Goal: Information Seeking & Learning: Learn about a topic

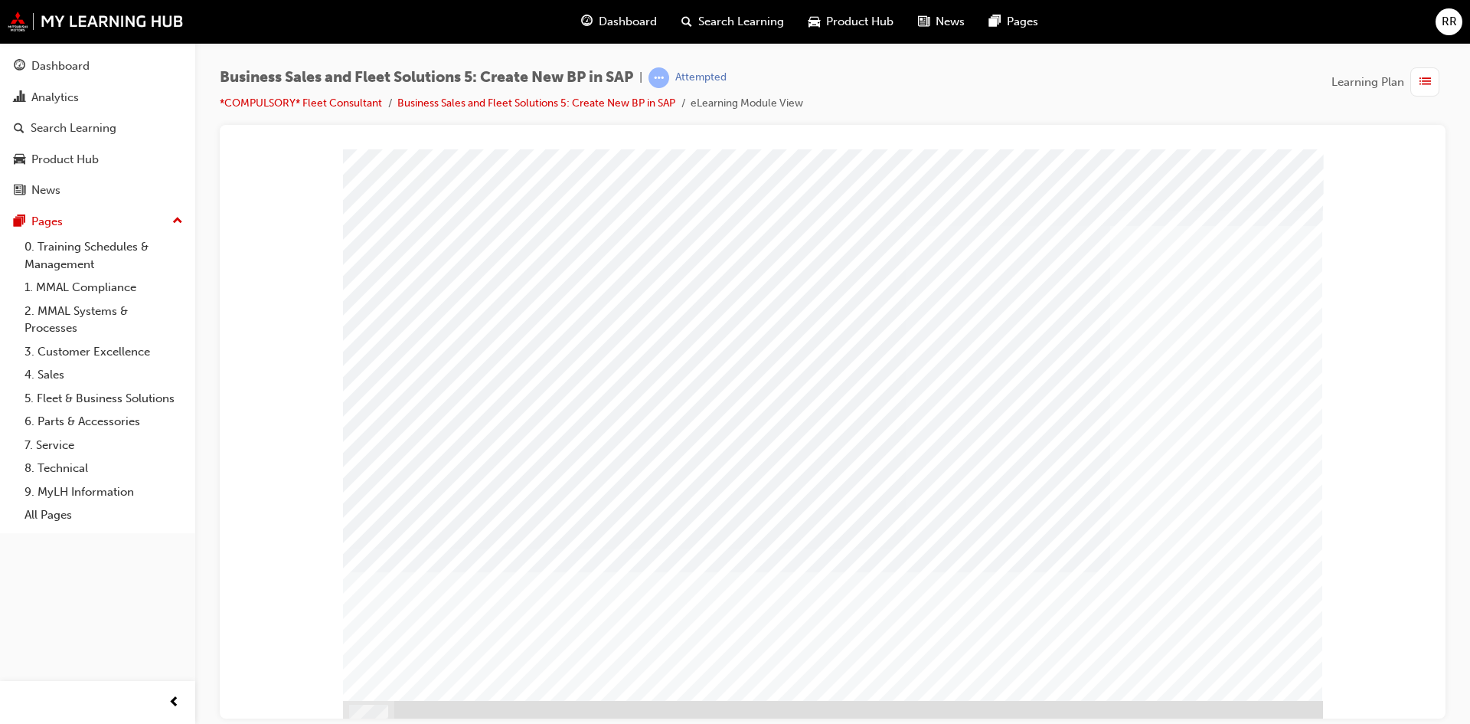
click at [972, 481] on div at bounding box center [1013, 484] width 323 height 23
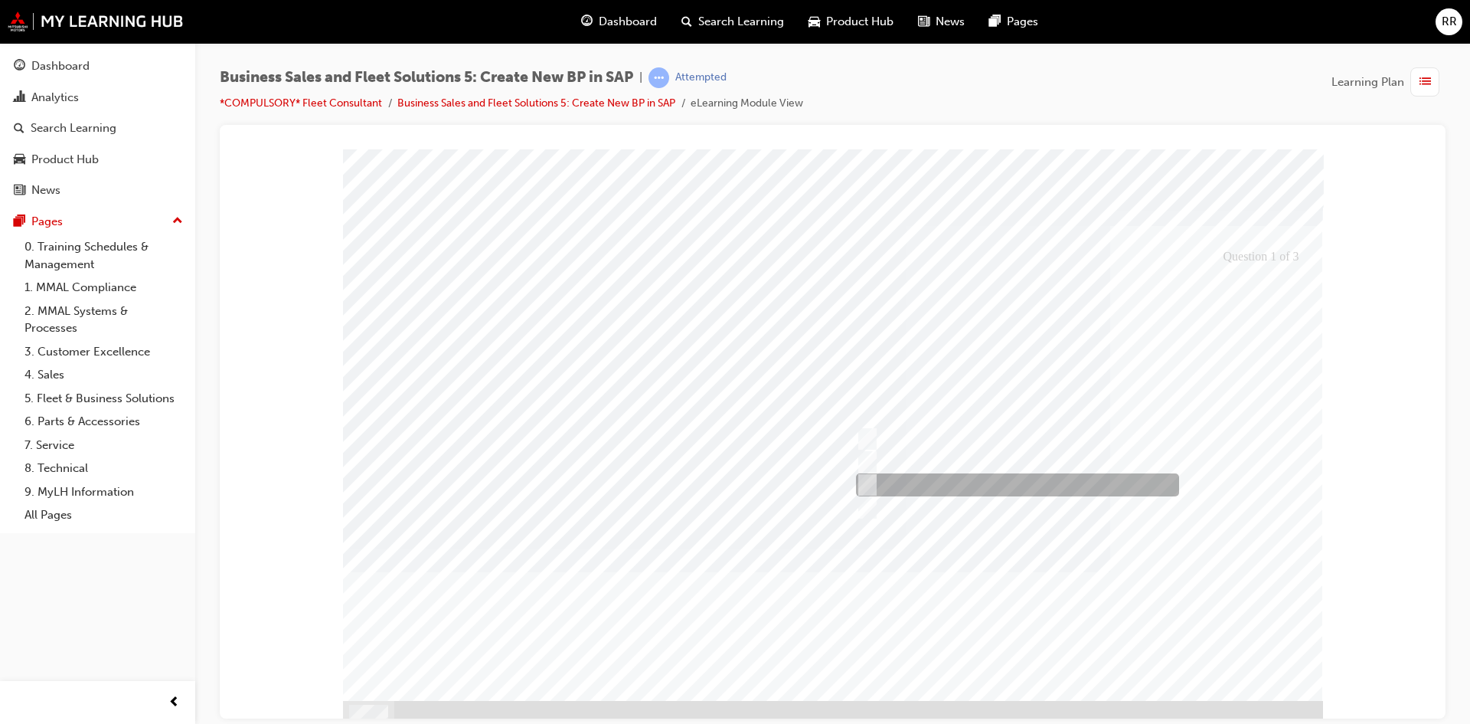
radio input "true"
click at [924, 475] on div at bounding box center [833, 442] width 980 height 586
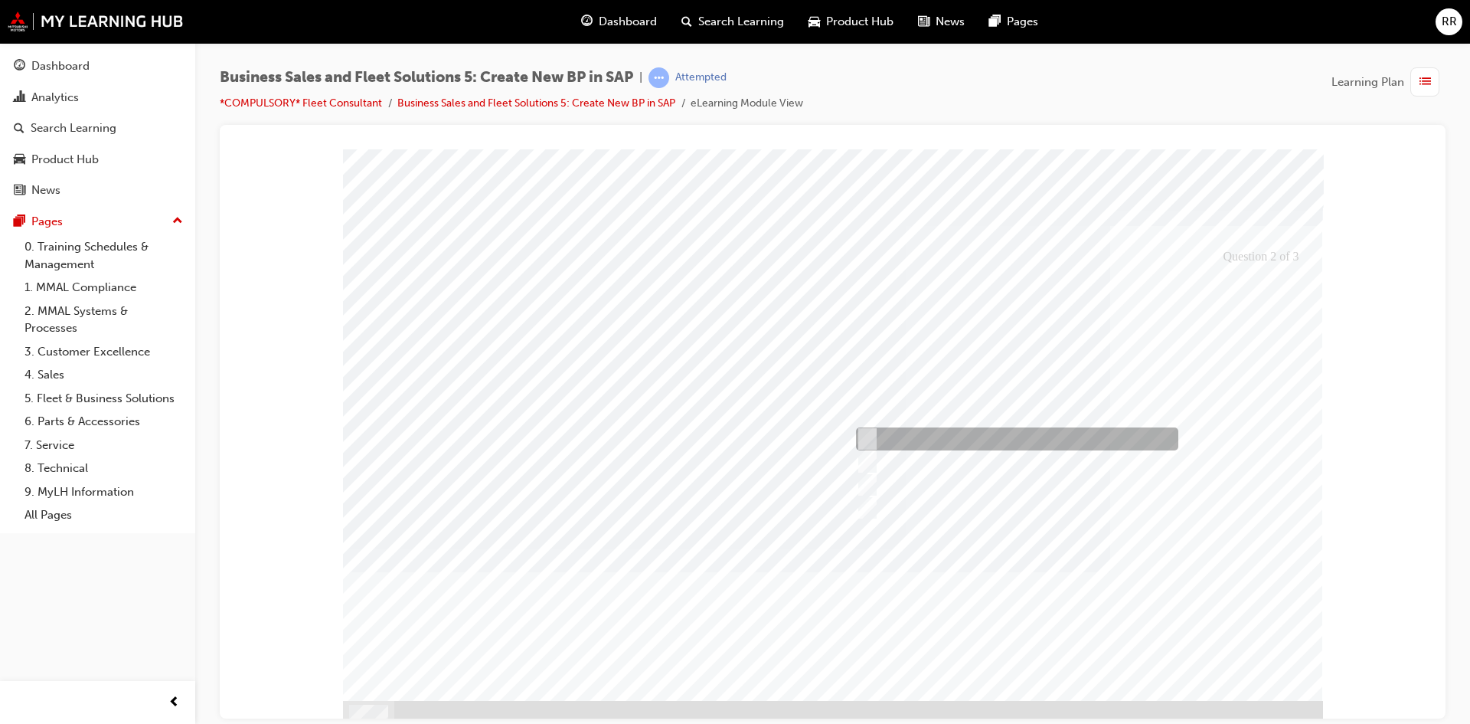
click at [921, 443] on div at bounding box center [1013, 438] width 322 height 23
checkbox input "true"
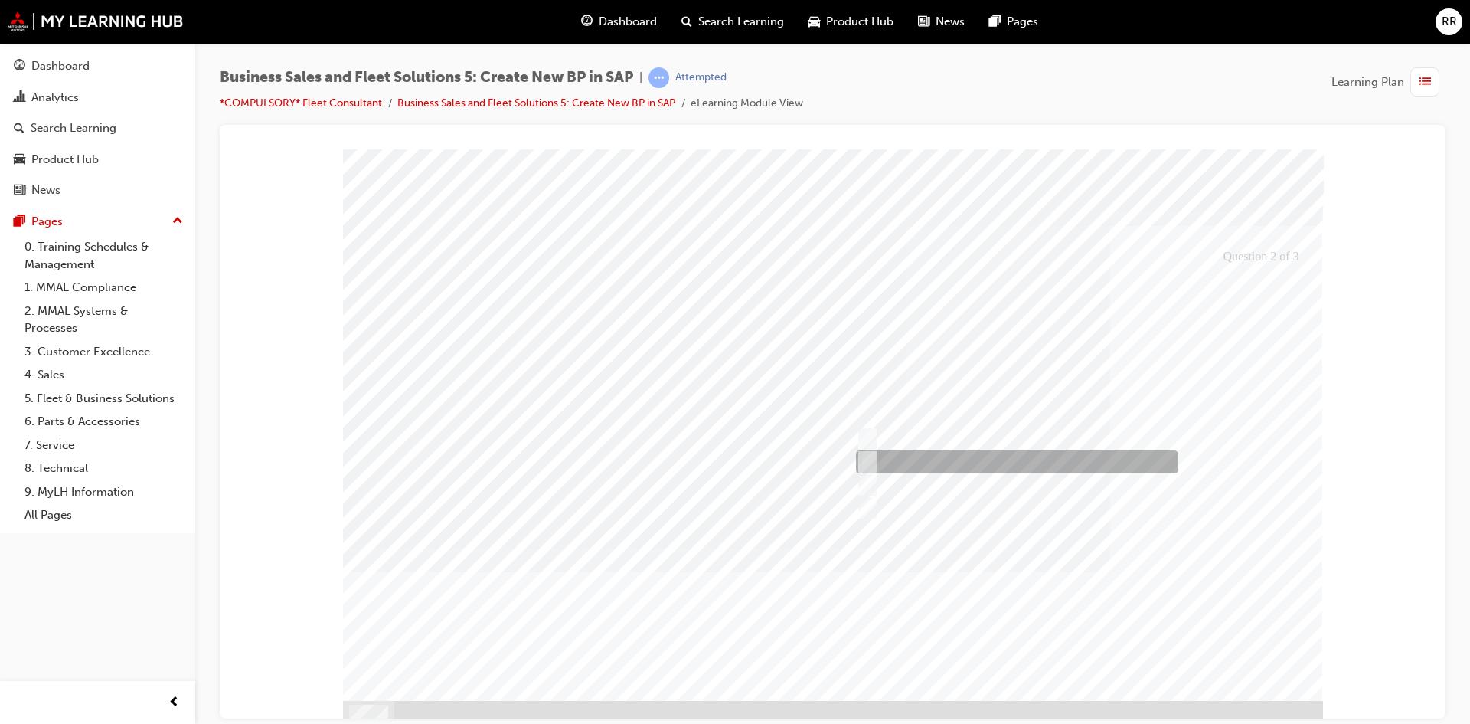
click at [944, 459] on div at bounding box center [1013, 461] width 322 height 23
checkbox input "true"
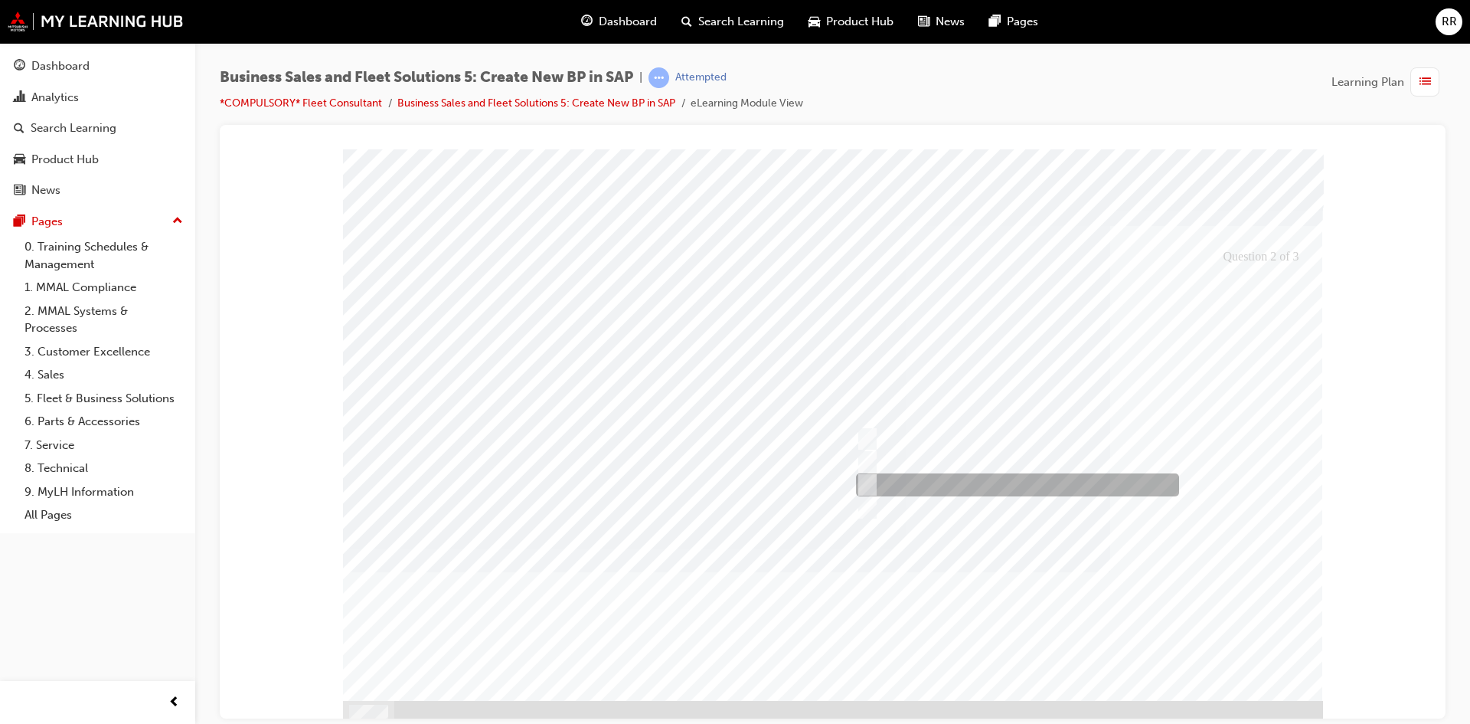
click at [956, 485] on div at bounding box center [1013, 484] width 323 height 23
checkbox input "true"
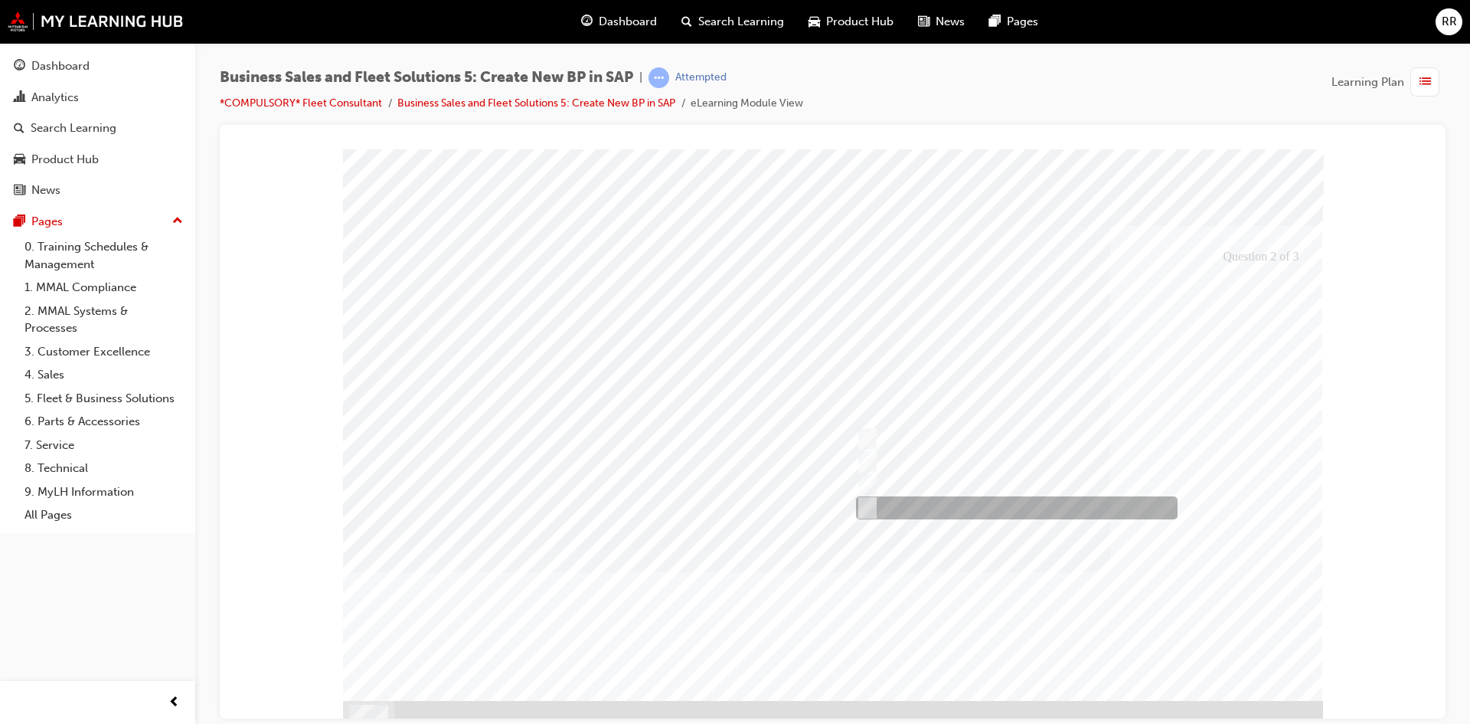
click at [939, 508] on div at bounding box center [1013, 507] width 322 height 23
click at [998, 540] on div at bounding box center [833, 442] width 980 height 586
click at [871, 508] on input "PMA Details" at bounding box center [863, 507] width 17 height 17
checkbox input "false"
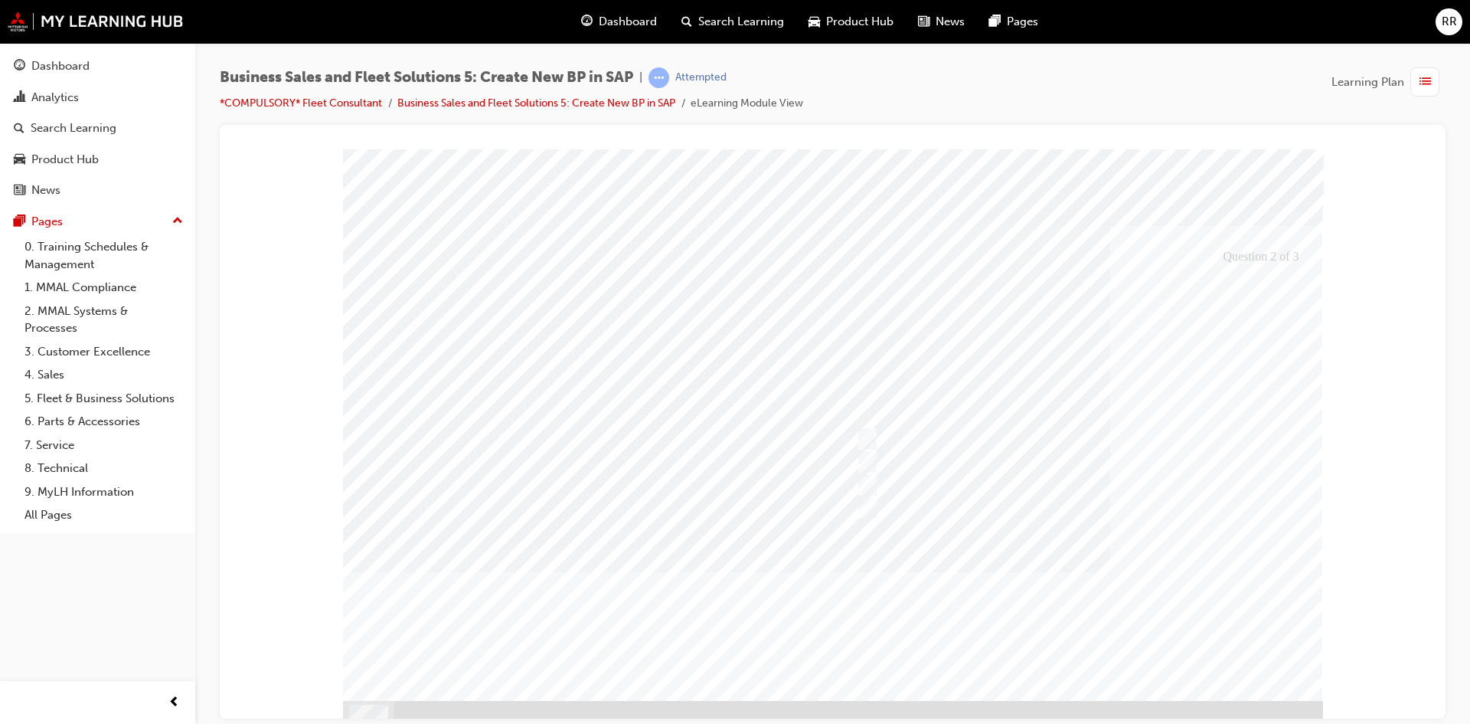
click at [1113, 501] on div at bounding box center [833, 442] width 980 height 586
click at [1089, 449] on div at bounding box center [1013, 440] width 322 height 23
click at [985, 488] on div at bounding box center [1013, 484] width 323 height 23
radio input "false"
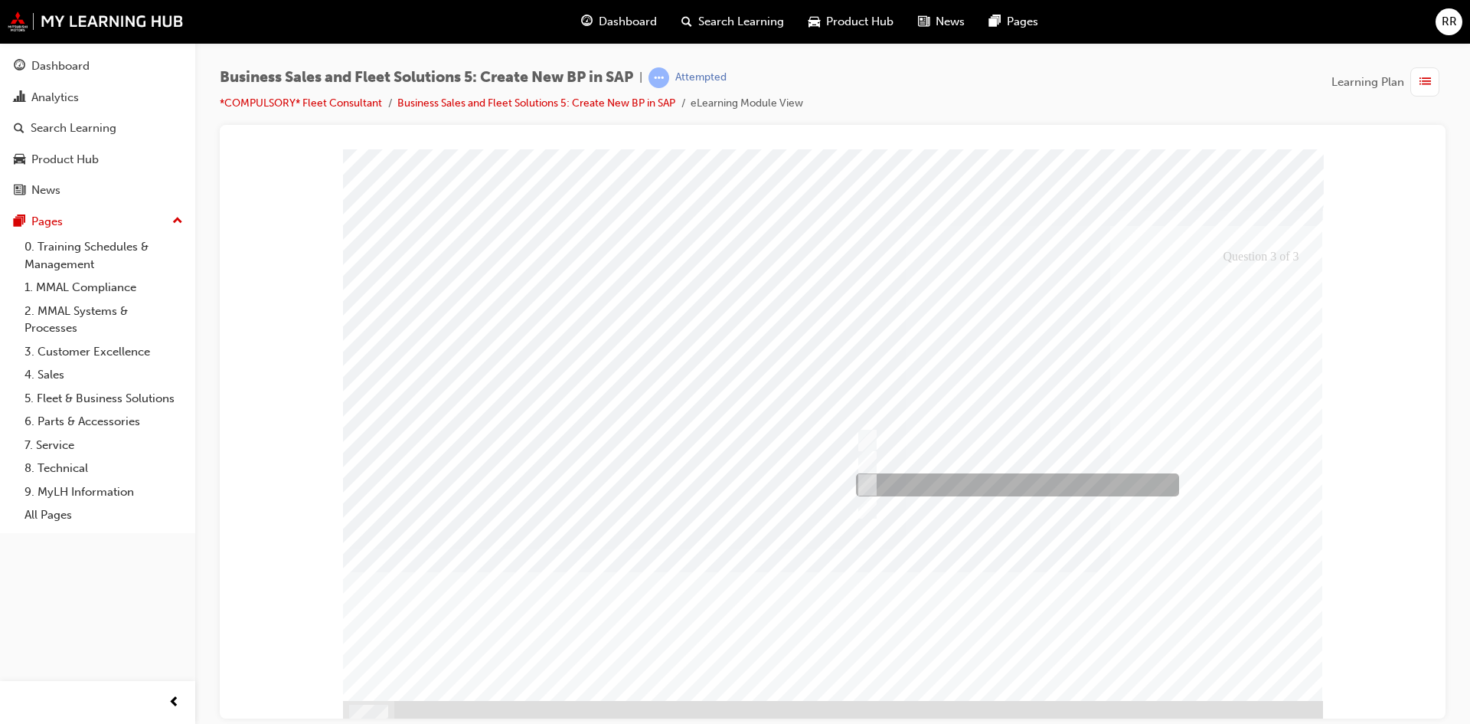
radio input "true"
click at [1078, 562] on div at bounding box center [833, 442] width 980 height 586
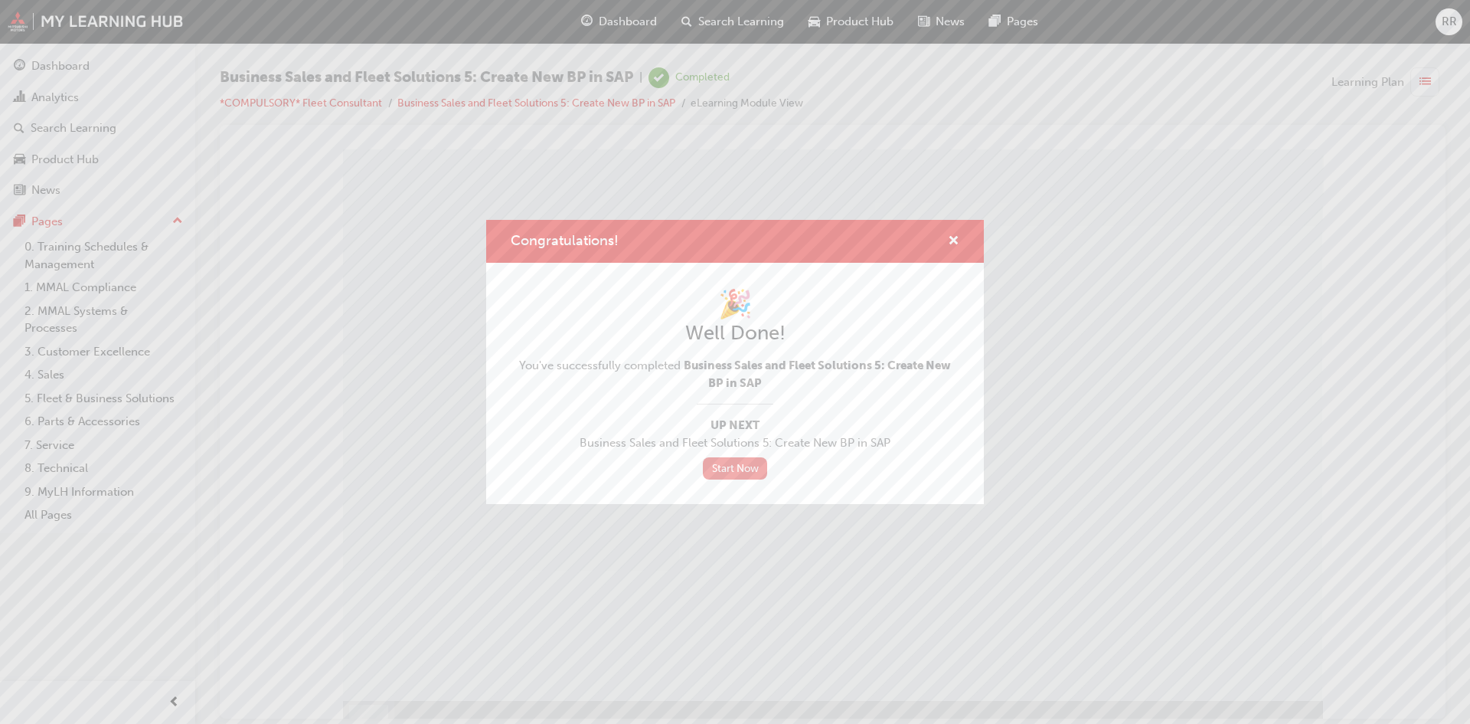
click at [750, 468] on link "Start Now" at bounding box center [735, 468] width 64 height 22
click at [730, 468] on link "Start Now" at bounding box center [735, 468] width 64 height 22
click at [950, 235] on span "cross-icon" at bounding box center [953, 242] width 11 height 14
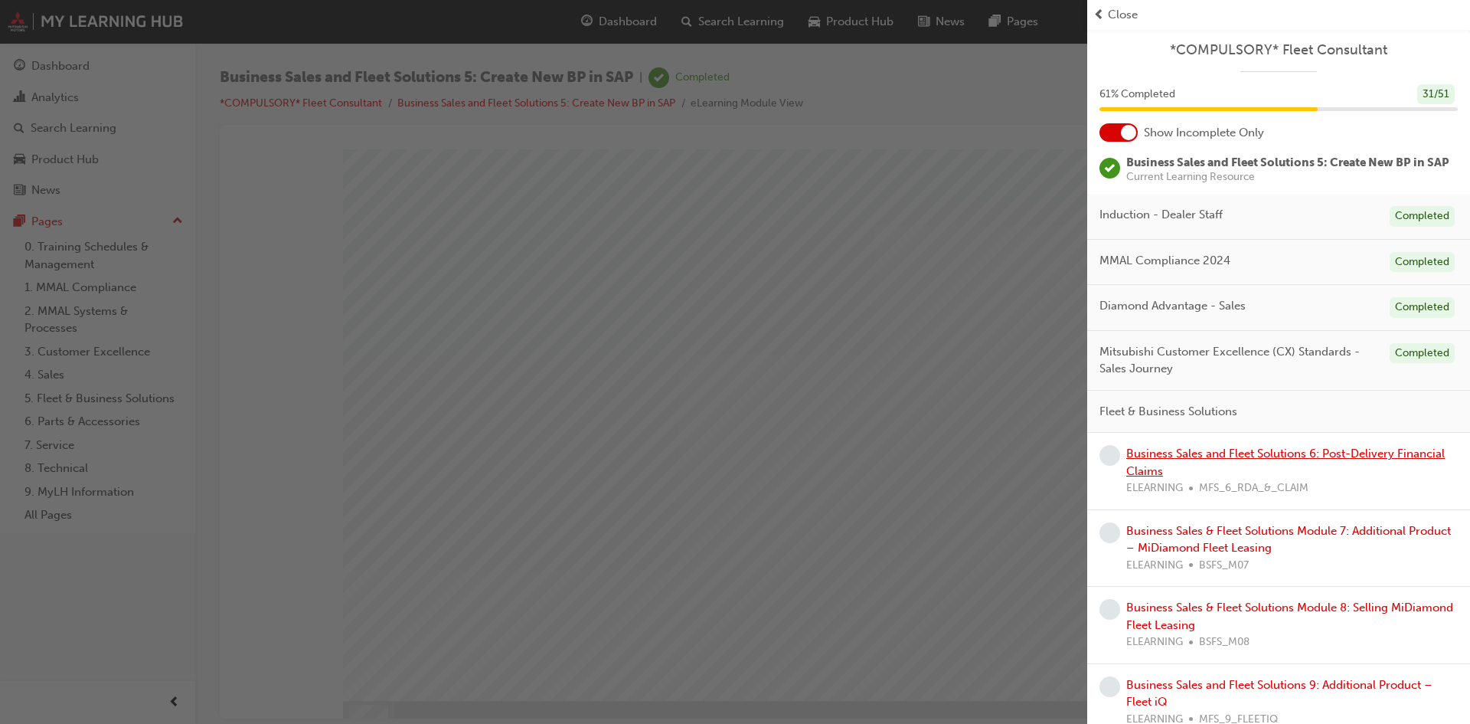
click at [1256, 470] on link "Business Sales and Fleet Solutions 6: Post-Delivery Financial Claims" at bounding box center [1285, 461] width 318 height 31
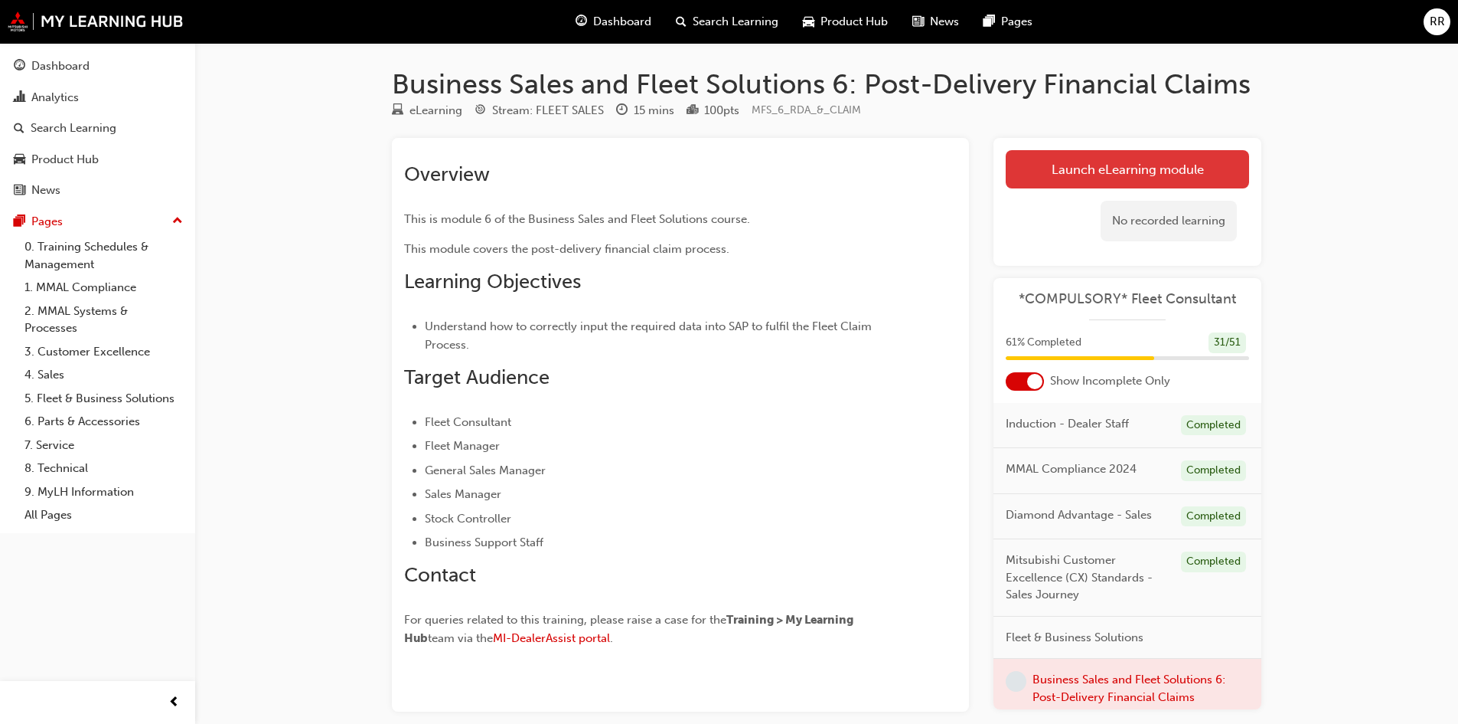
click at [1112, 168] on link "Launch eLearning module" at bounding box center [1127, 169] width 243 height 38
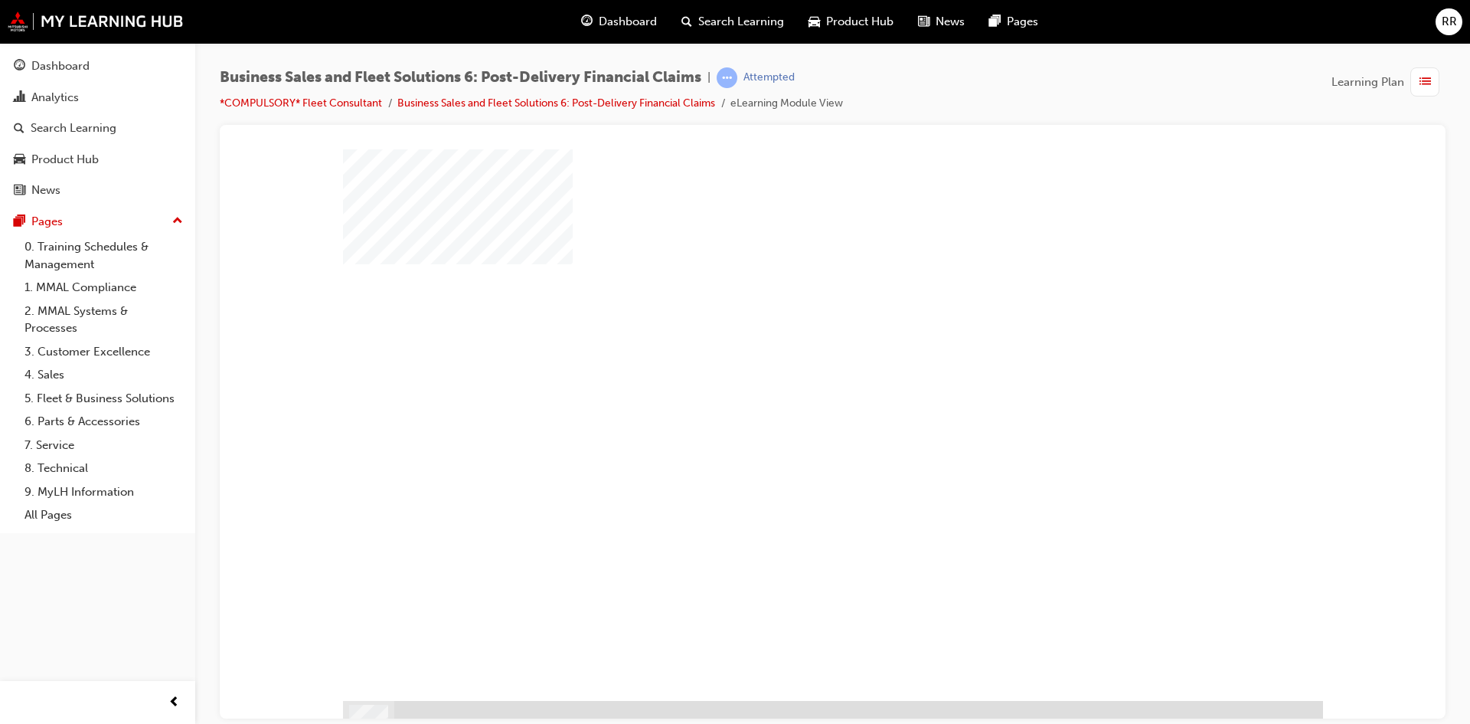
drag, startPoint x: 845, startPoint y: 436, endPoint x: 1666, endPoint y: 510, distance: 824.0
click at [789, 380] on div "play" at bounding box center [789, 380] width 0 height 0
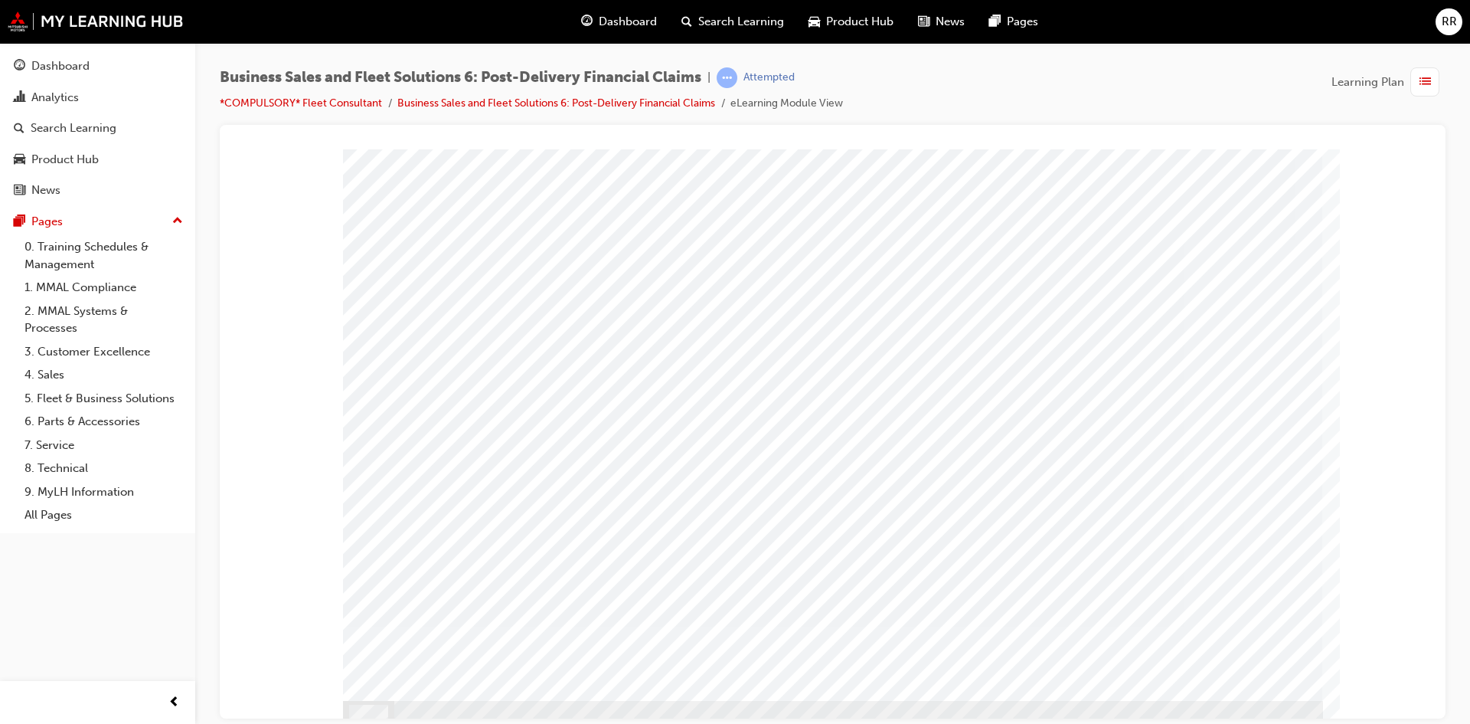
drag, startPoint x: 1181, startPoint y: 610, endPoint x: 1183, endPoint y: 488, distance: 121.7
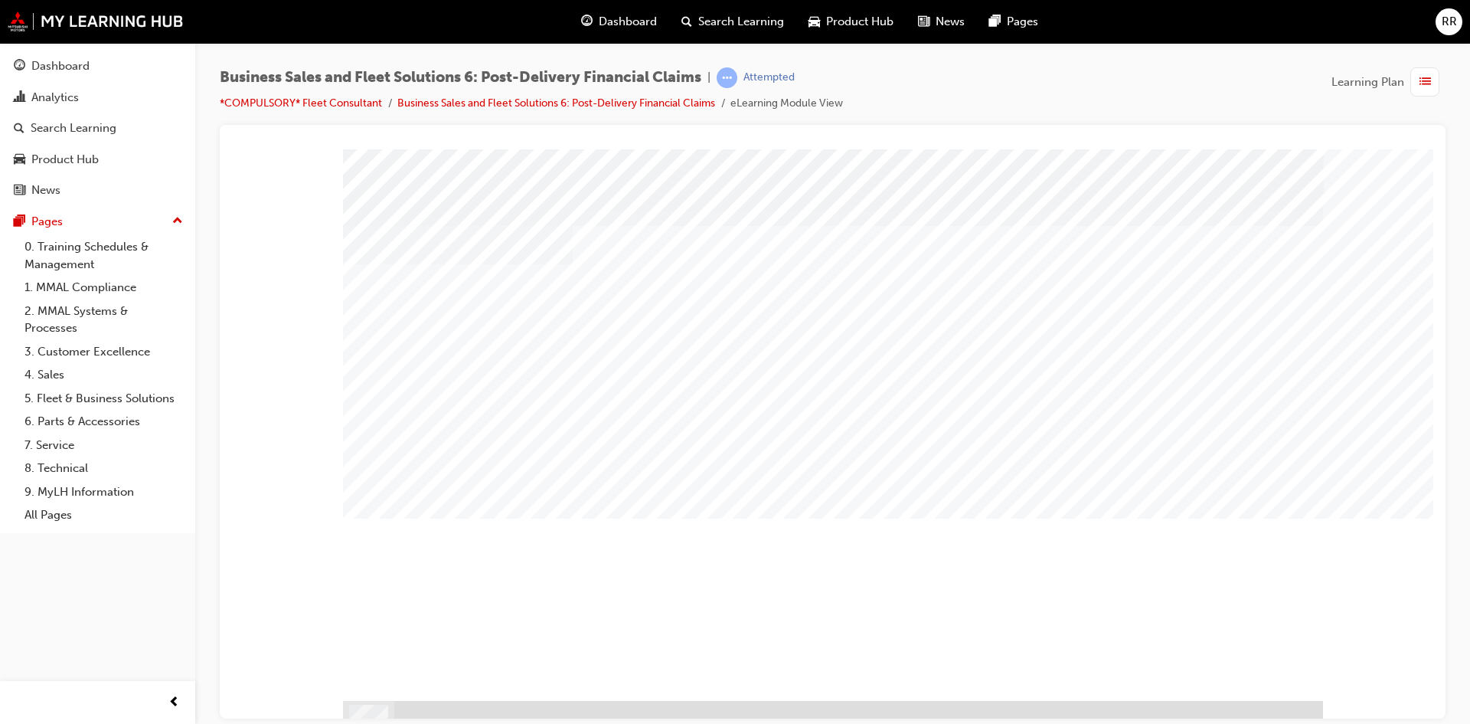
drag, startPoint x: 1258, startPoint y: 671, endPoint x: 1142, endPoint y: 622, distance: 125.6
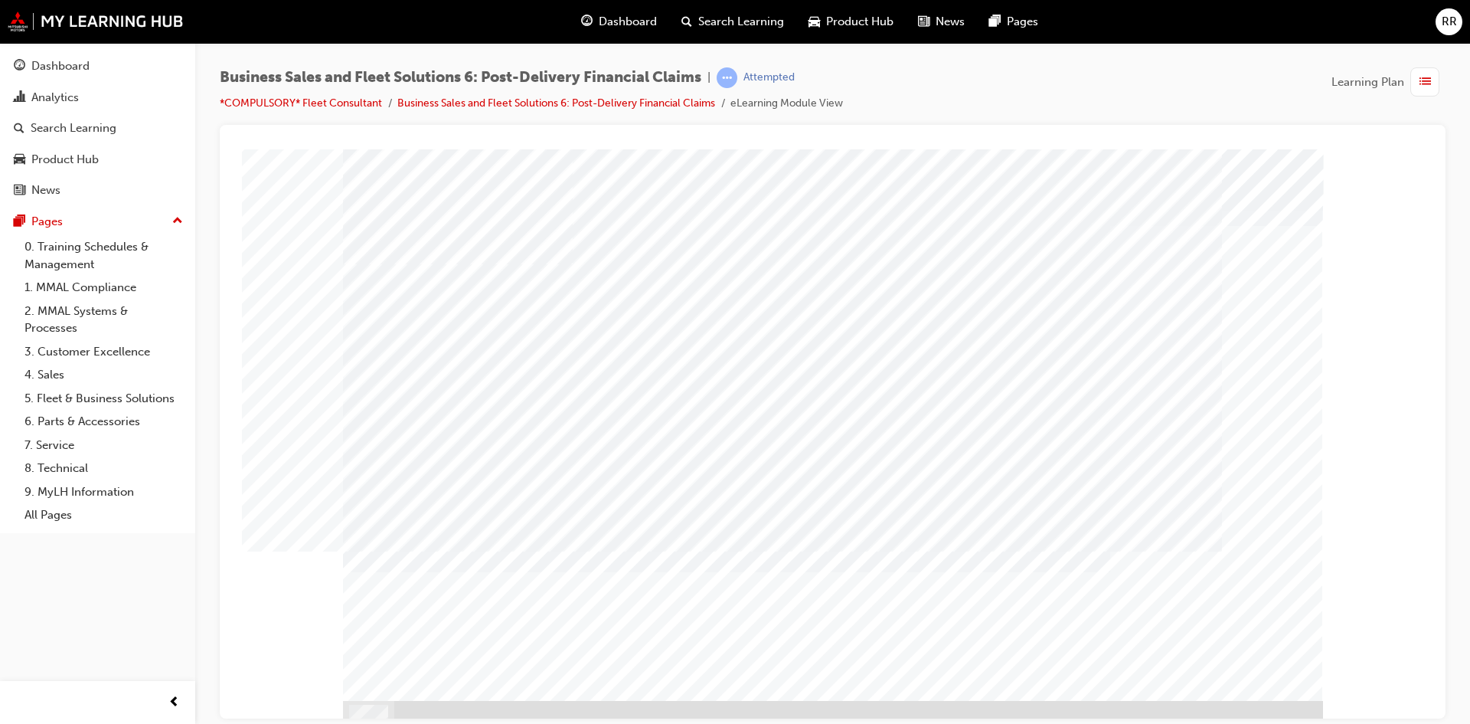
drag, startPoint x: 1263, startPoint y: 684, endPoint x: 1246, endPoint y: 666, distance: 25.5
click at [870, 198] on td "Loading..." at bounding box center [833, 176] width 1186 height 41
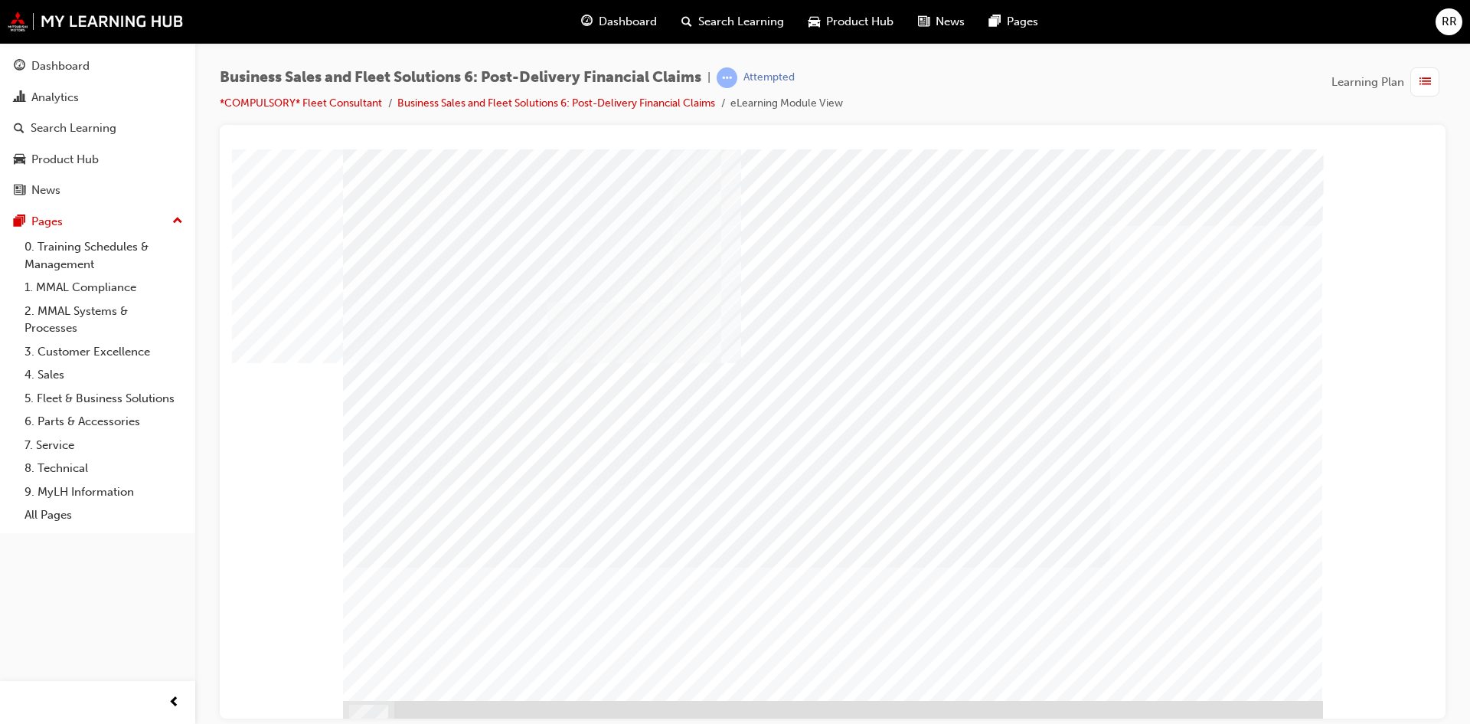
drag, startPoint x: 1249, startPoint y: 366, endPoint x: 1205, endPoint y: 403, distance: 58.1
drag, startPoint x: 1205, startPoint y: 403, endPoint x: 1117, endPoint y: 487, distance: 121.3
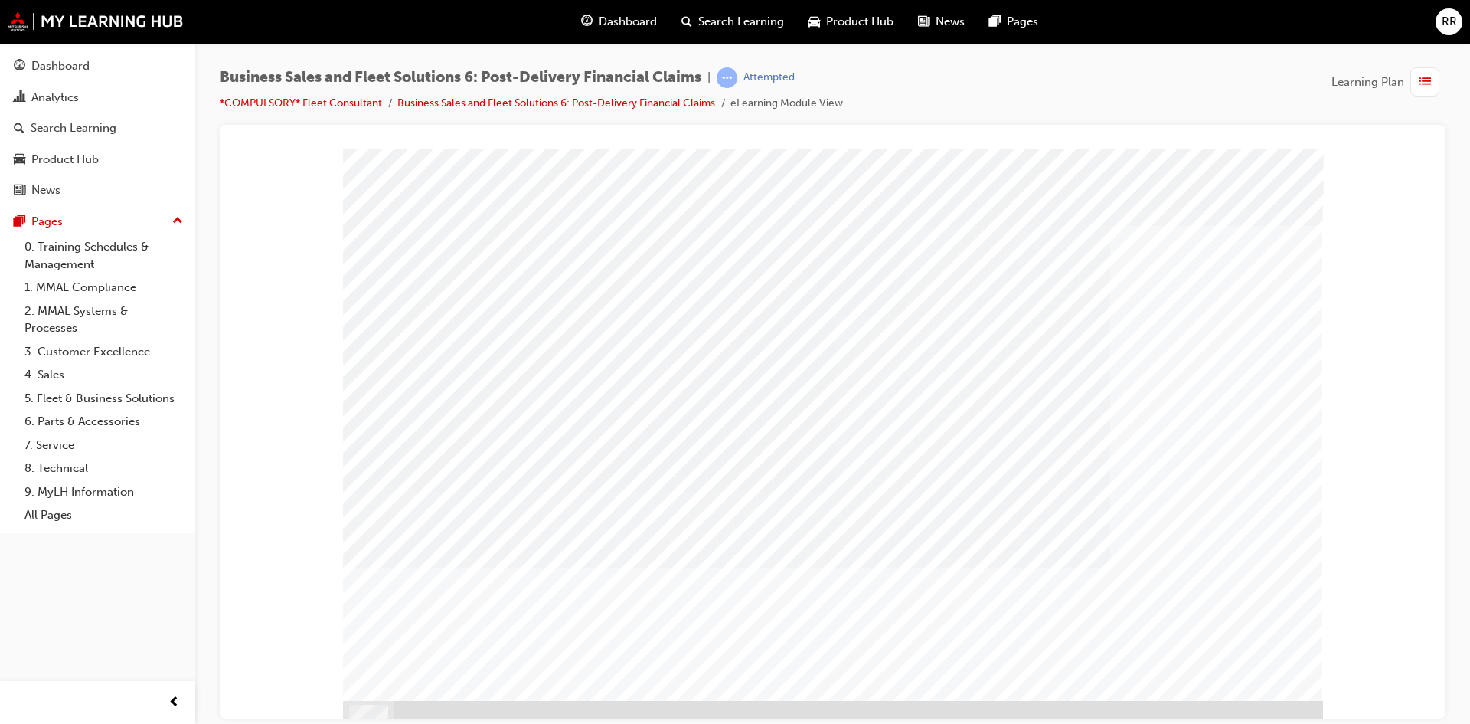
drag, startPoint x: 952, startPoint y: 447, endPoint x: 959, endPoint y: 459, distance: 13.4
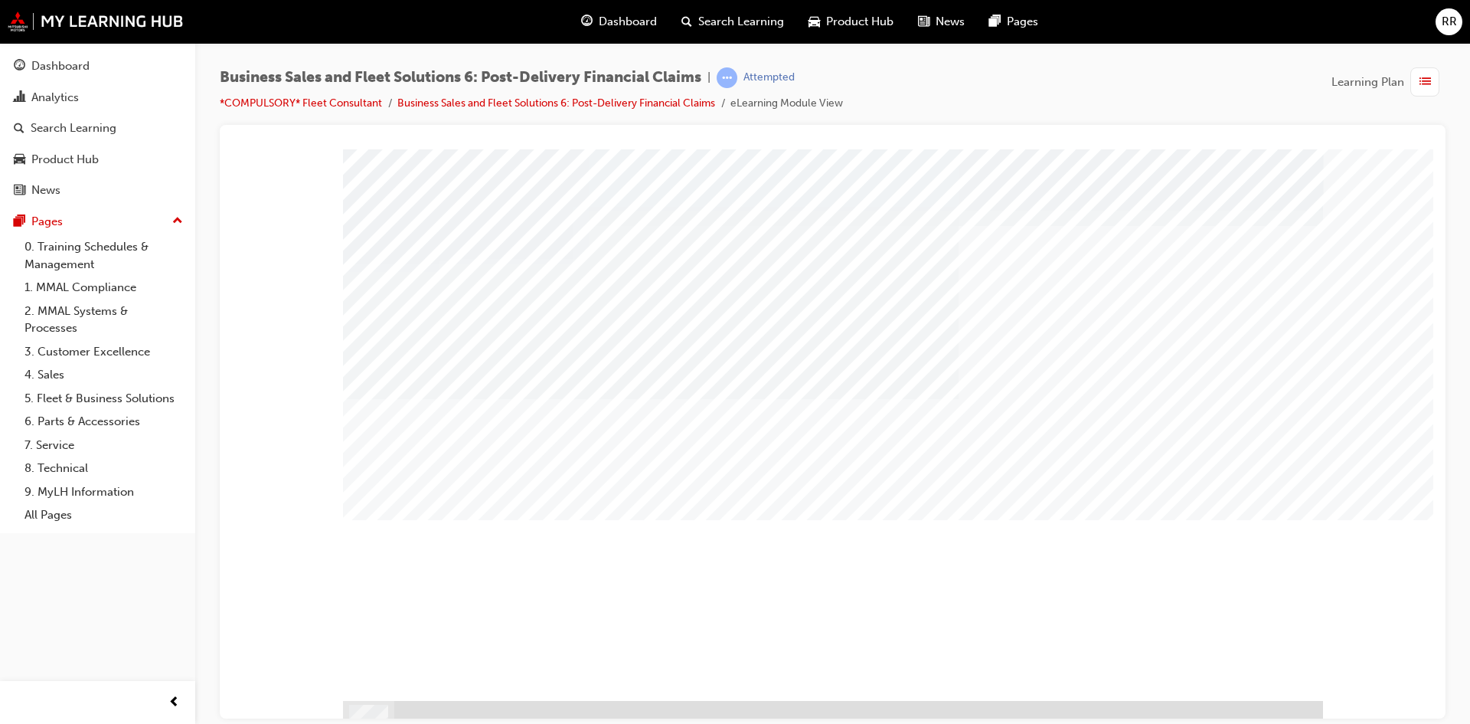
click at [1109, 197] on div "Loading..." at bounding box center [832, 190] width 1184 height 14
drag, startPoint x: 485, startPoint y: 461, endPoint x: 475, endPoint y: 466, distance: 12.0
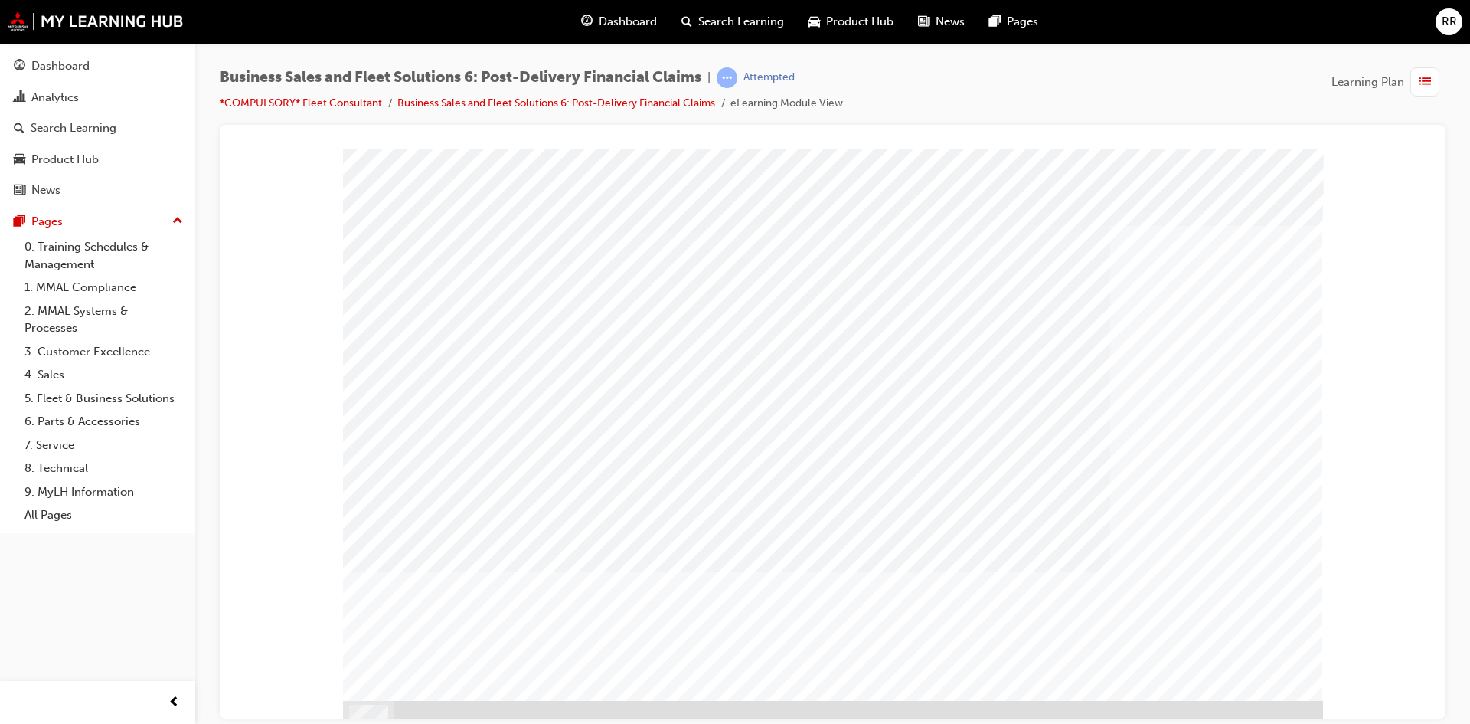
drag, startPoint x: 522, startPoint y: 489, endPoint x: 512, endPoint y: 502, distance: 16.4
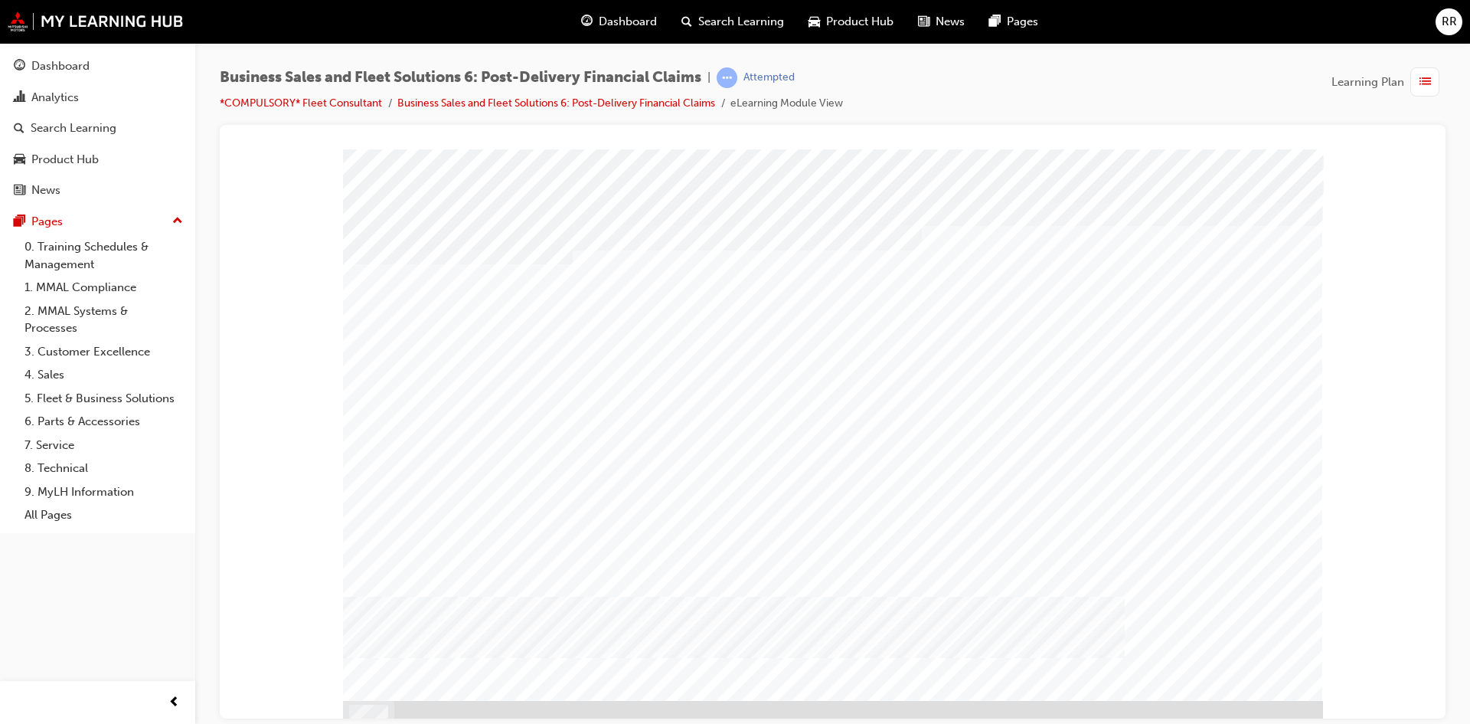
click at [731, 415] on div "" at bounding box center [876, 426] width 371 height 23
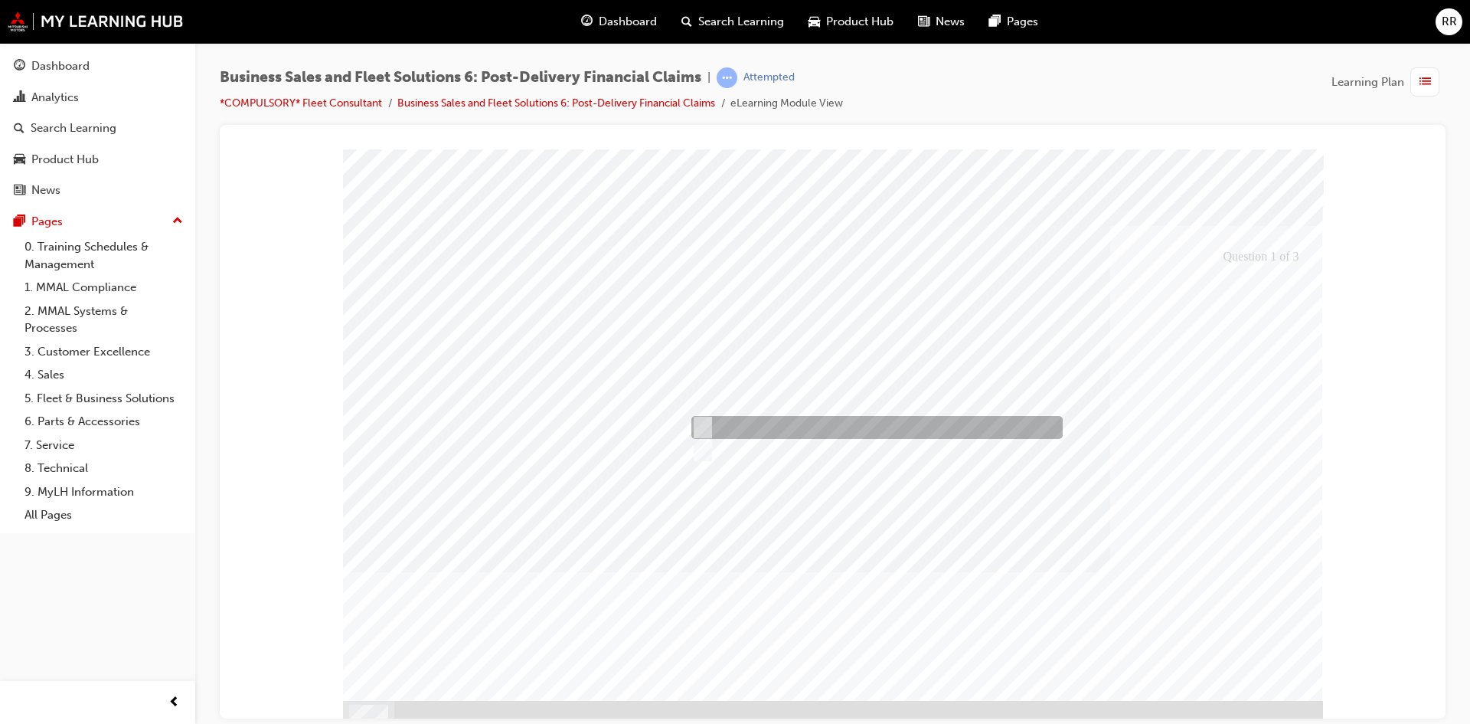
click at [732, 422] on div at bounding box center [873, 427] width 371 height 23
radio input "true"
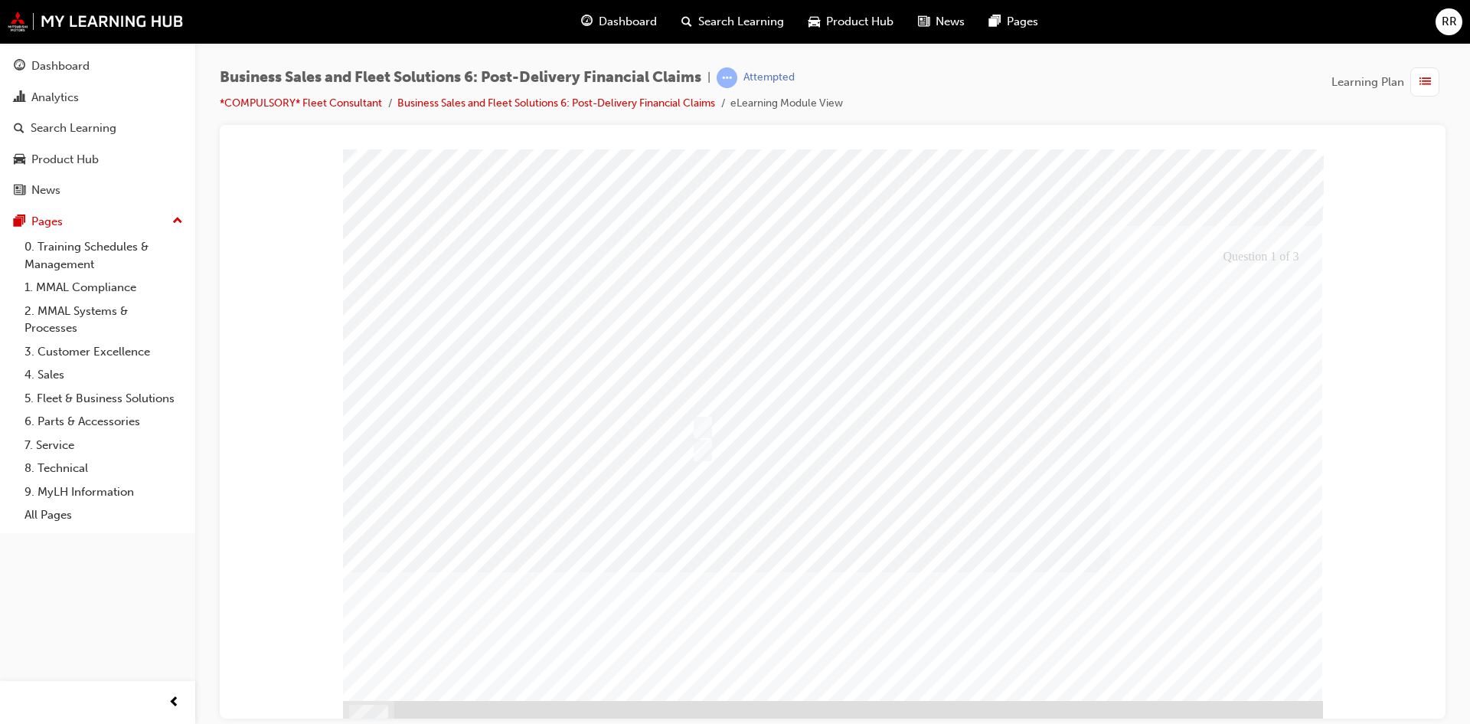
click at [693, 496] on div at bounding box center [833, 442] width 980 height 586
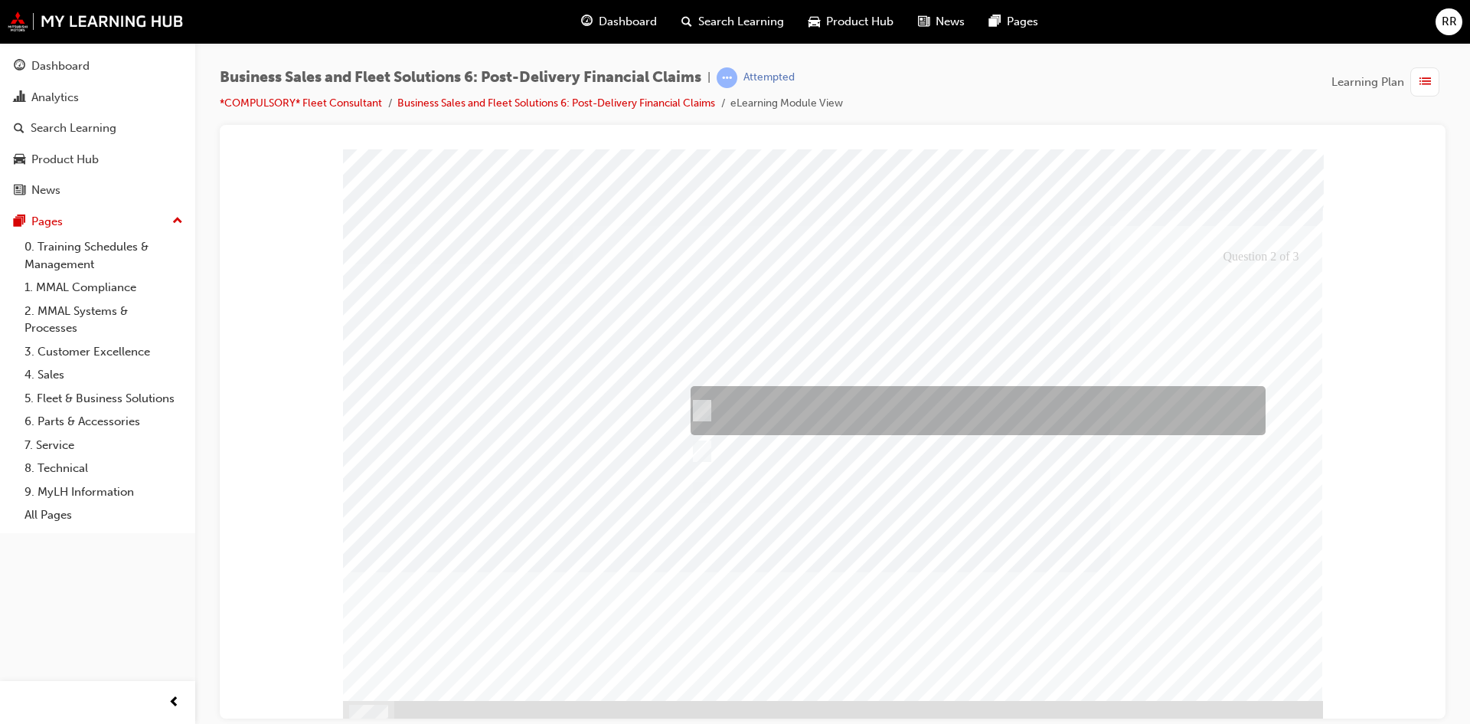
click at [962, 405] on div at bounding box center [974, 410] width 575 height 49
checkbox input "true"
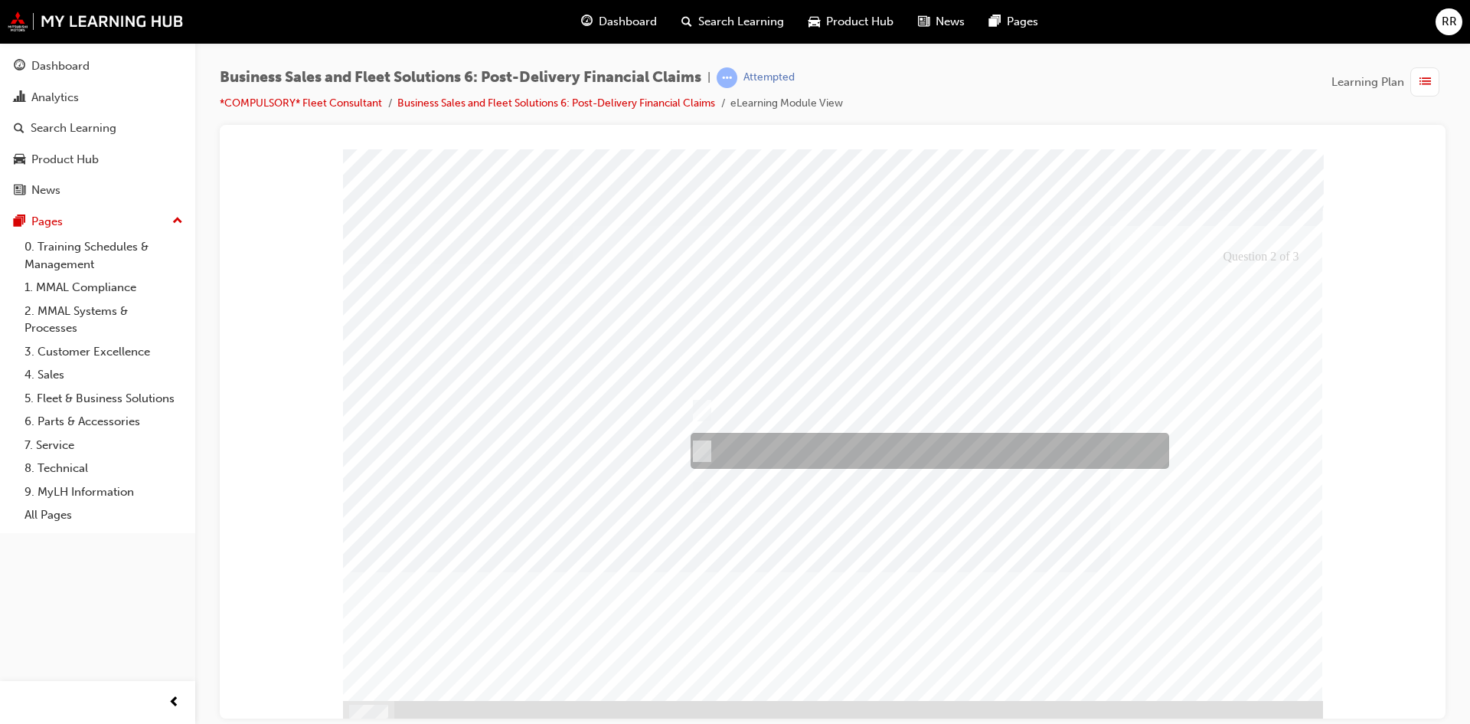
click at [896, 450] on div at bounding box center [926, 451] width 479 height 36
checkbox input "true"
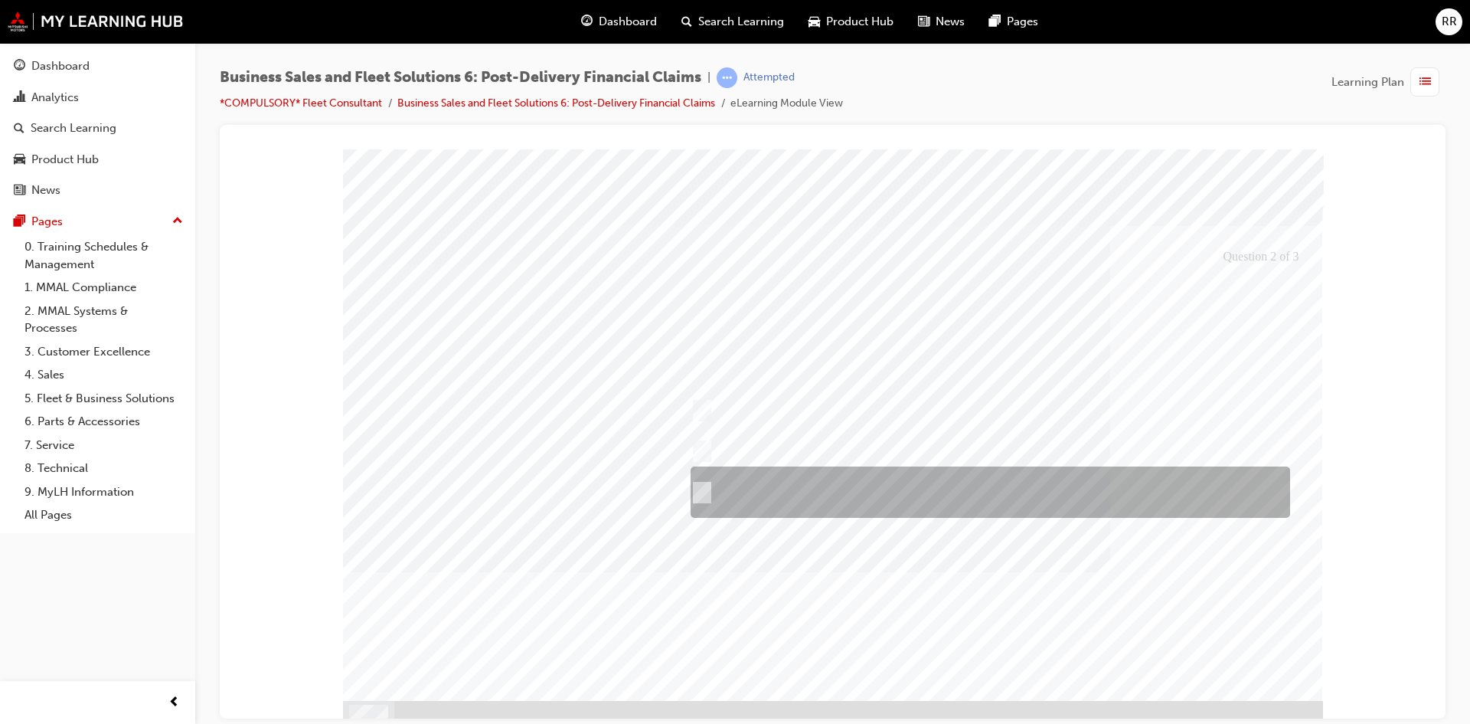
click at [883, 505] on div at bounding box center [986, 491] width 599 height 51
checkbox input "true"
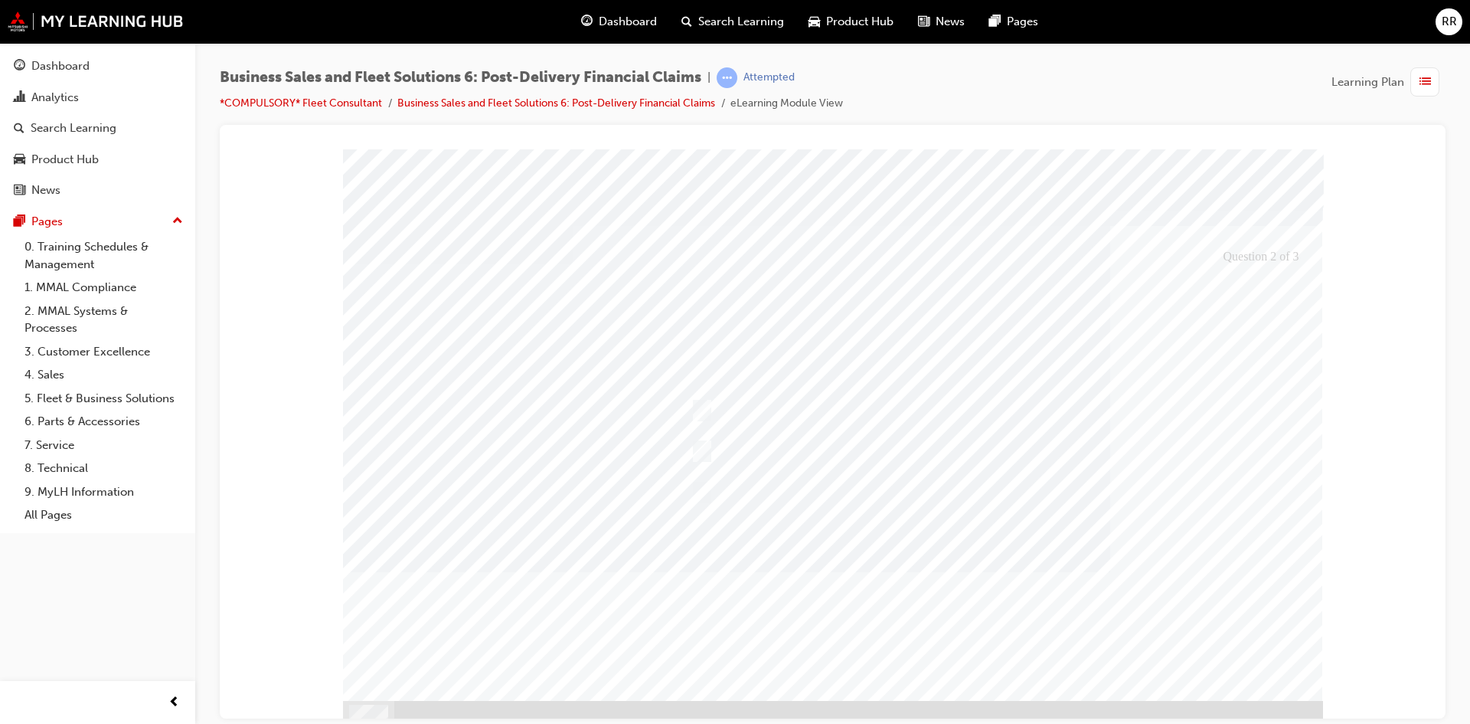
click at [866, 498] on div at bounding box center [833, 442] width 980 height 586
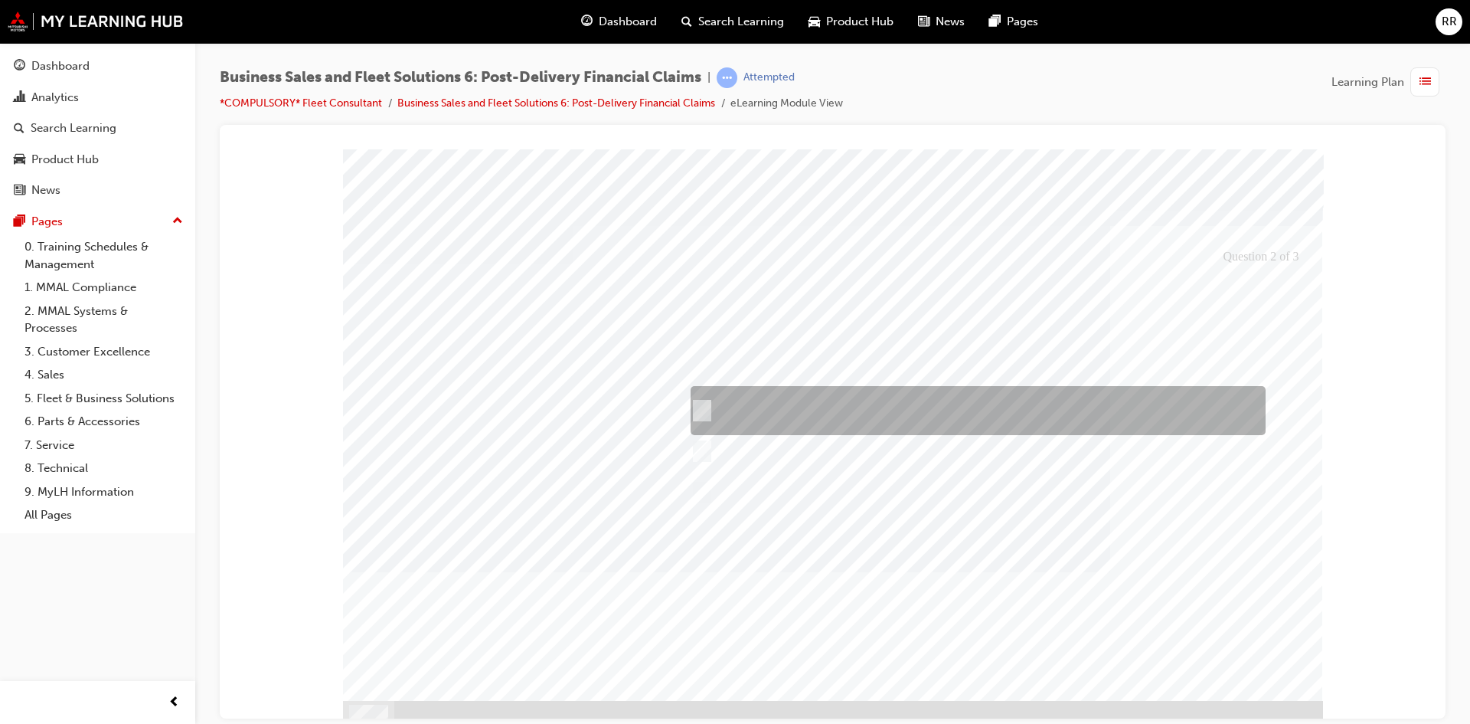
click at [818, 409] on div at bounding box center [974, 410] width 575 height 49
checkbox input "false"
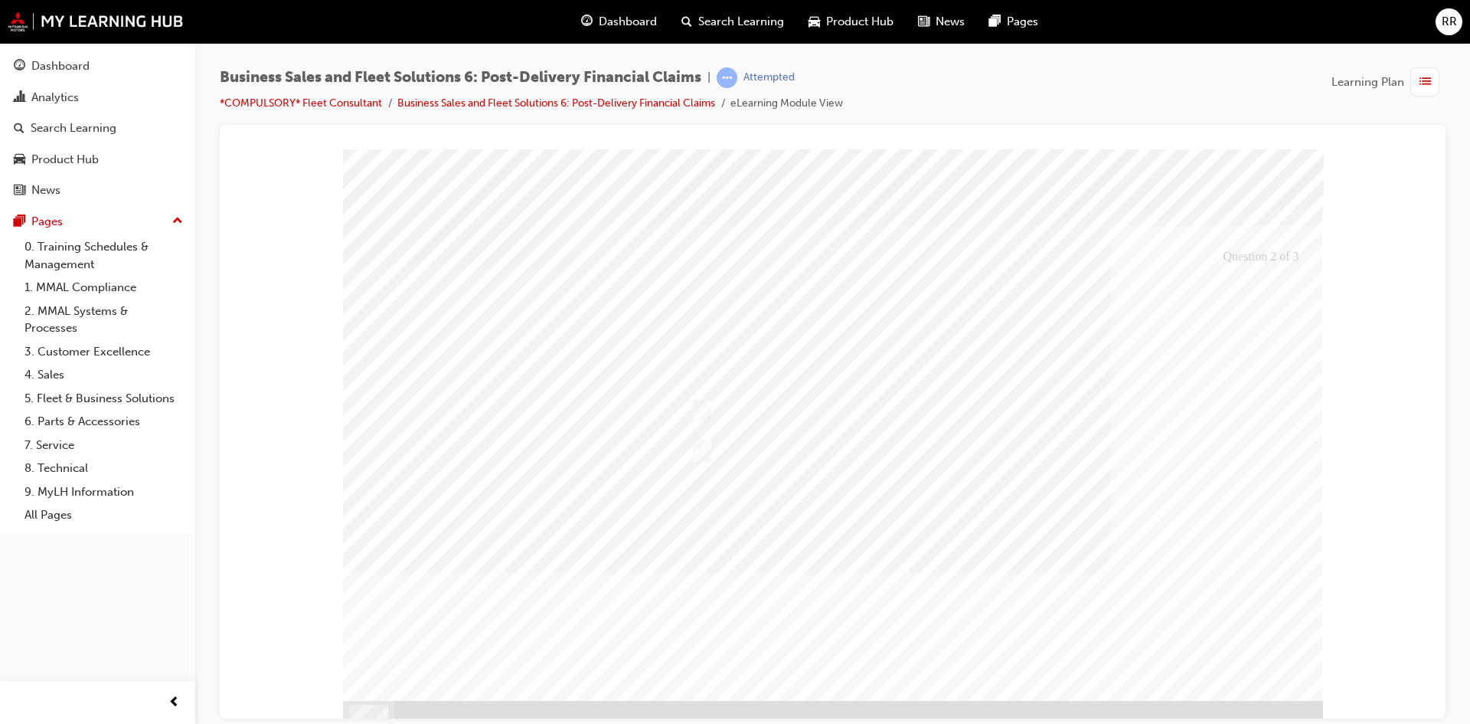
click at [972, 516] on div at bounding box center [833, 442] width 980 height 586
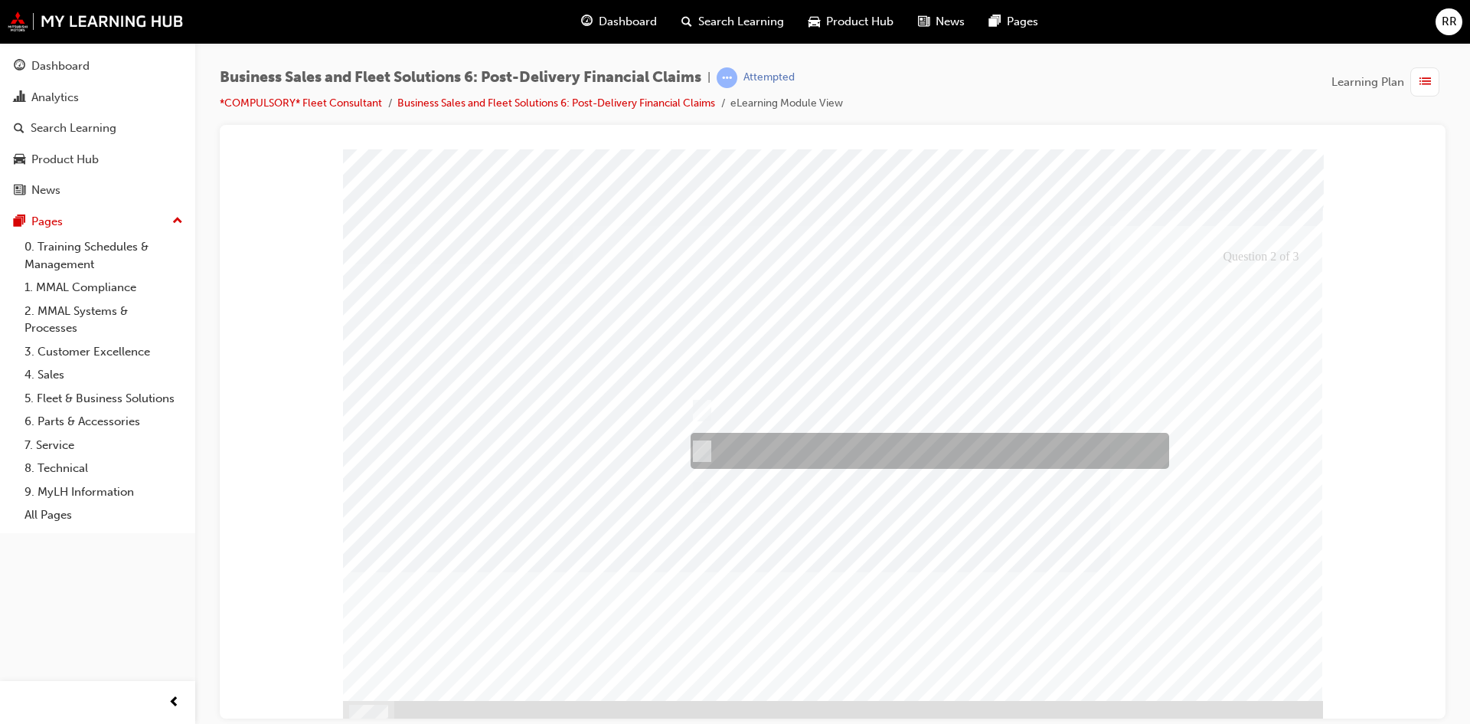
click at [840, 443] on div at bounding box center [926, 451] width 479 height 36
checkbox input "false"
click at [835, 406] on div at bounding box center [974, 410] width 575 height 49
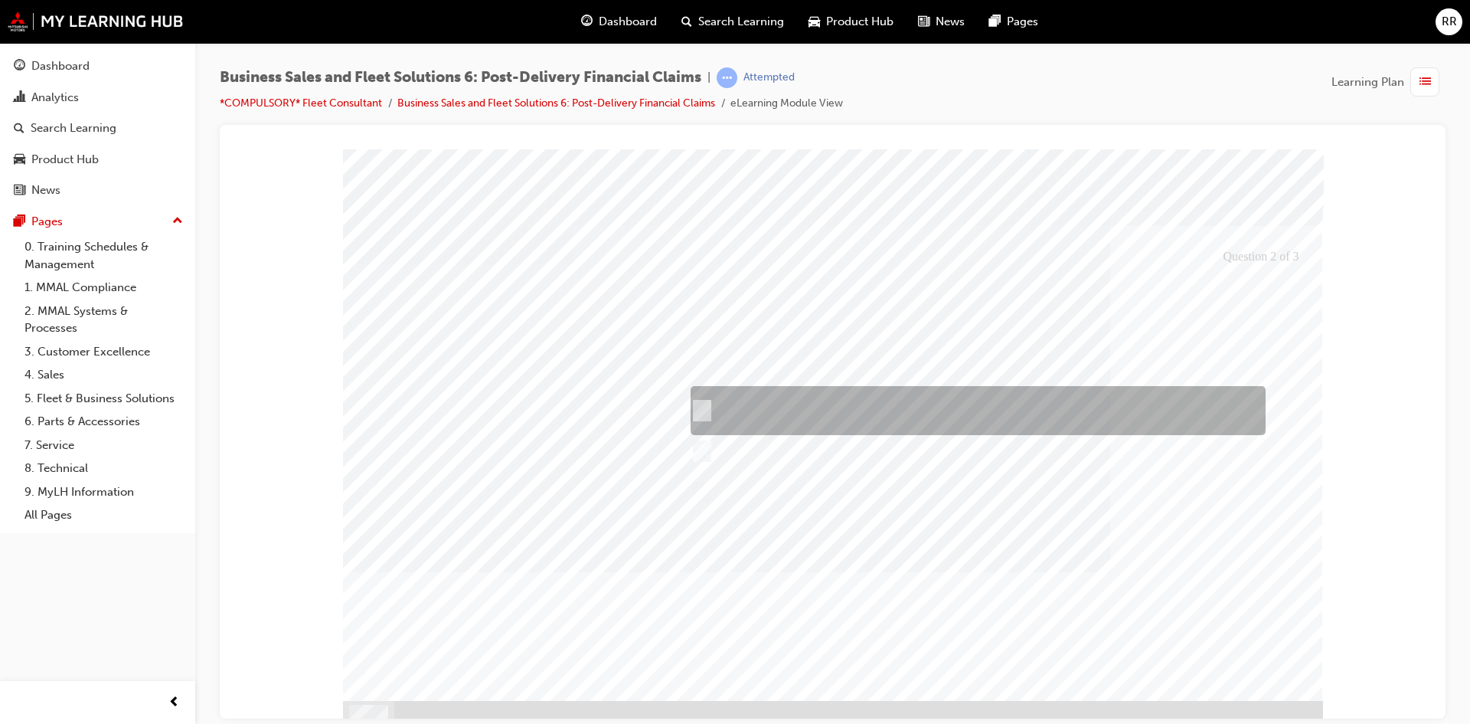
click at [808, 422] on div at bounding box center [974, 410] width 575 height 49
click at [820, 402] on div at bounding box center [974, 410] width 575 height 49
checkbox input "true"
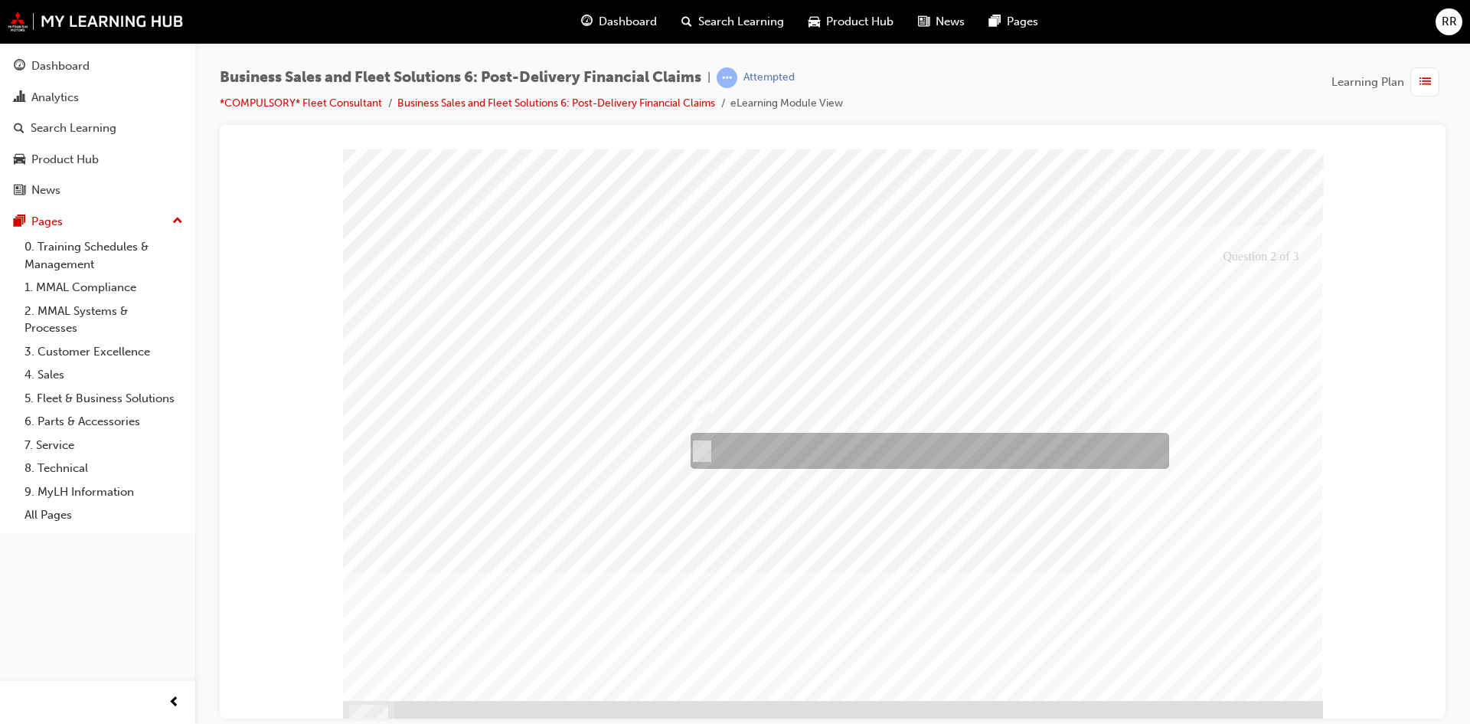
click at [893, 446] on div at bounding box center [926, 451] width 479 height 36
checkbox input "true"
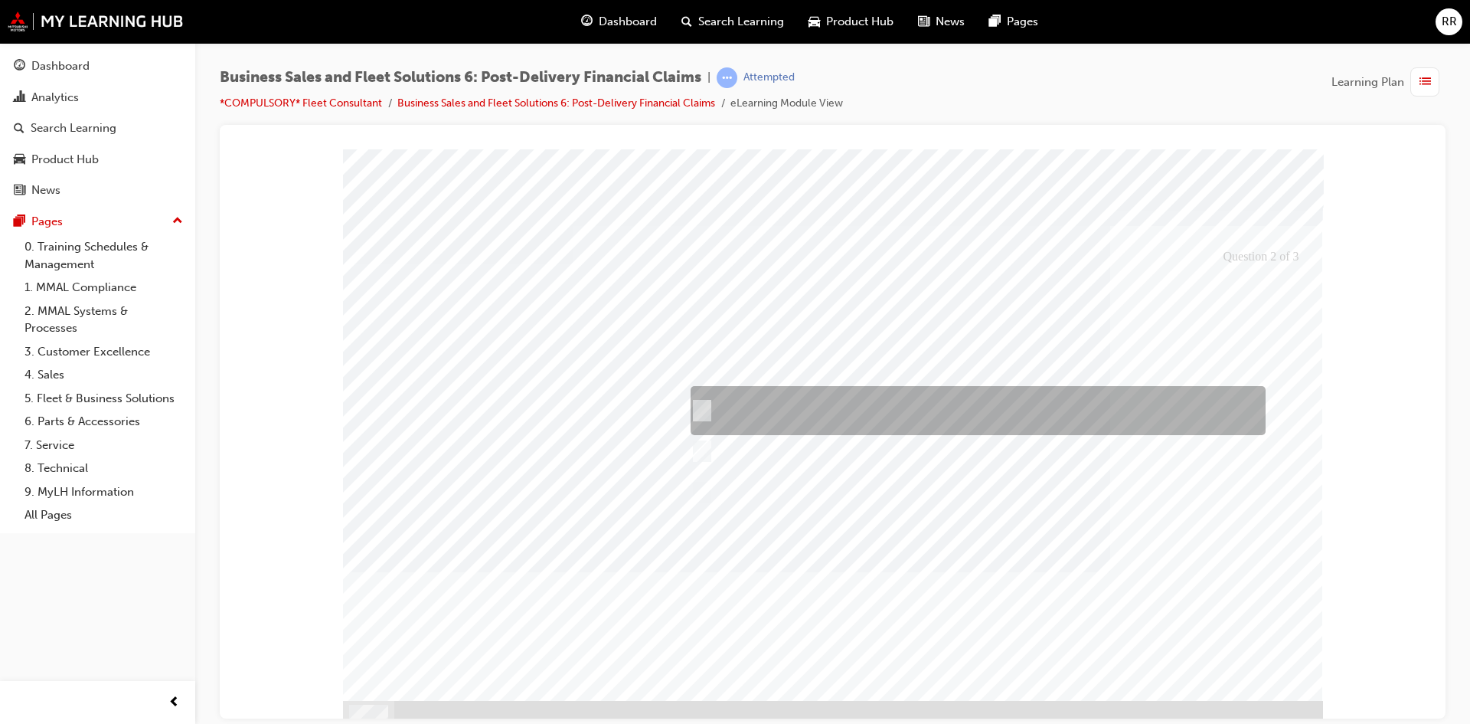
click at [866, 397] on div at bounding box center [974, 410] width 575 height 49
checkbox input "false"
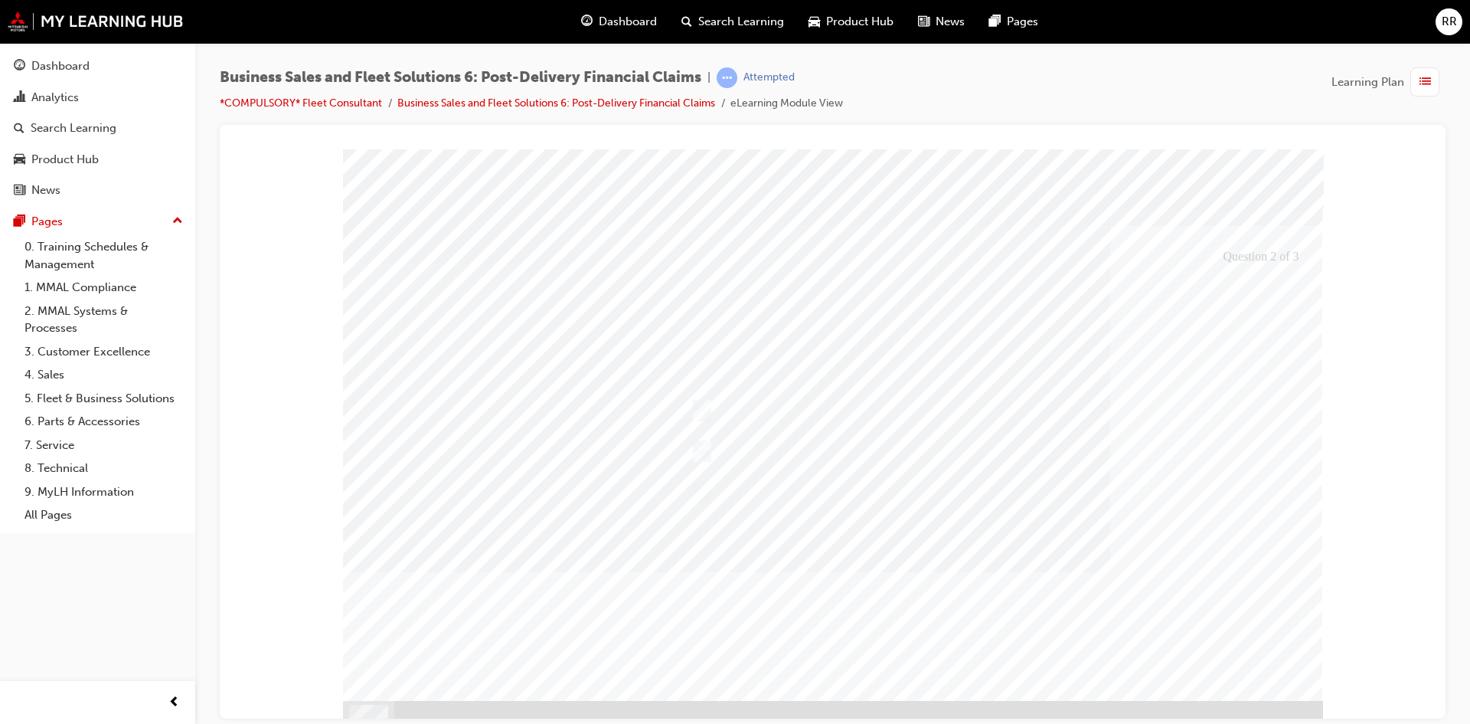
click at [837, 439] on div at bounding box center [833, 442] width 980 height 586
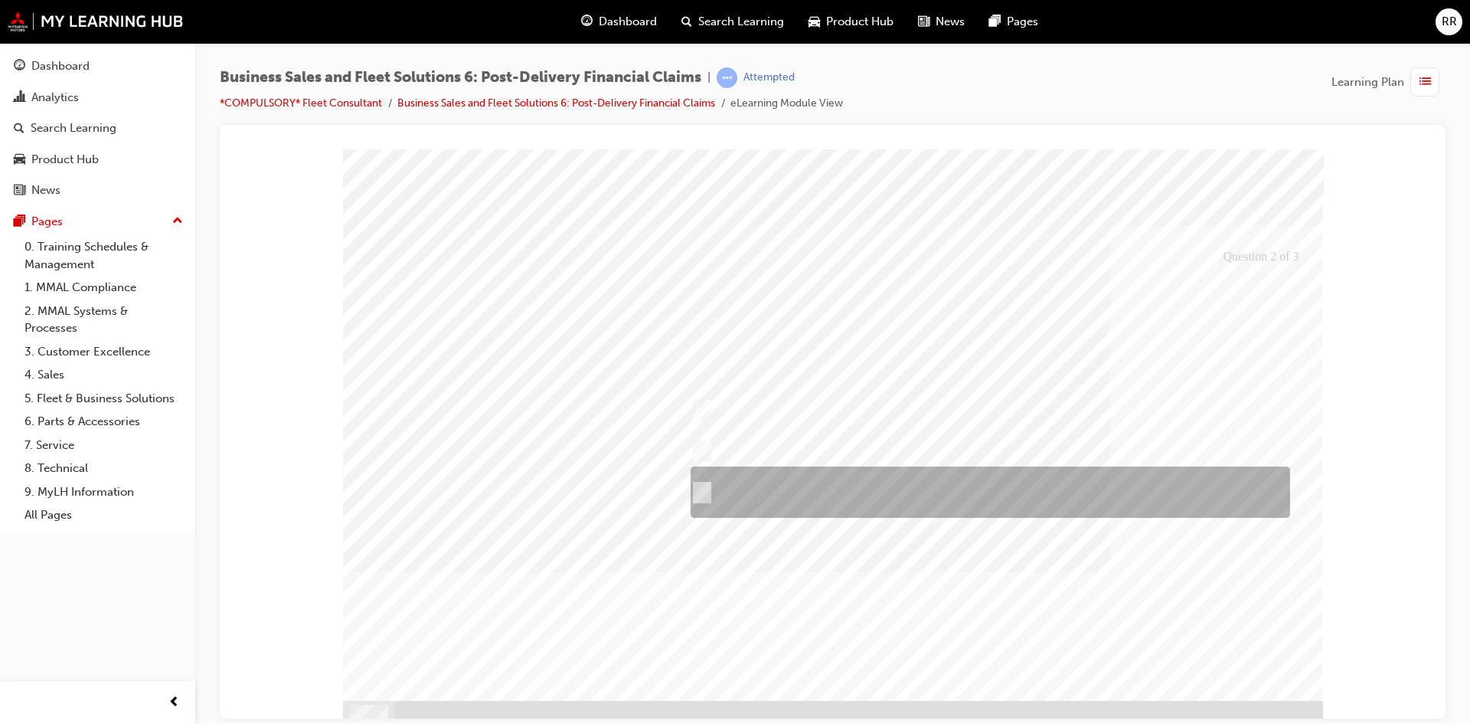
click at [791, 487] on div at bounding box center [986, 491] width 599 height 51
checkbox input "false"
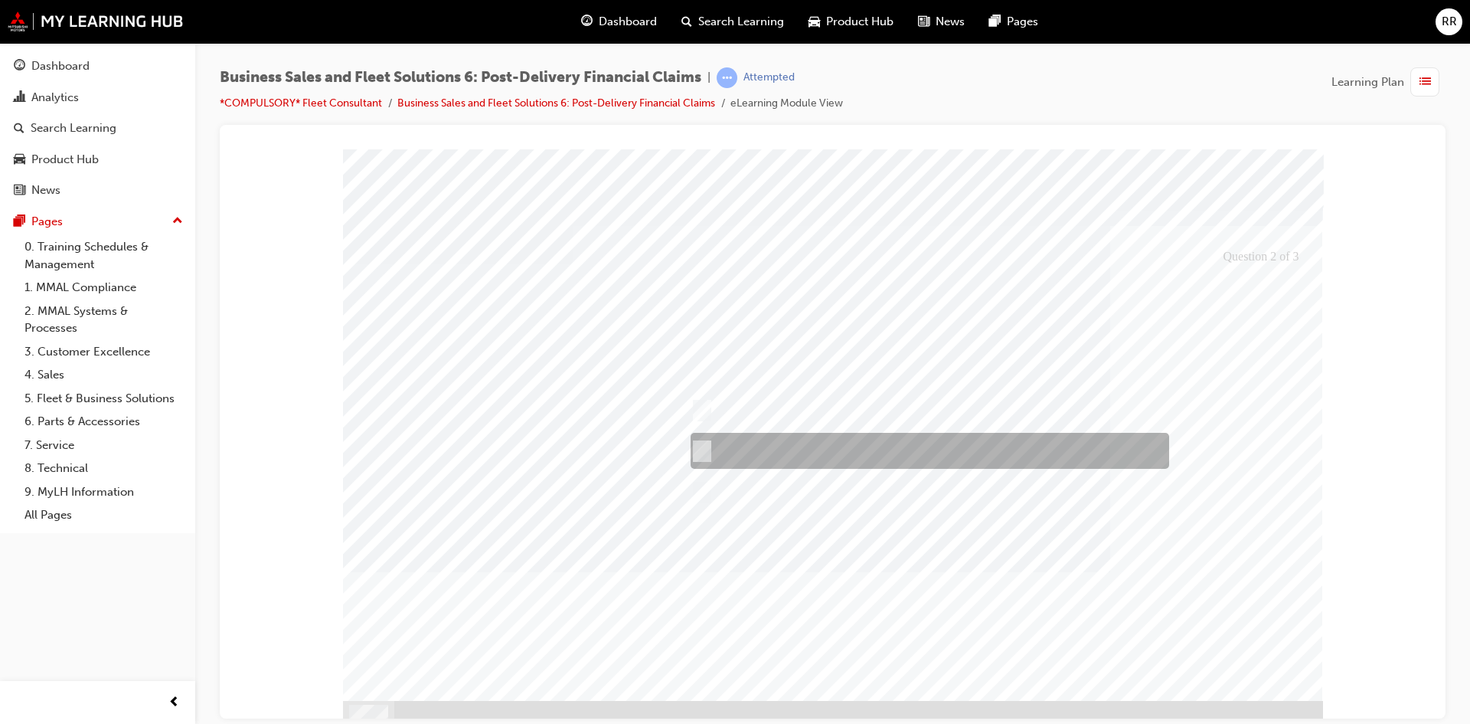
click at [799, 456] on div at bounding box center [926, 451] width 479 height 36
checkbox input "false"
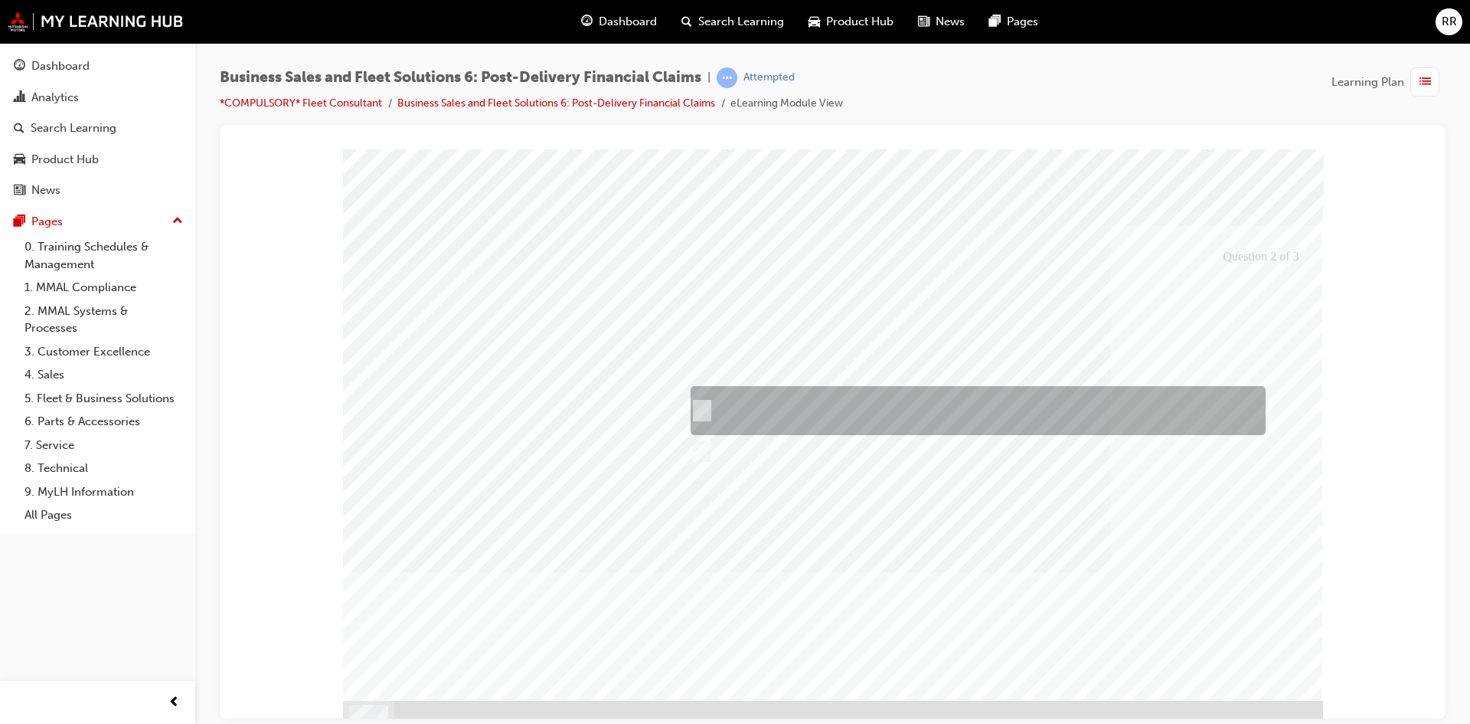
click at [891, 417] on div at bounding box center [974, 410] width 575 height 49
checkbox input "true"
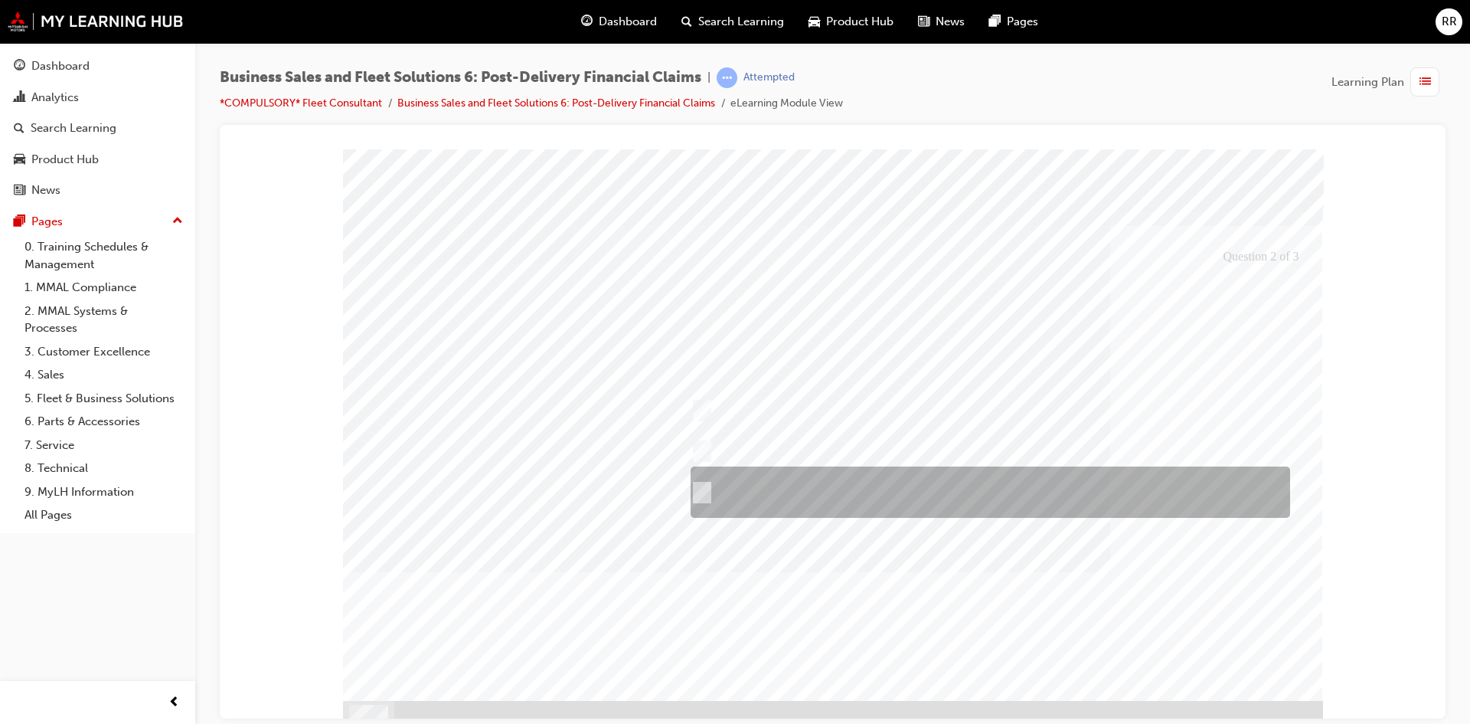
click at [880, 491] on div at bounding box center [986, 491] width 599 height 51
checkbox input "true"
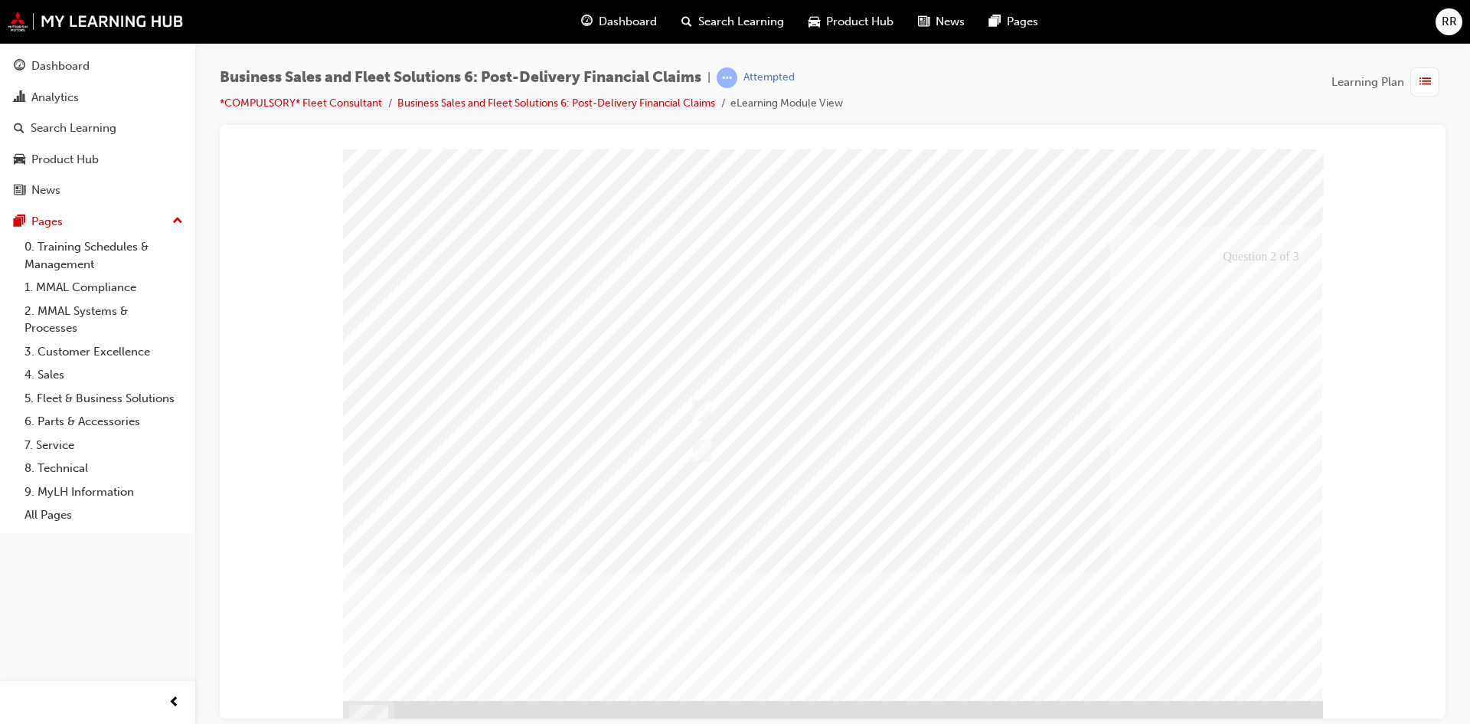
click at [869, 570] on div at bounding box center [833, 442] width 980 height 586
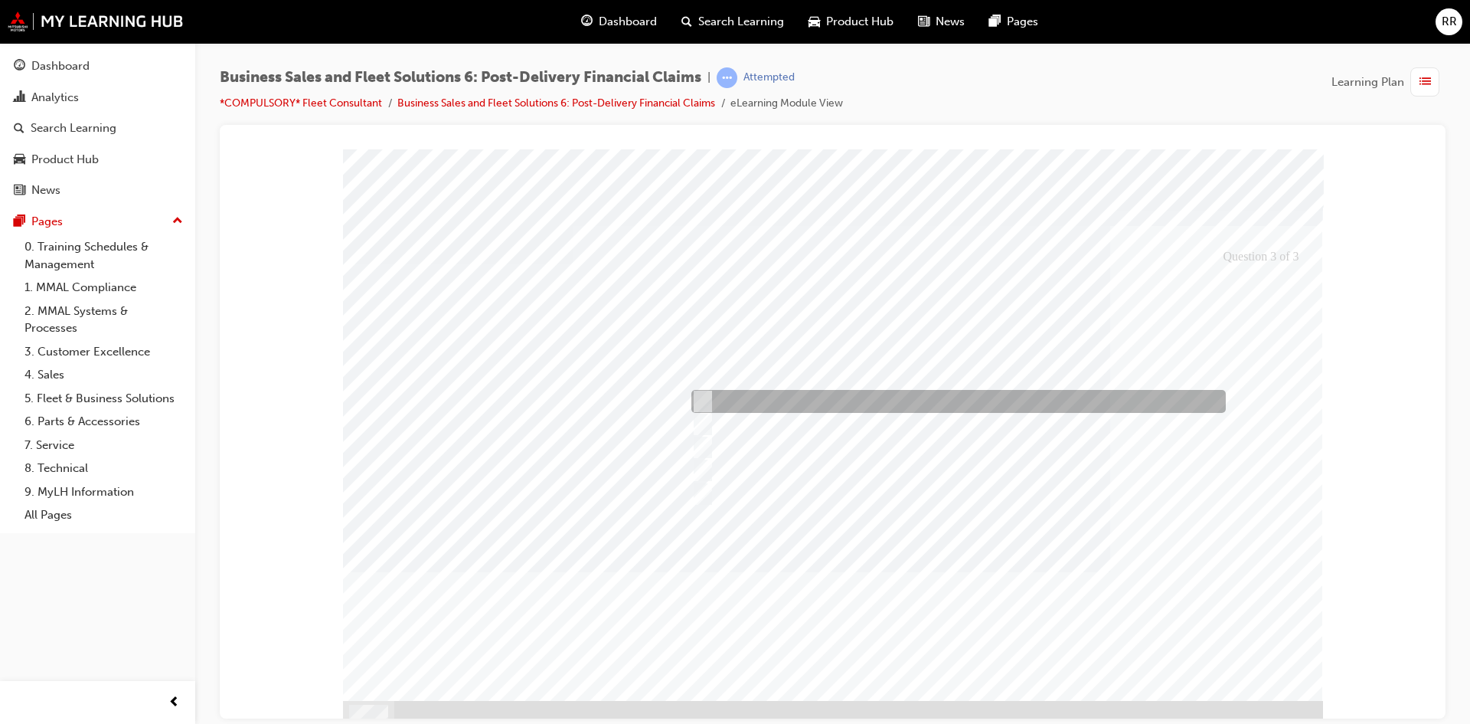
click at [706, 400] on input "Subsidiary Company Letter" at bounding box center [699, 401] width 17 height 17
checkbox input "true"
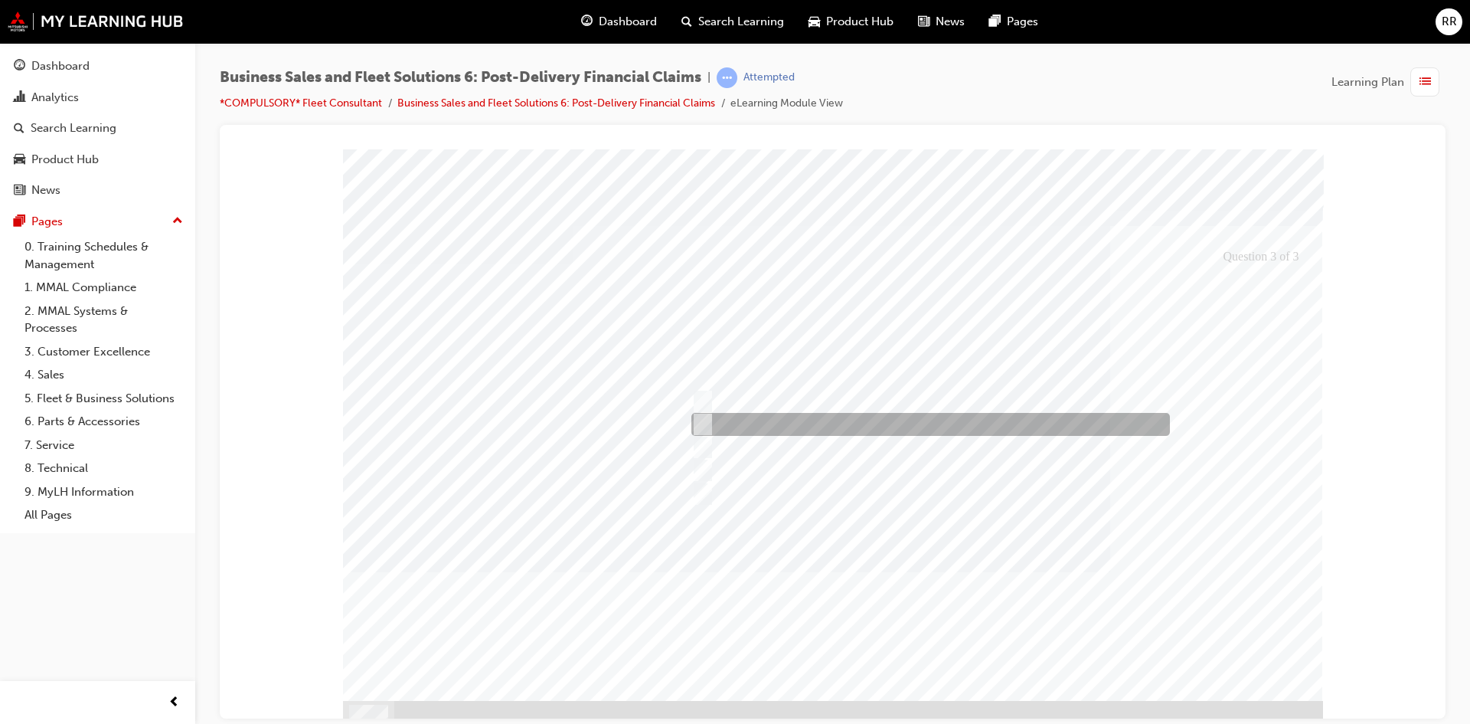
click at [701, 421] on input "Full Time Employee Car Allowance Letter" at bounding box center [699, 424] width 17 height 17
checkbox input "true"
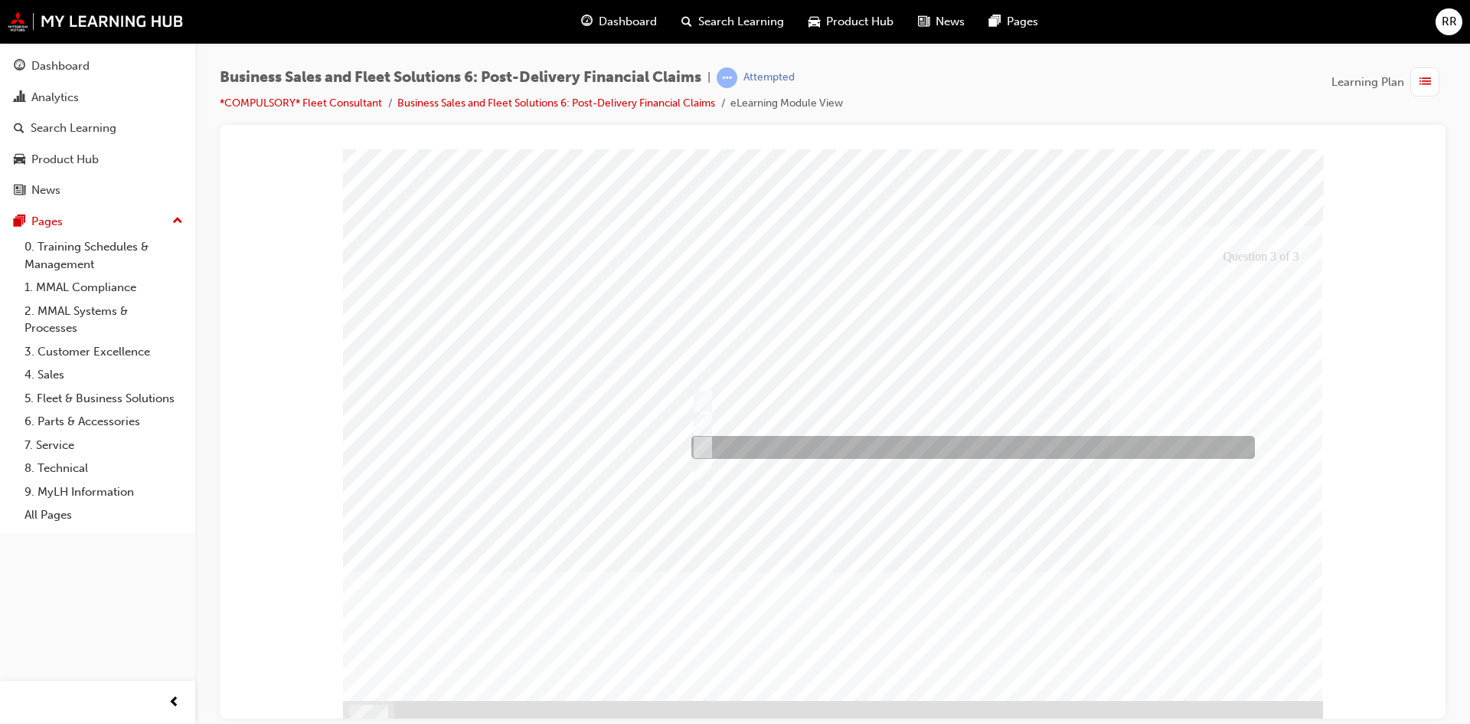
click at [701, 449] on input "Full Time Novated Lease Letter" at bounding box center [699, 447] width 17 height 17
checkbox input "true"
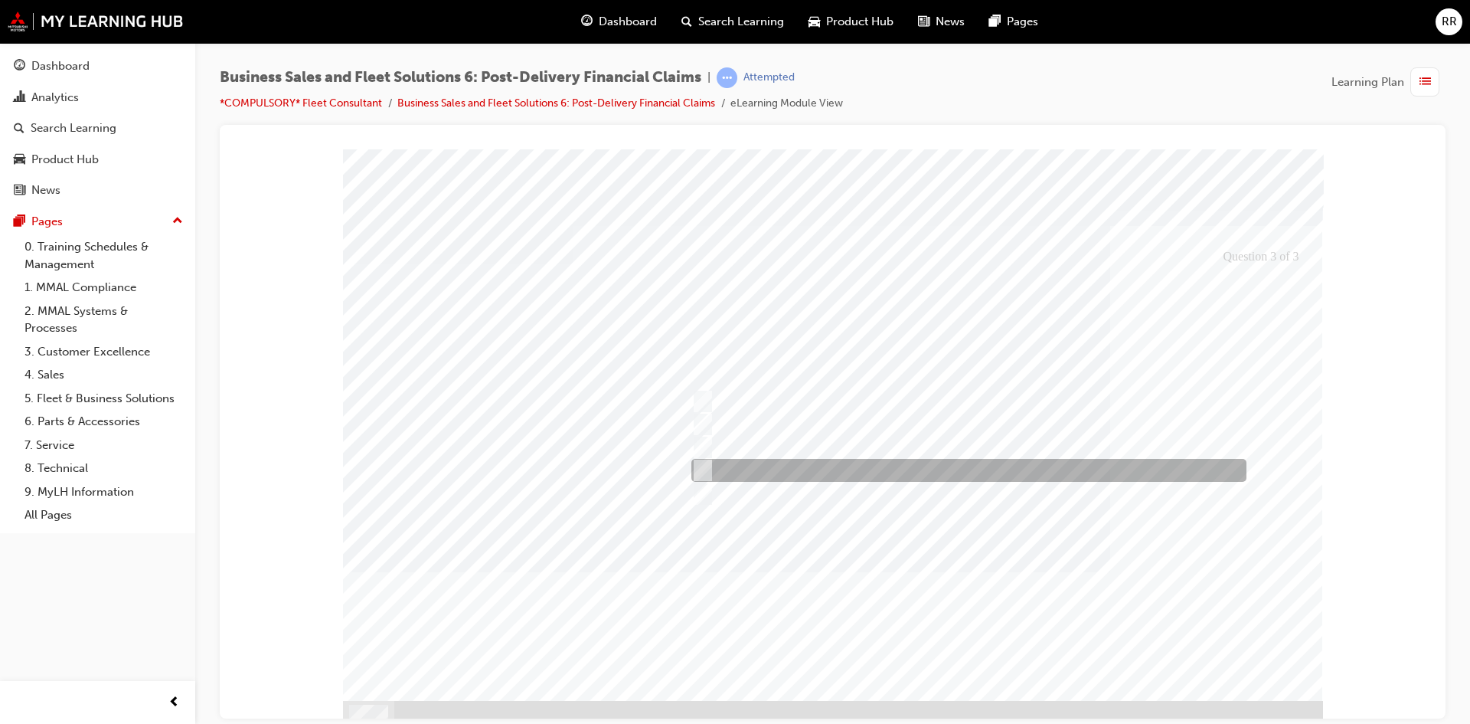
click at [705, 469] on input "Franchisor/Licensor Letter" at bounding box center [699, 470] width 17 height 17
checkbox input "true"
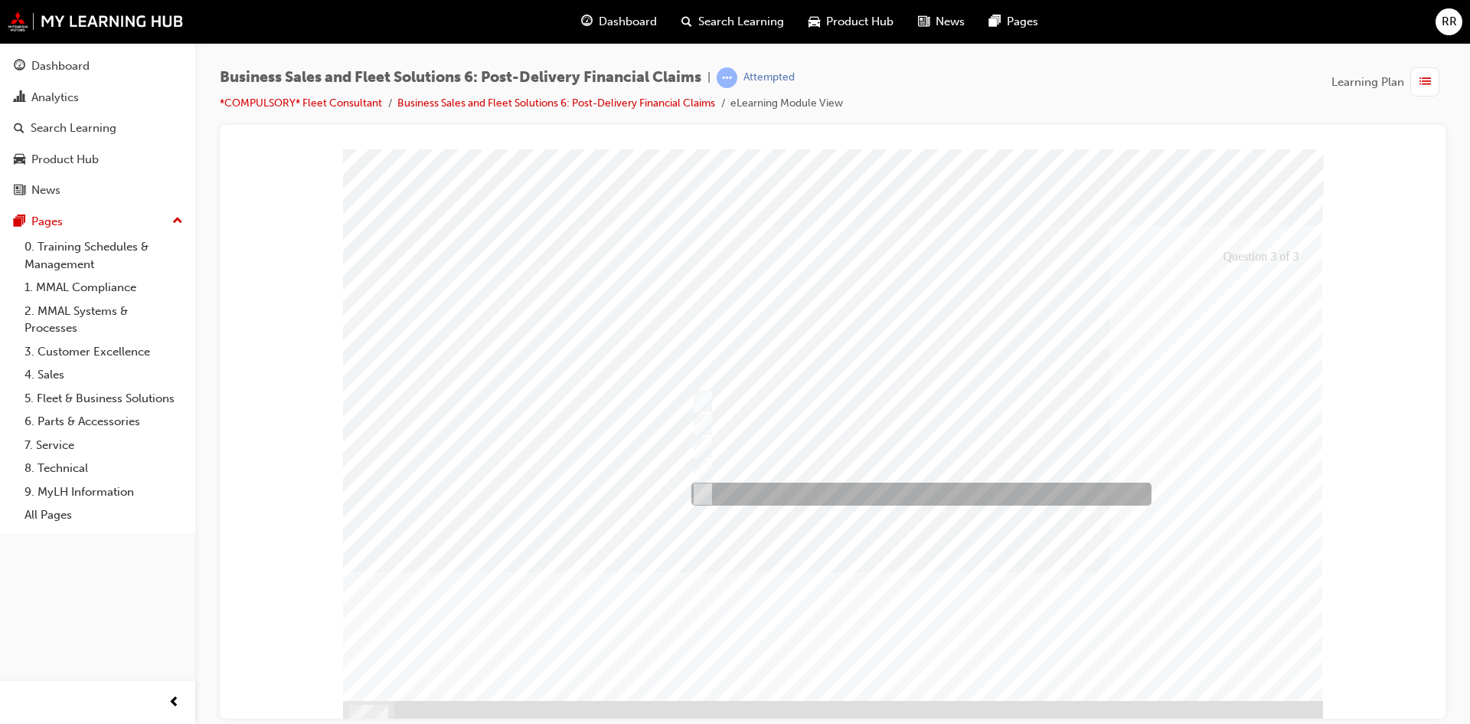
click at [706, 497] on input "Full Time Contractor/Sub-Contractor Letter" at bounding box center [699, 493] width 17 height 17
click at [702, 493] on input "Full Time Contractor/Sub-Contractor Letter" at bounding box center [699, 493] width 17 height 17
checkbox input "false"
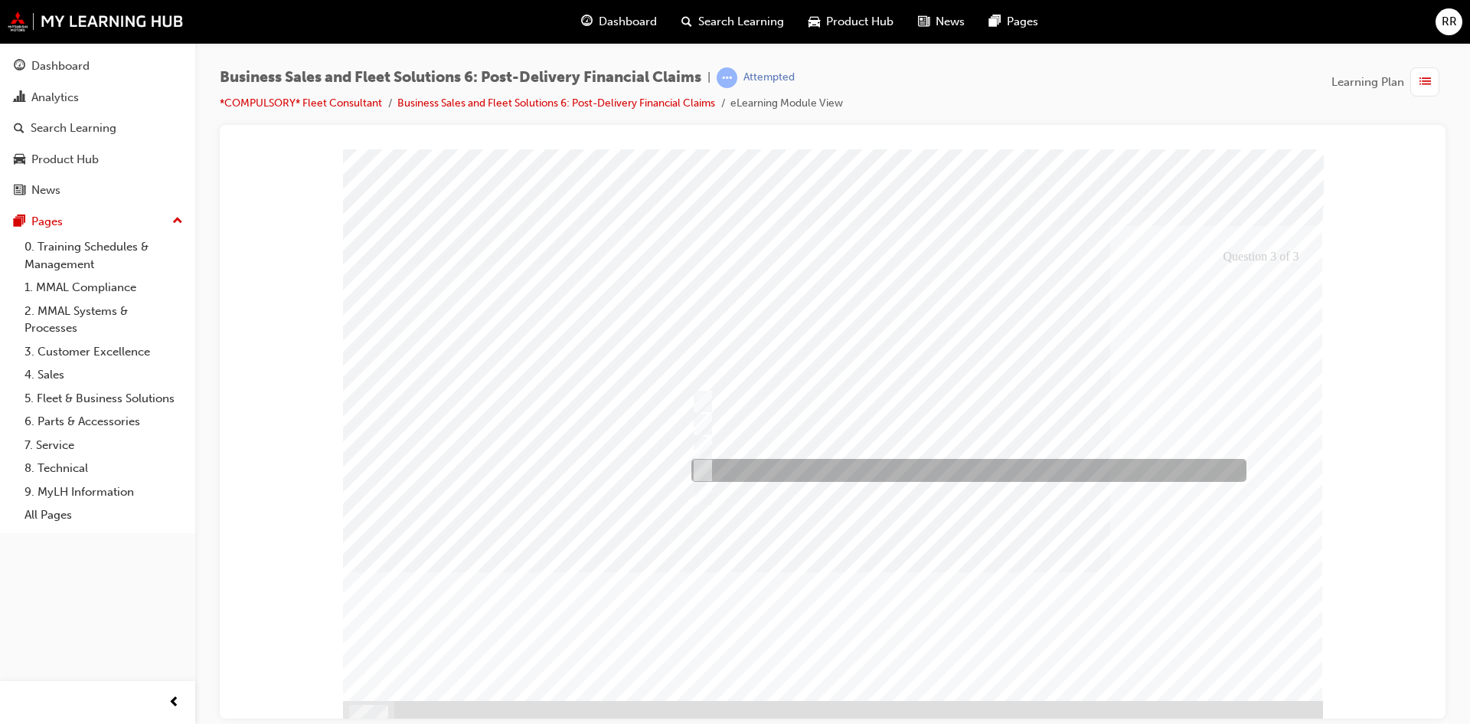
click at [702, 473] on input "Franchisor/Licensor Letter" at bounding box center [699, 470] width 17 height 17
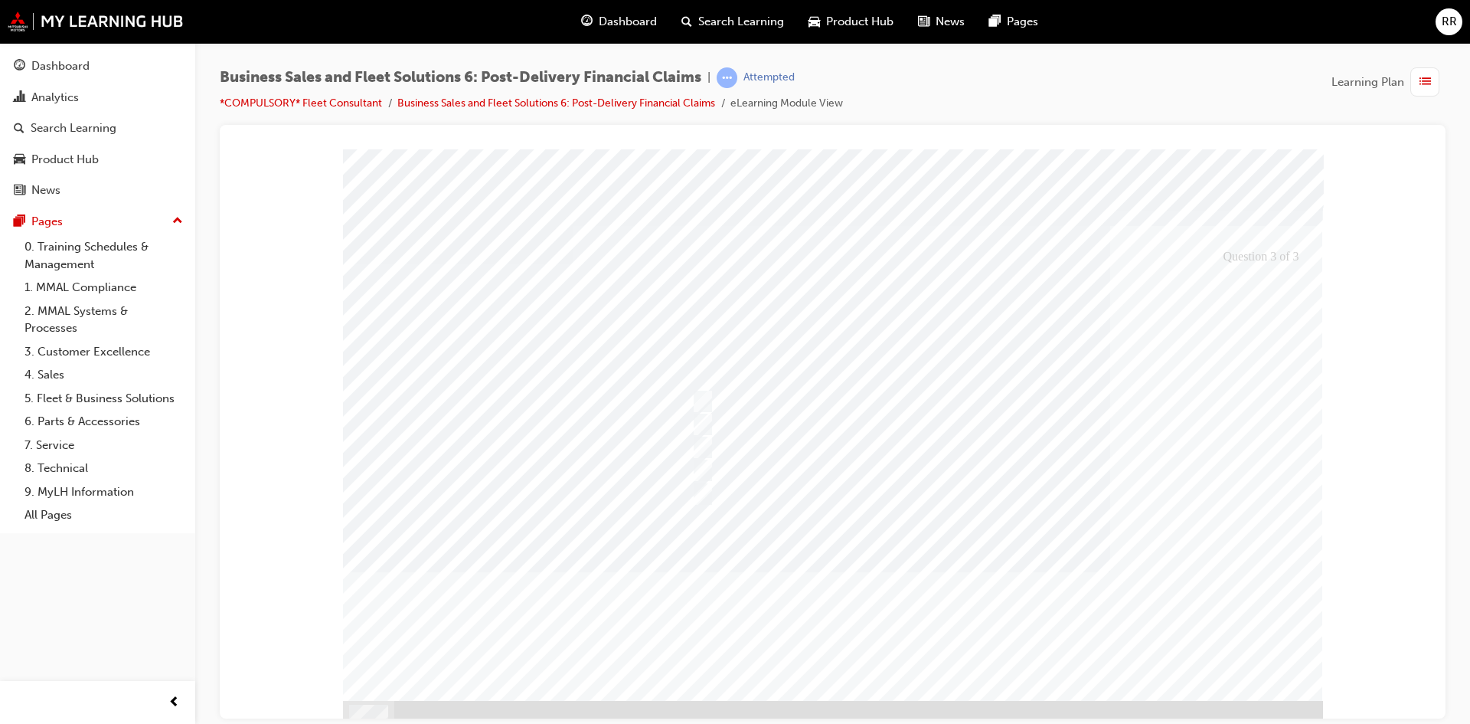
click at [871, 518] on div at bounding box center [833, 442] width 980 height 586
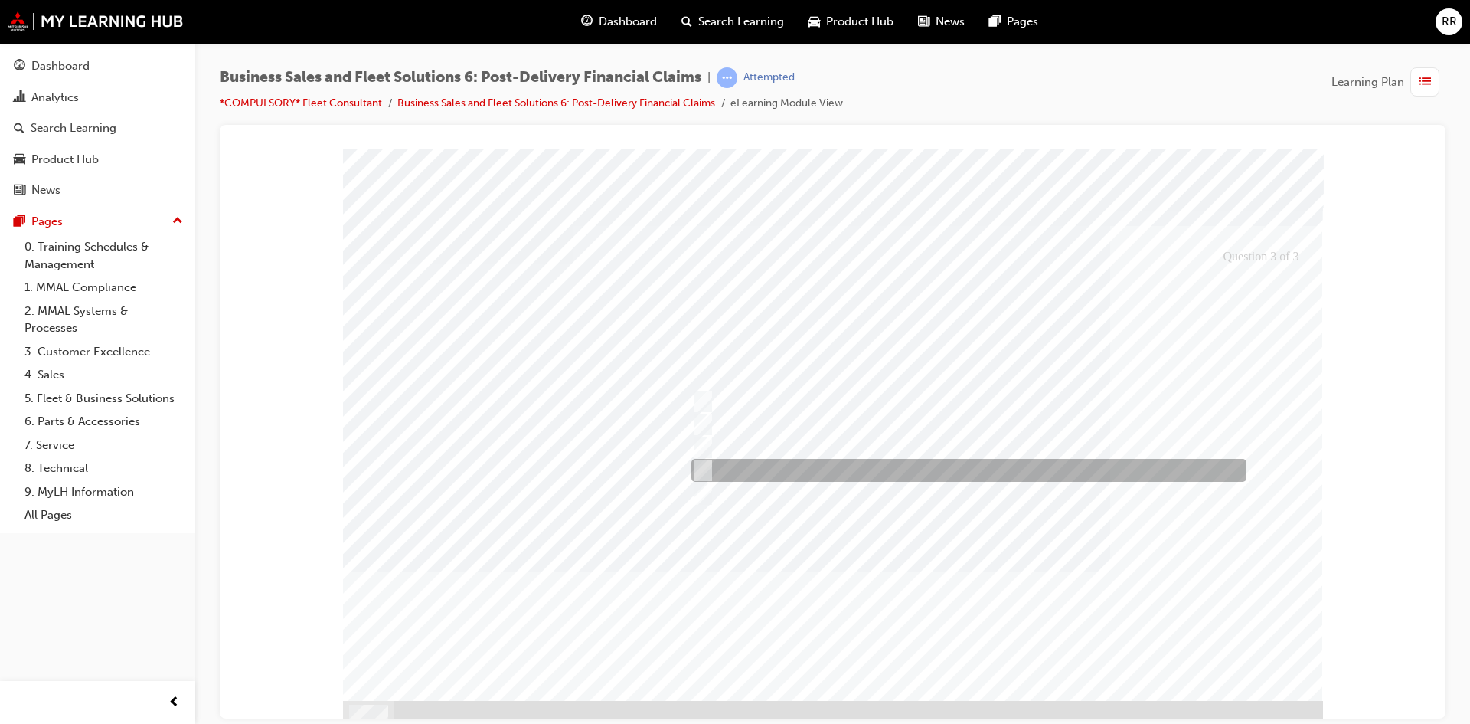
click at [697, 469] on input "Franchisor/Licensor Letter" at bounding box center [699, 470] width 17 height 17
checkbox input "true"
click at [695, 495] on input "Full Time Contractor/Sub-Contractor Letter" at bounding box center [699, 493] width 17 height 17
checkbox input "true"
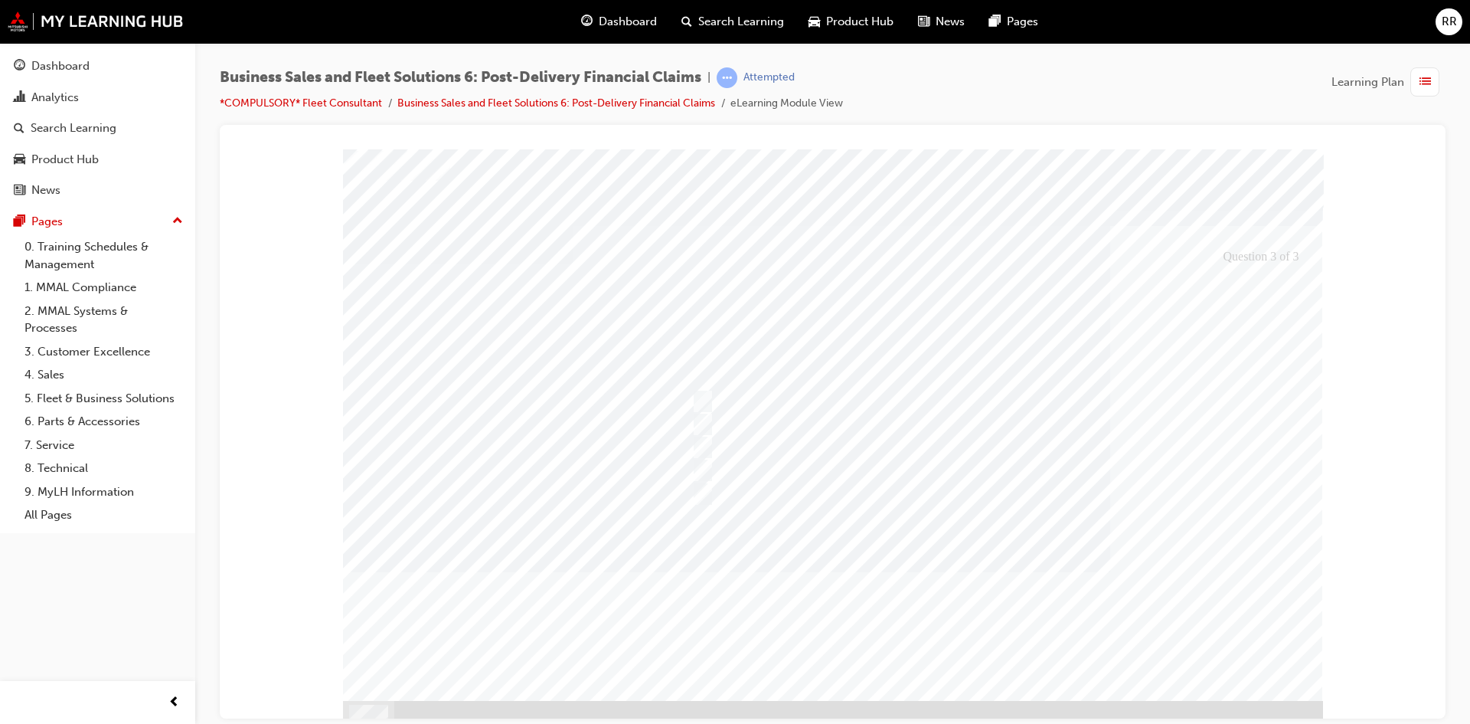
click at [875, 556] on div at bounding box center [833, 442] width 980 height 586
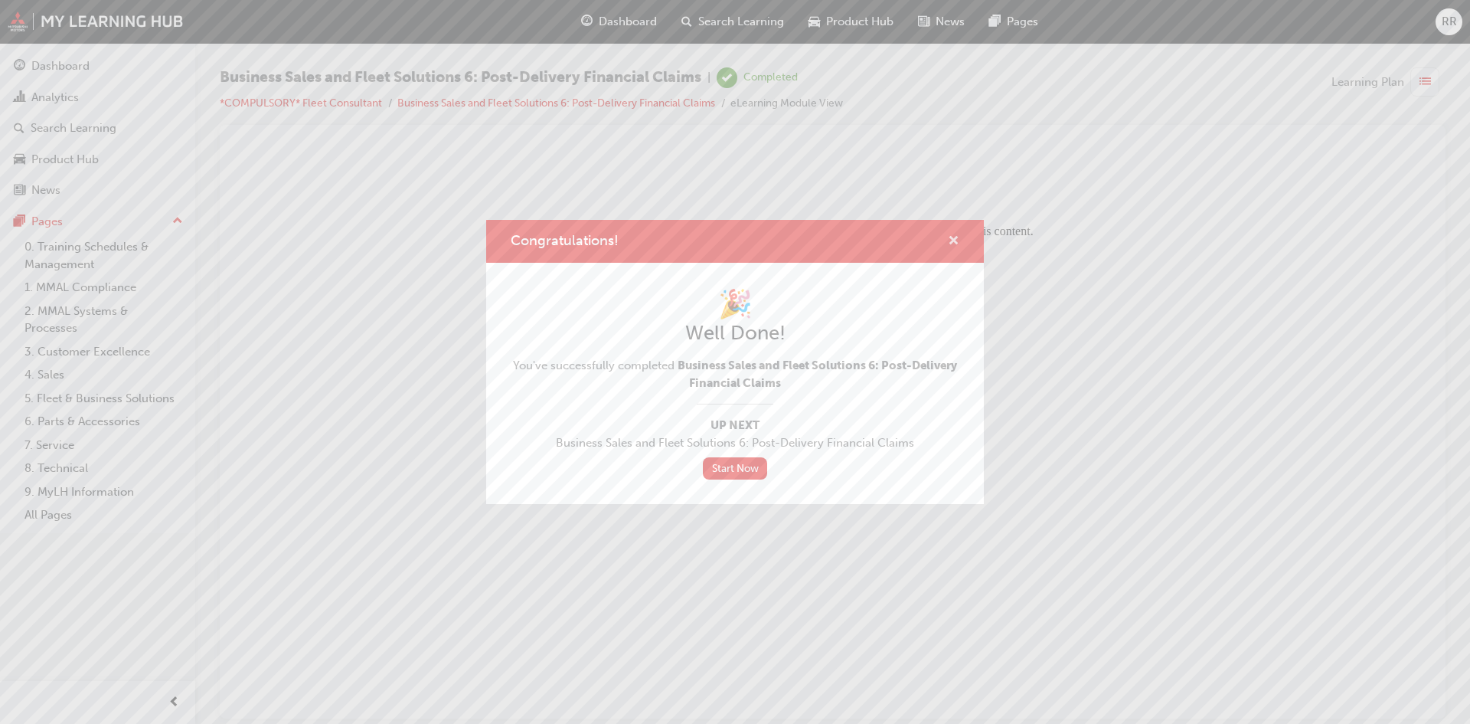
click at [954, 241] on span "cross-icon" at bounding box center [953, 242] width 11 height 14
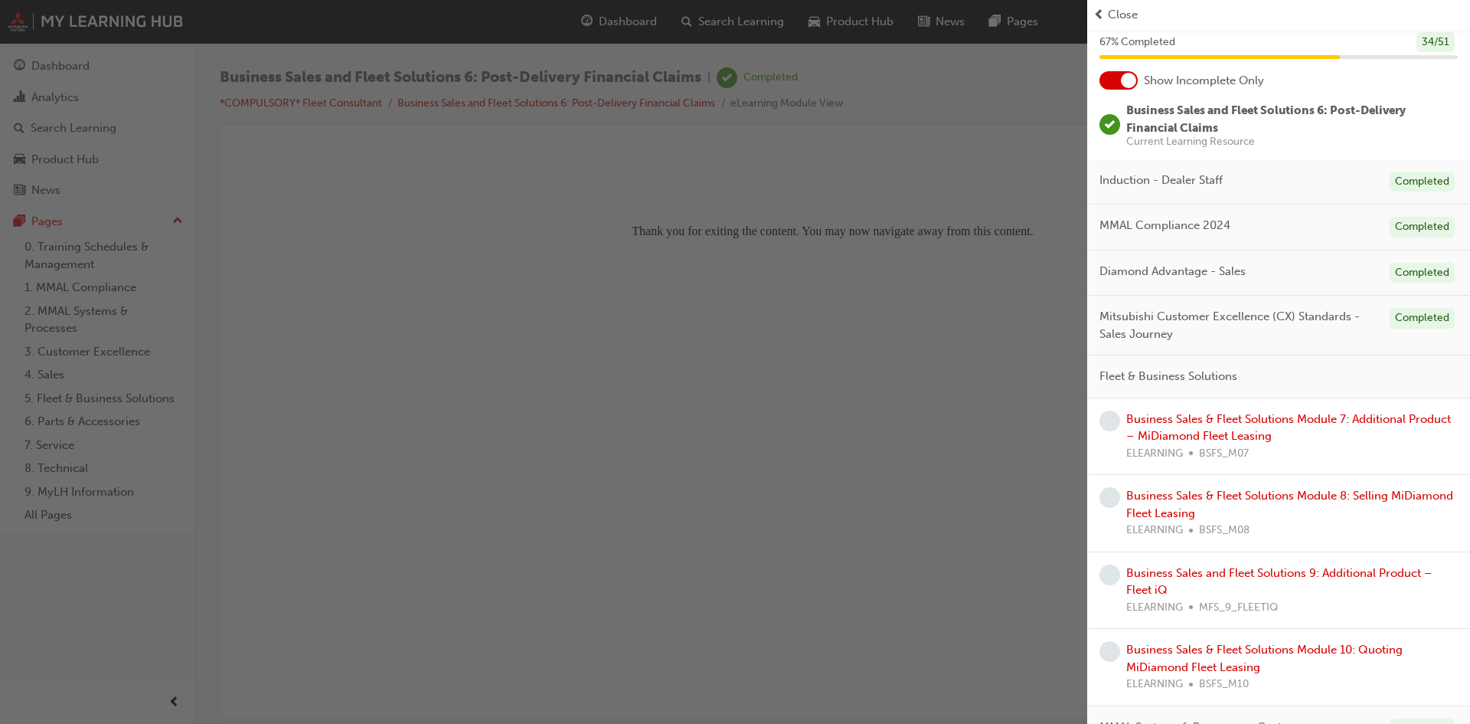
scroll to position [77, 0]
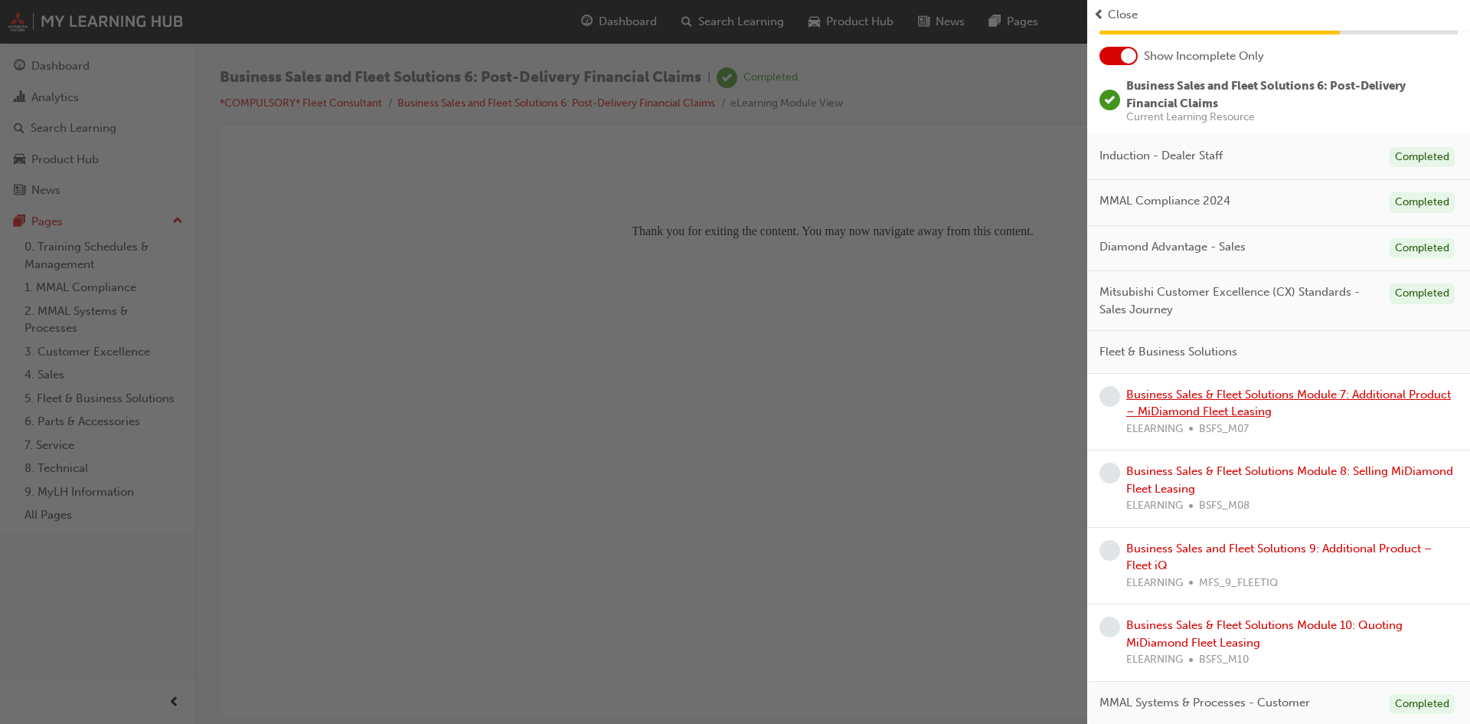
click at [1279, 412] on link "Business Sales & Fleet Solutions Module 7: Additional Product – MiDiamond Fleet…" at bounding box center [1288, 402] width 325 height 31
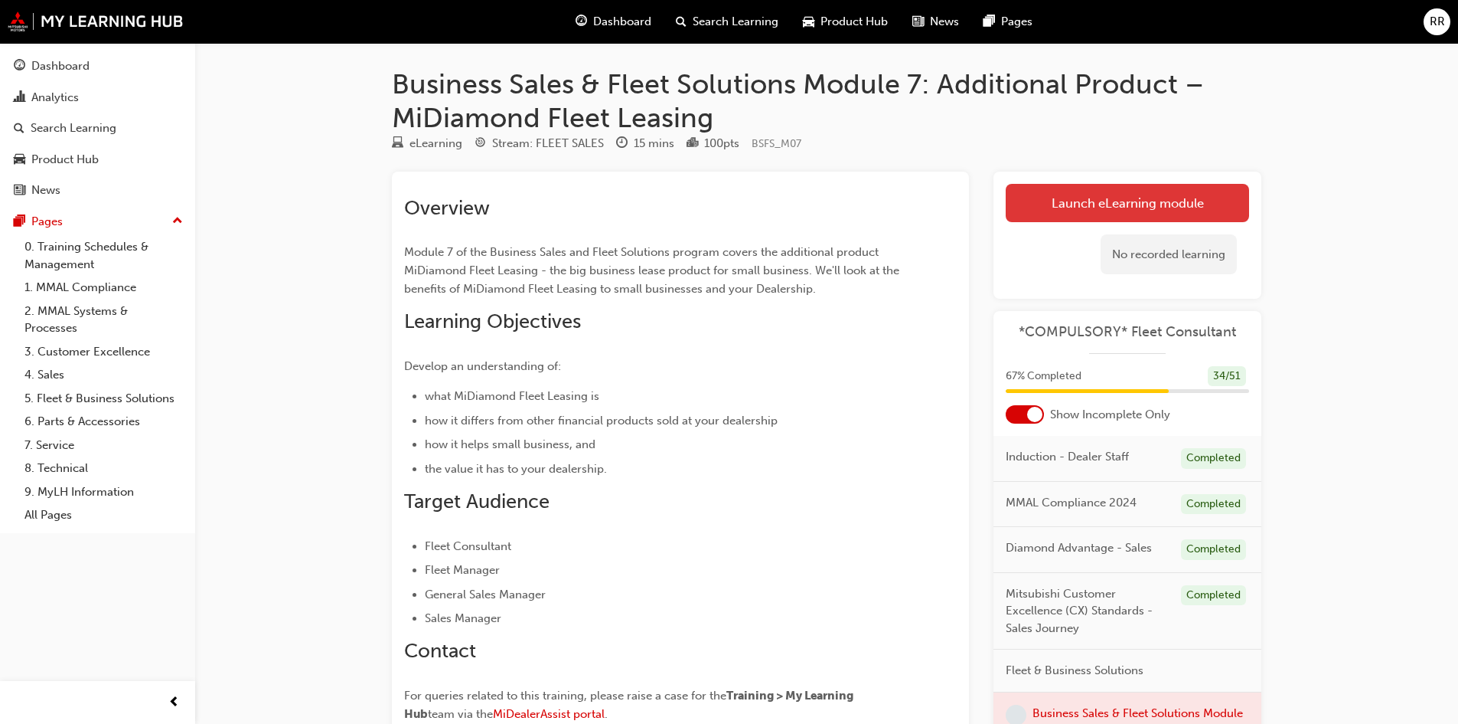
click at [1106, 199] on link "Launch eLearning module" at bounding box center [1127, 203] width 243 height 38
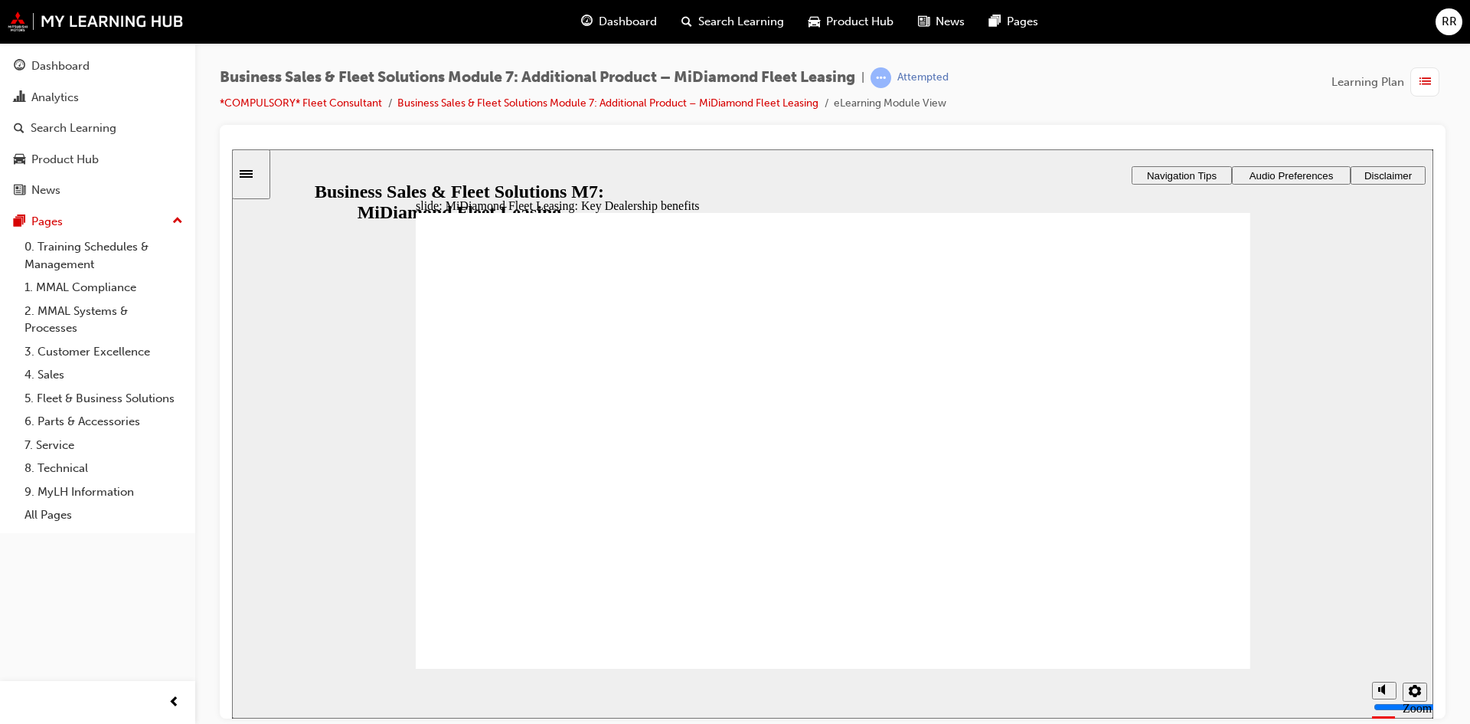
drag, startPoint x: 443, startPoint y: 374, endPoint x: 495, endPoint y: 374, distance: 52.1
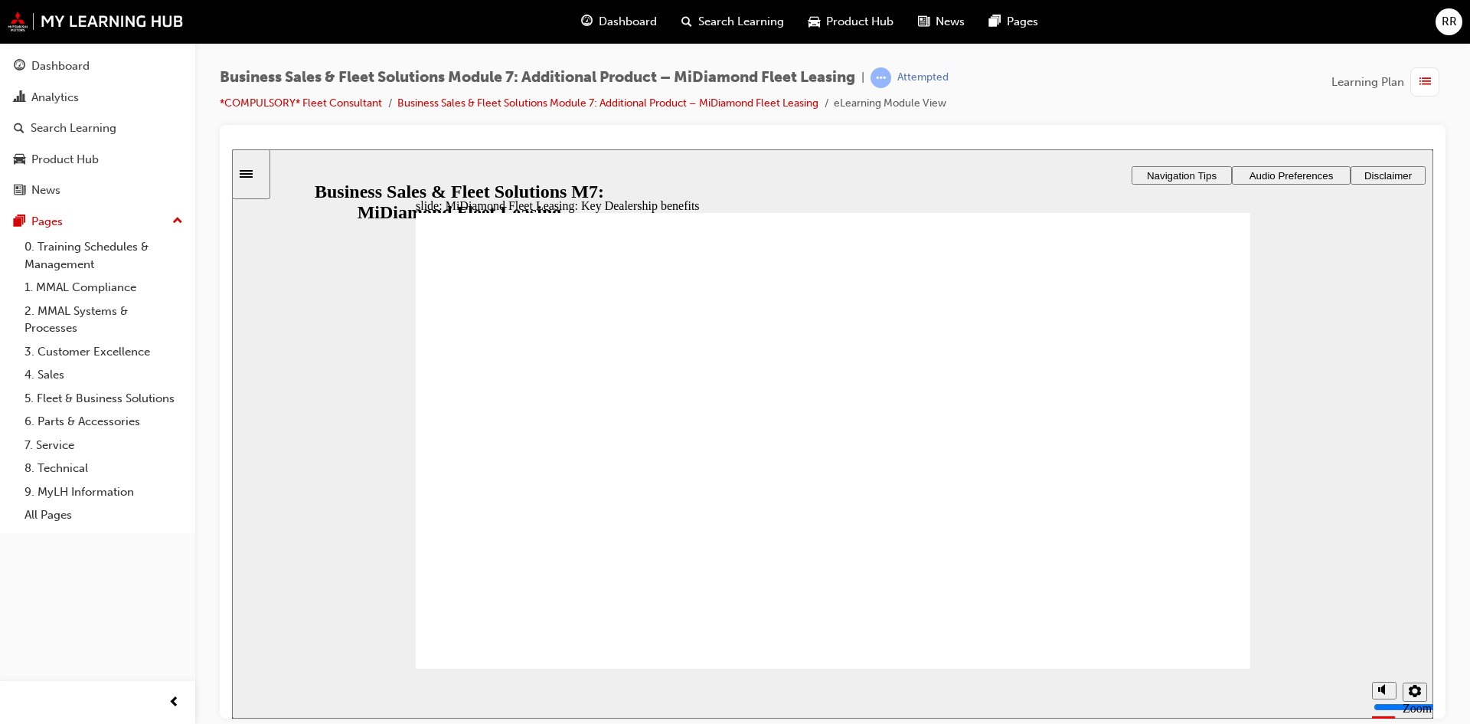
drag, startPoint x: 443, startPoint y: 558, endPoint x: 451, endPoint y: 569, distance: 13.2
drag, startPoint x: 442, startPoint y: 642, endPoint x: 452, endPoint y: 644, distance: 10.1
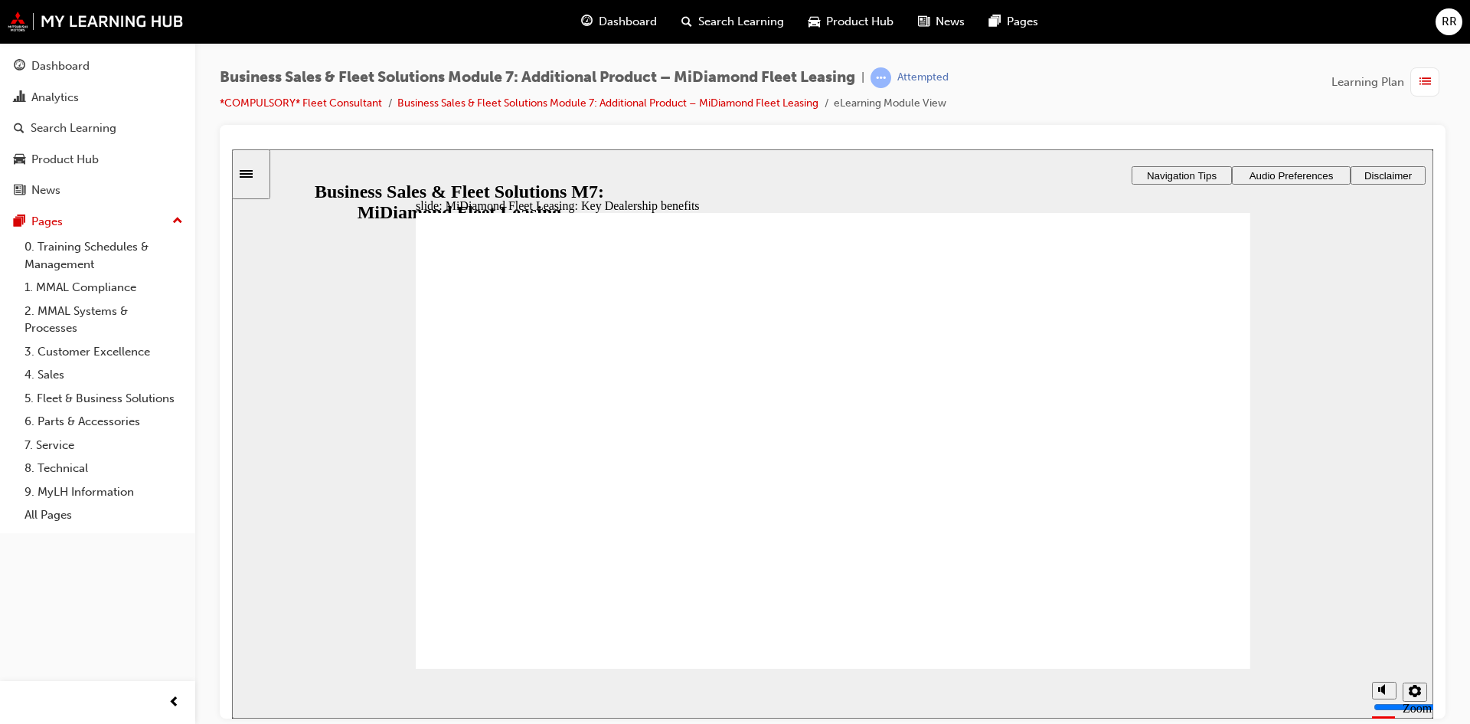
drag, startPoint x: 777, startPoint y: 542, endPoint x: 791, endPoint y: 547, distance: 14.5
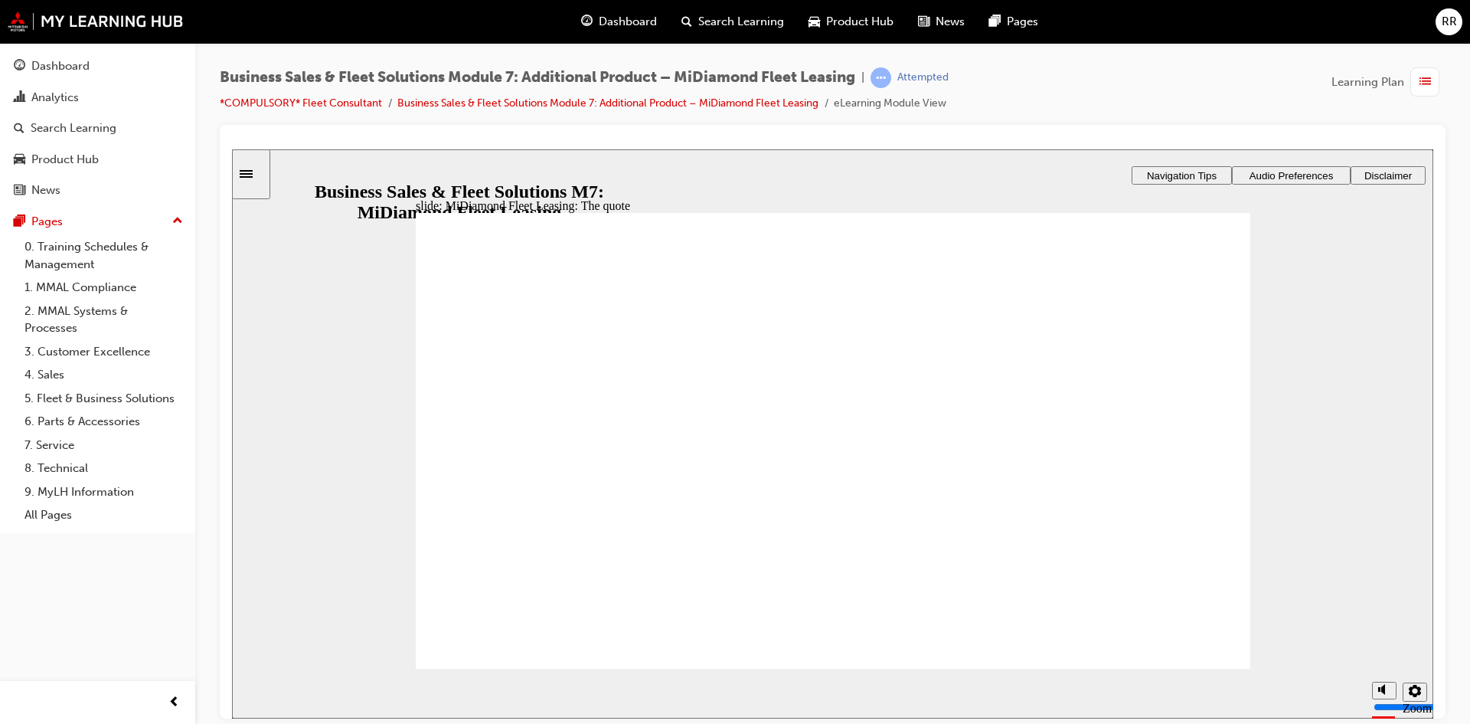
checkbox input "true"
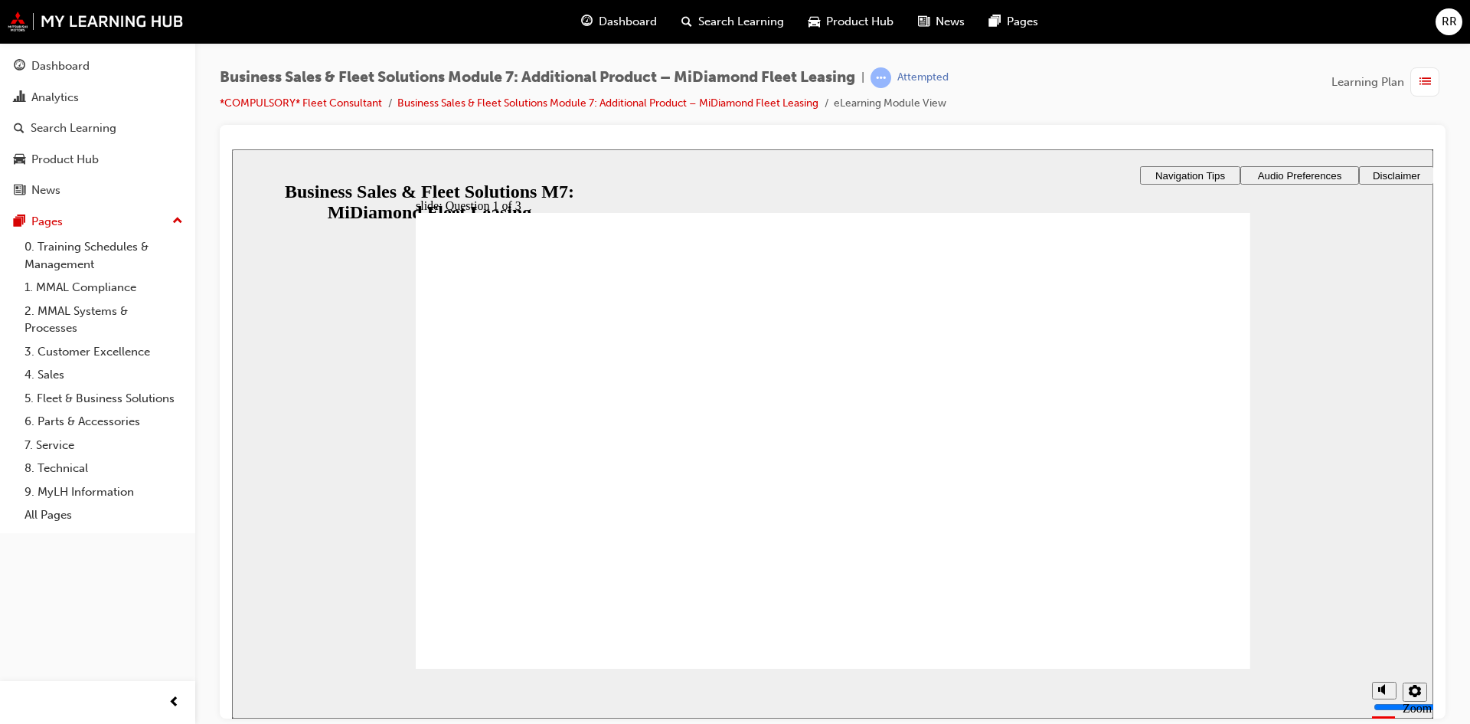
checkbox input "true"
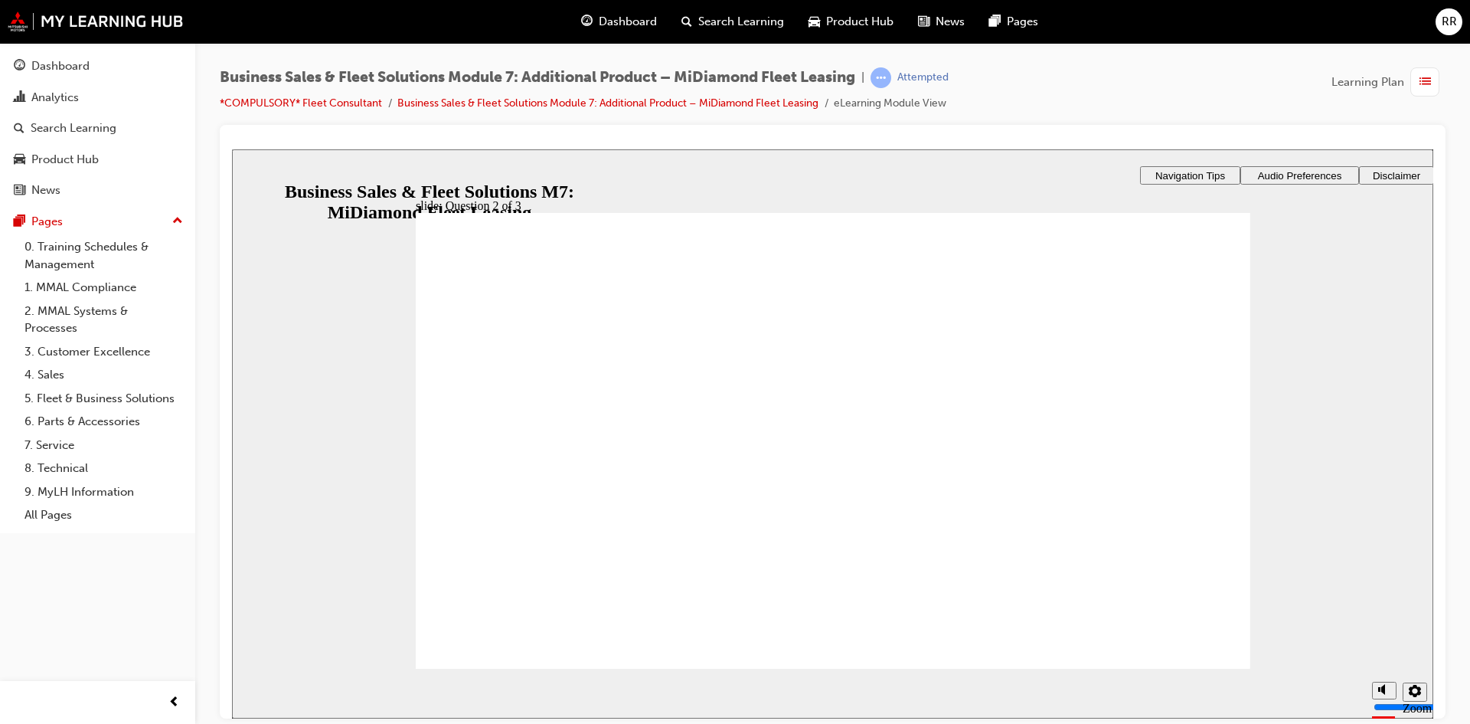
checkbox input "true"
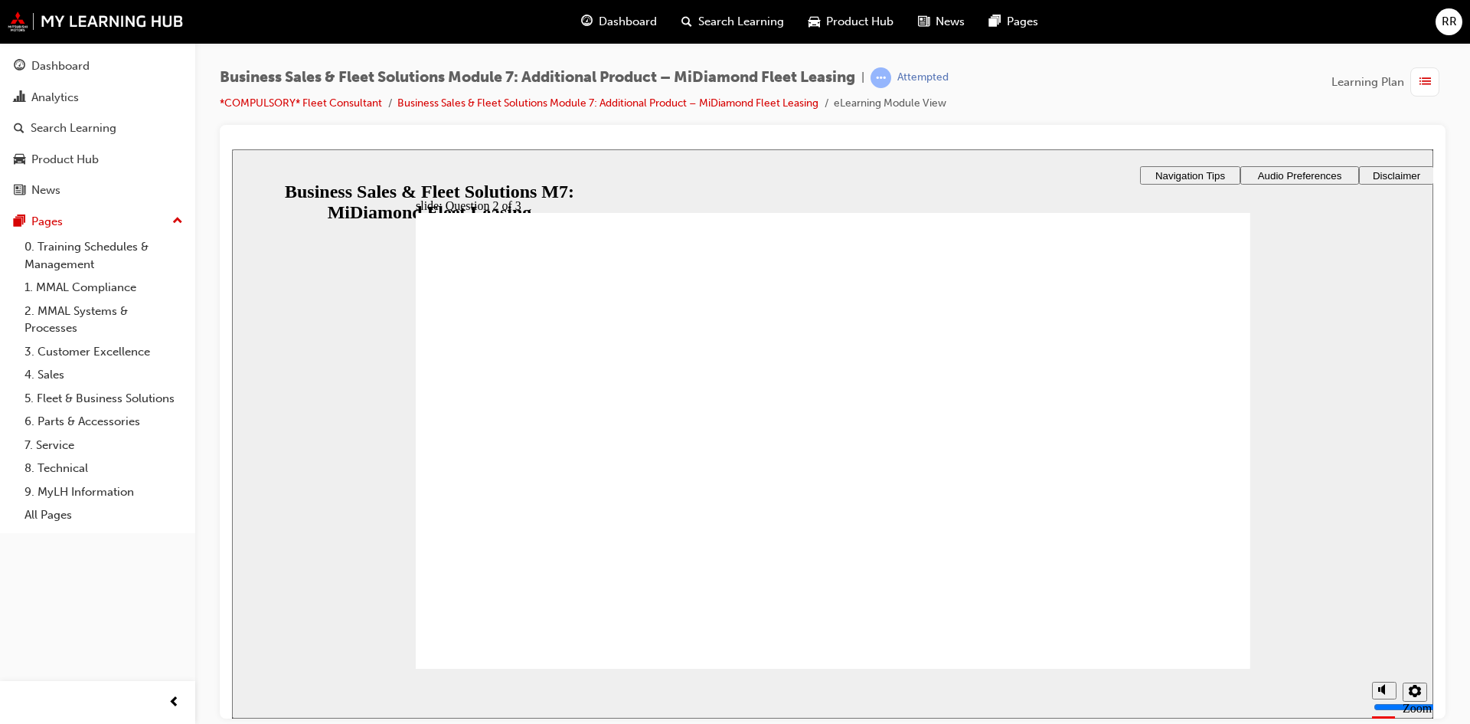
checkbox input "true"
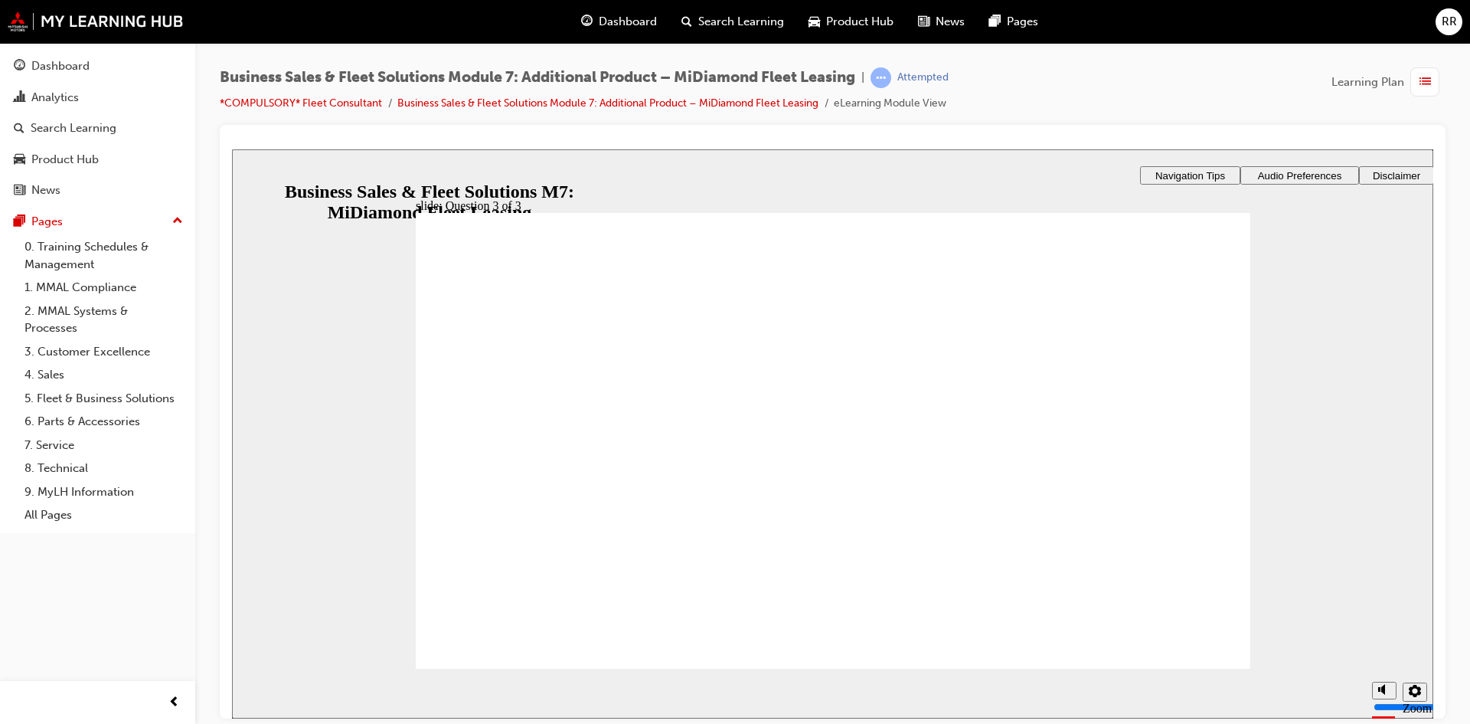
checkbox input "true"
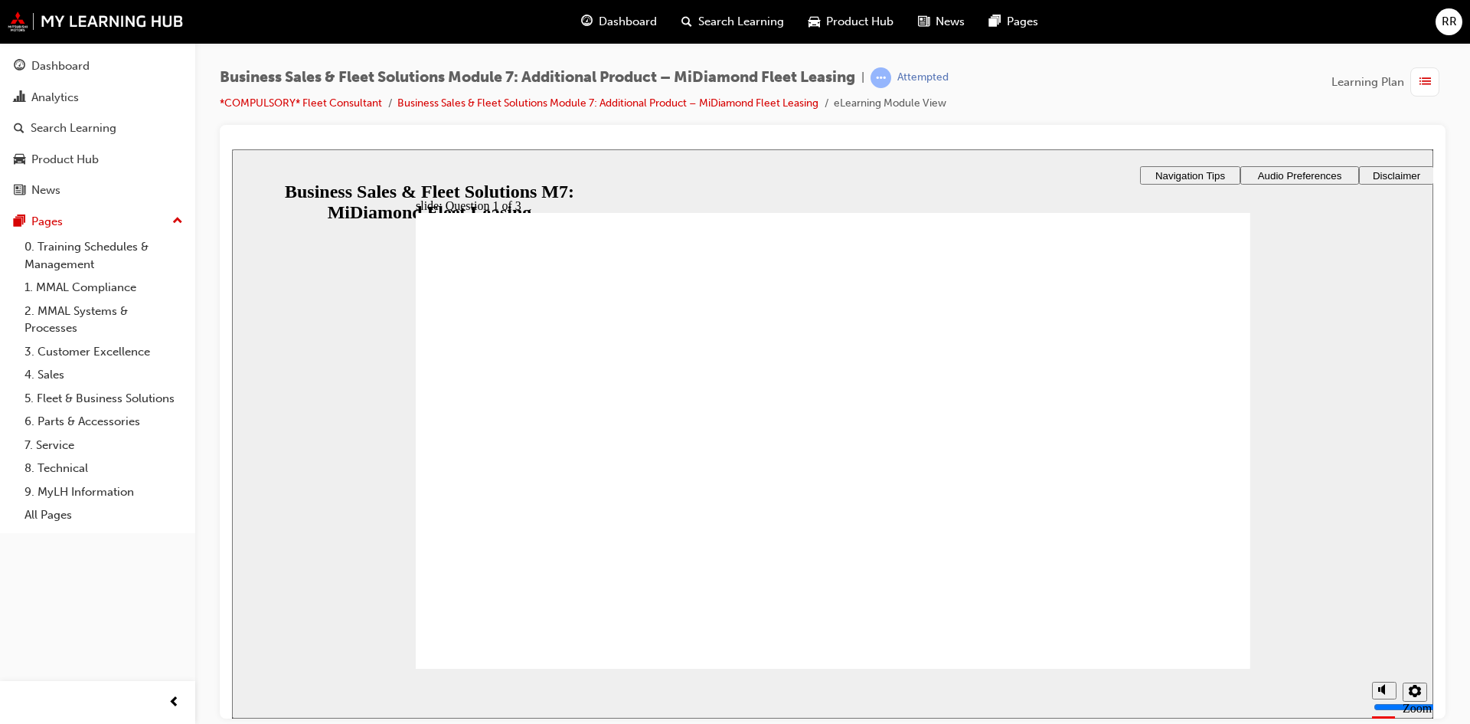
checkbox input "true"
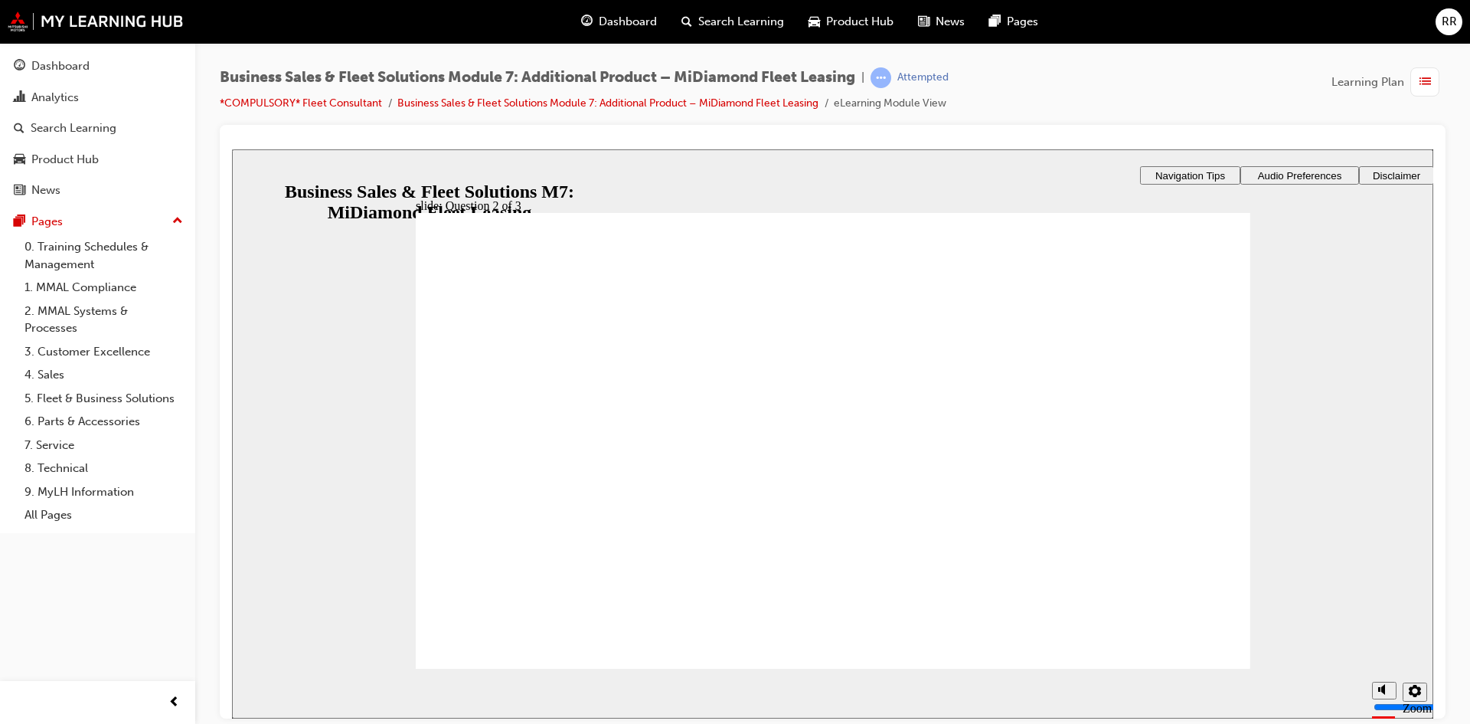
checkbox input "true"
drag, startPoint x: 504, startPoint y: 409, endPoint x: 520, endPoint y: 445, distance: 39.4
checkbox input "true"
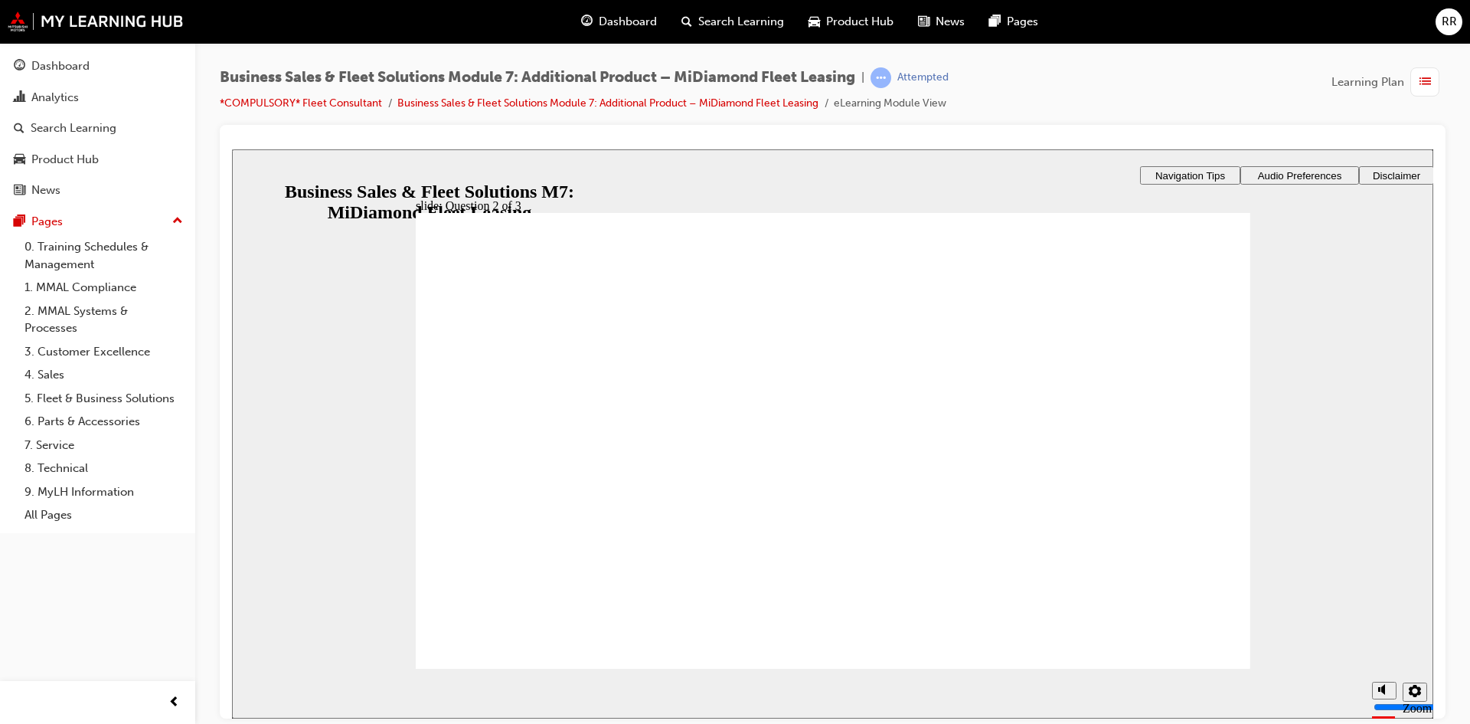
checkbox input "true"
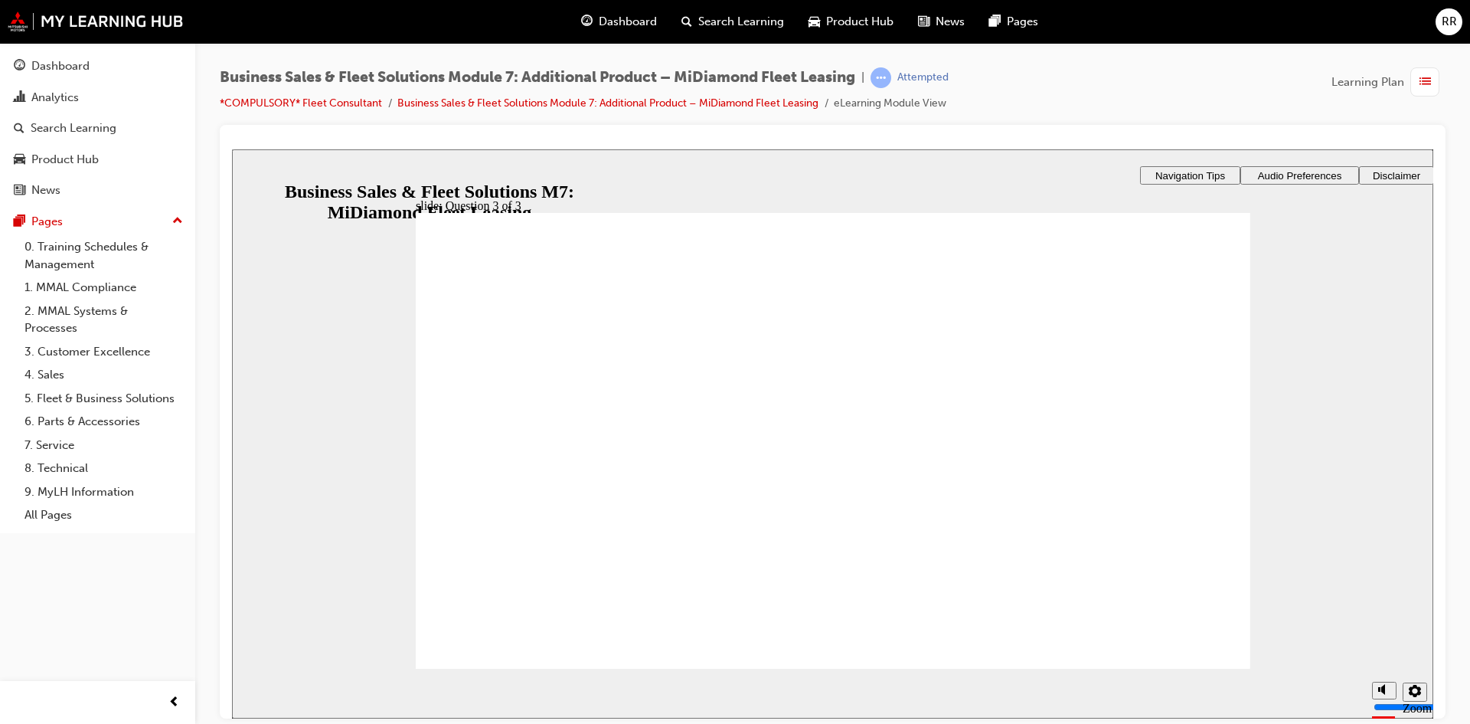
checkbox input "true"
drag, startPoint x: 496, startPoint y: 389, endPoint x: 500, endPoint y: 404, distance: 15.8
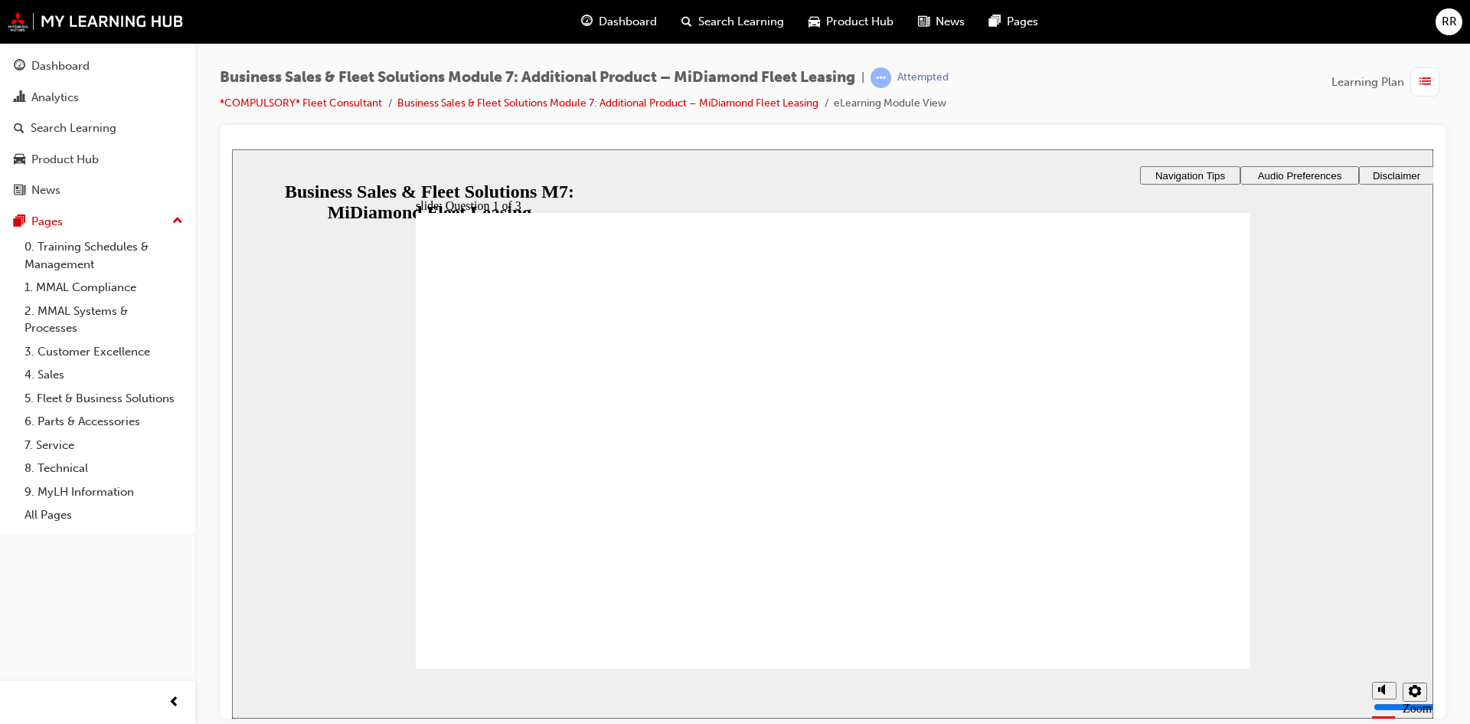
checkbox input "true"
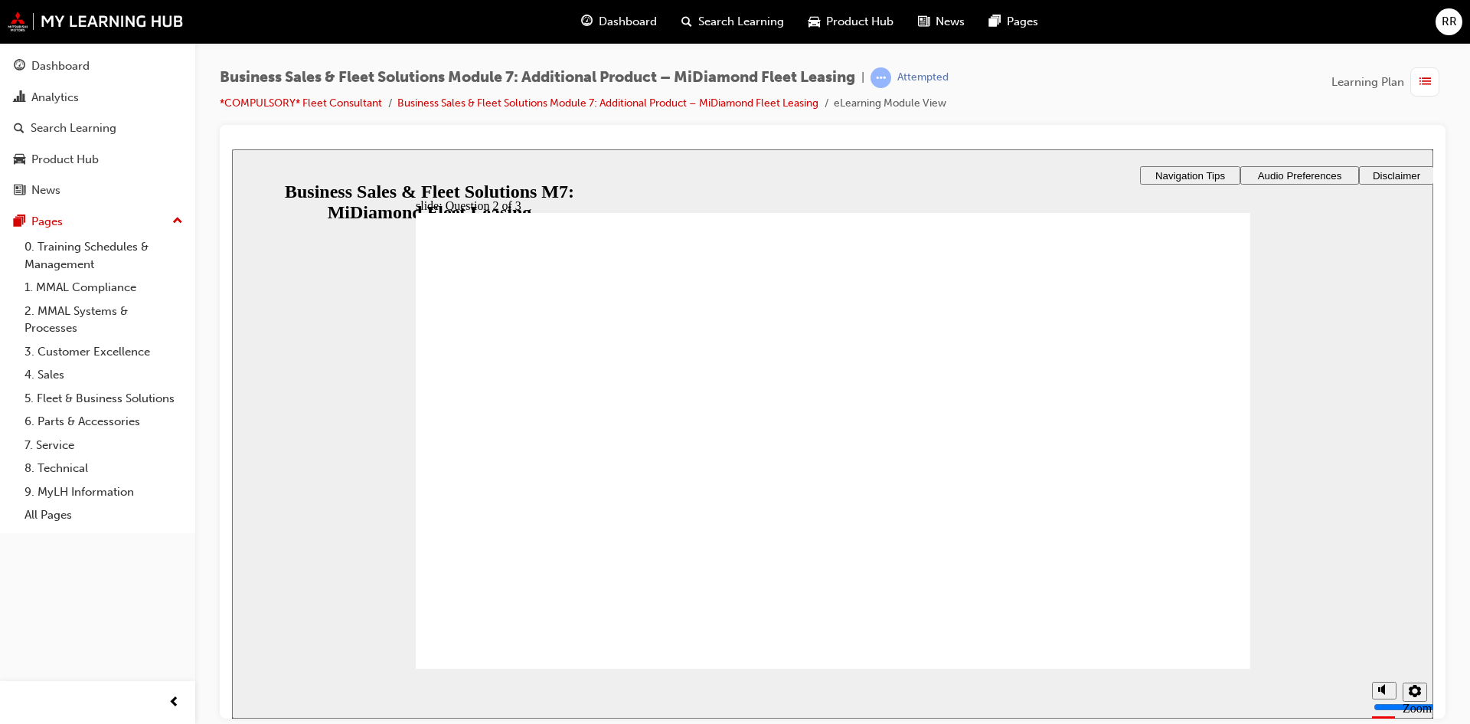
checkbox input "true"
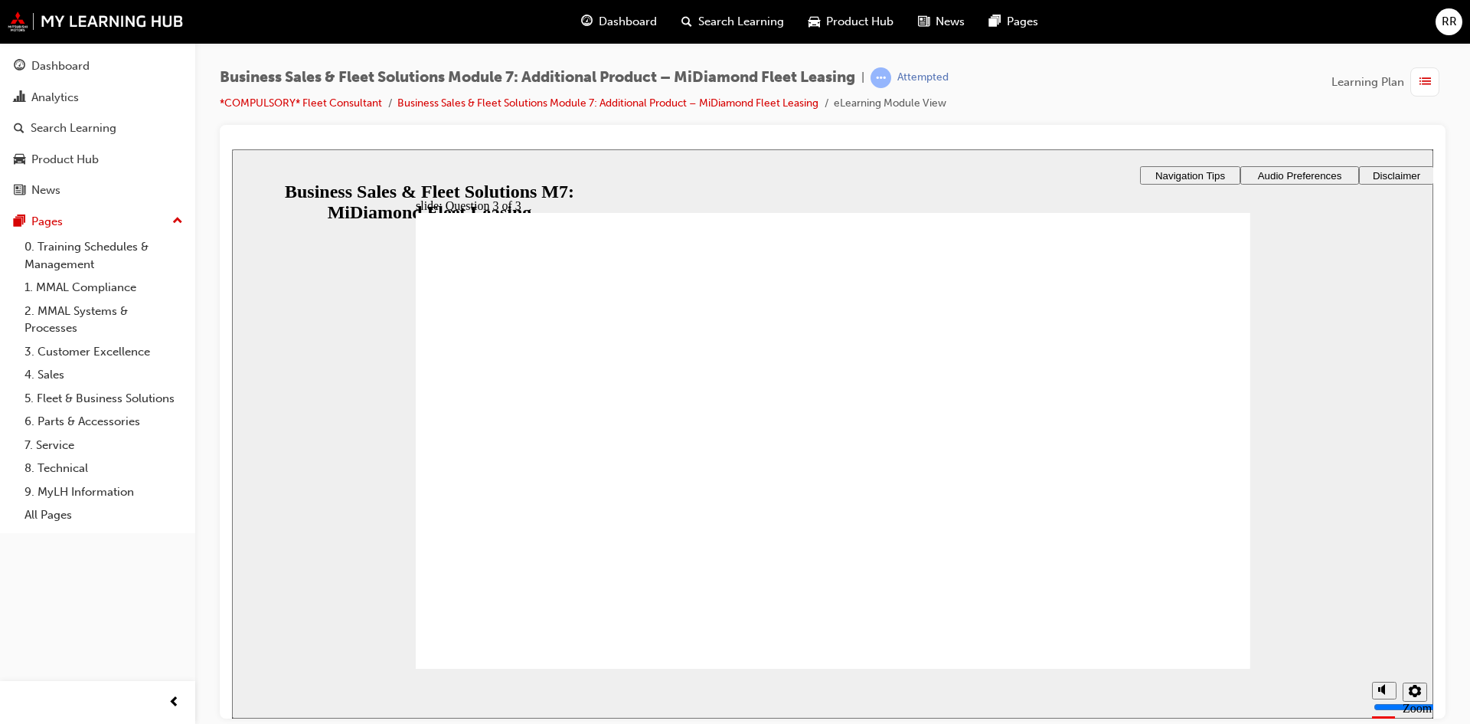
checkbox input "true"
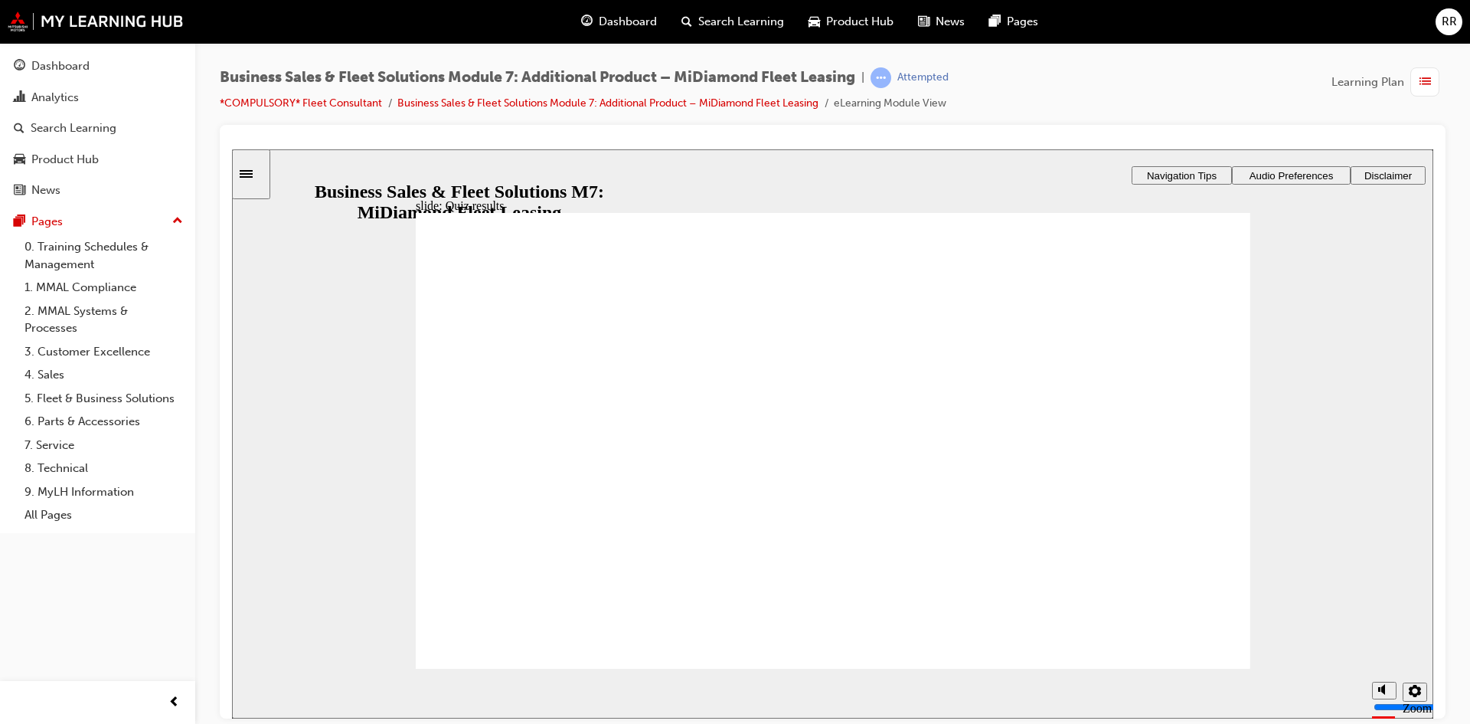
checkbox input "true"
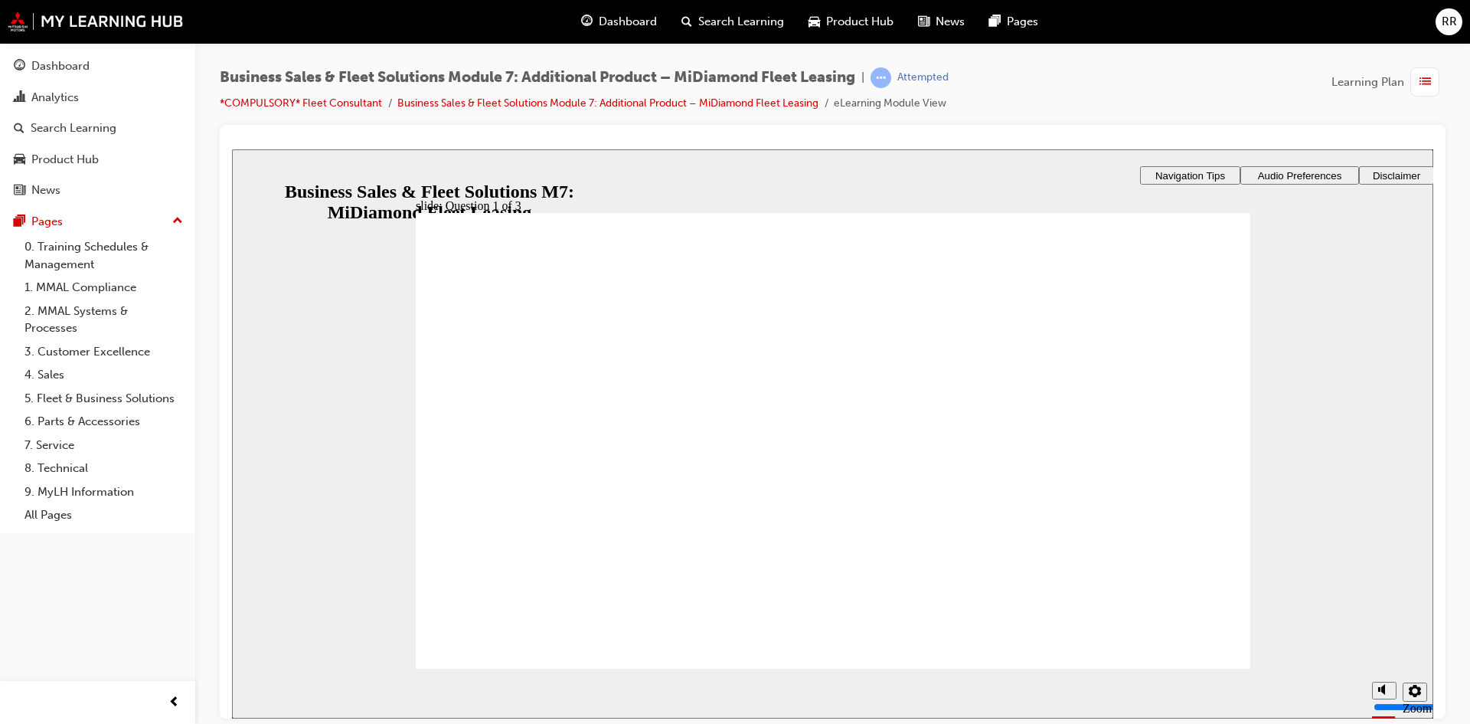
checkbox input "true"
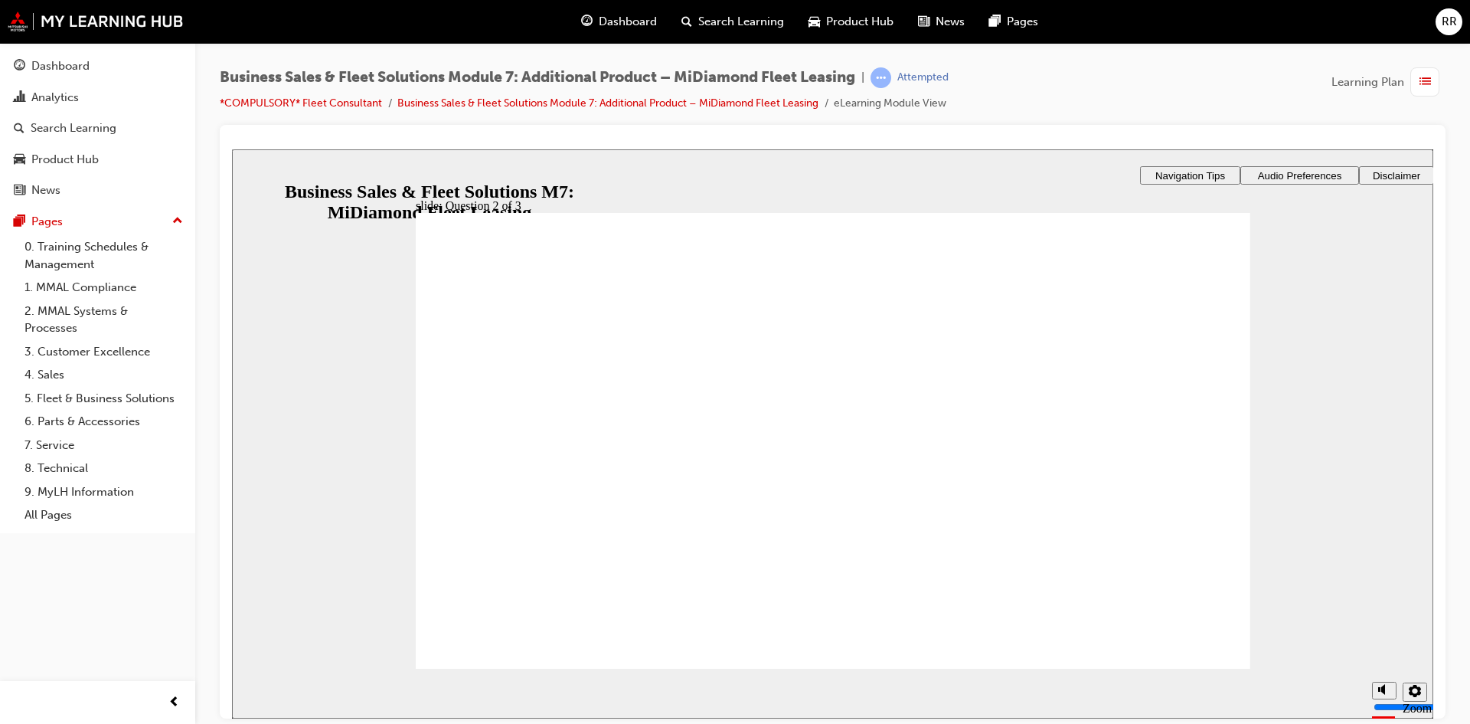
checkbox input "true"
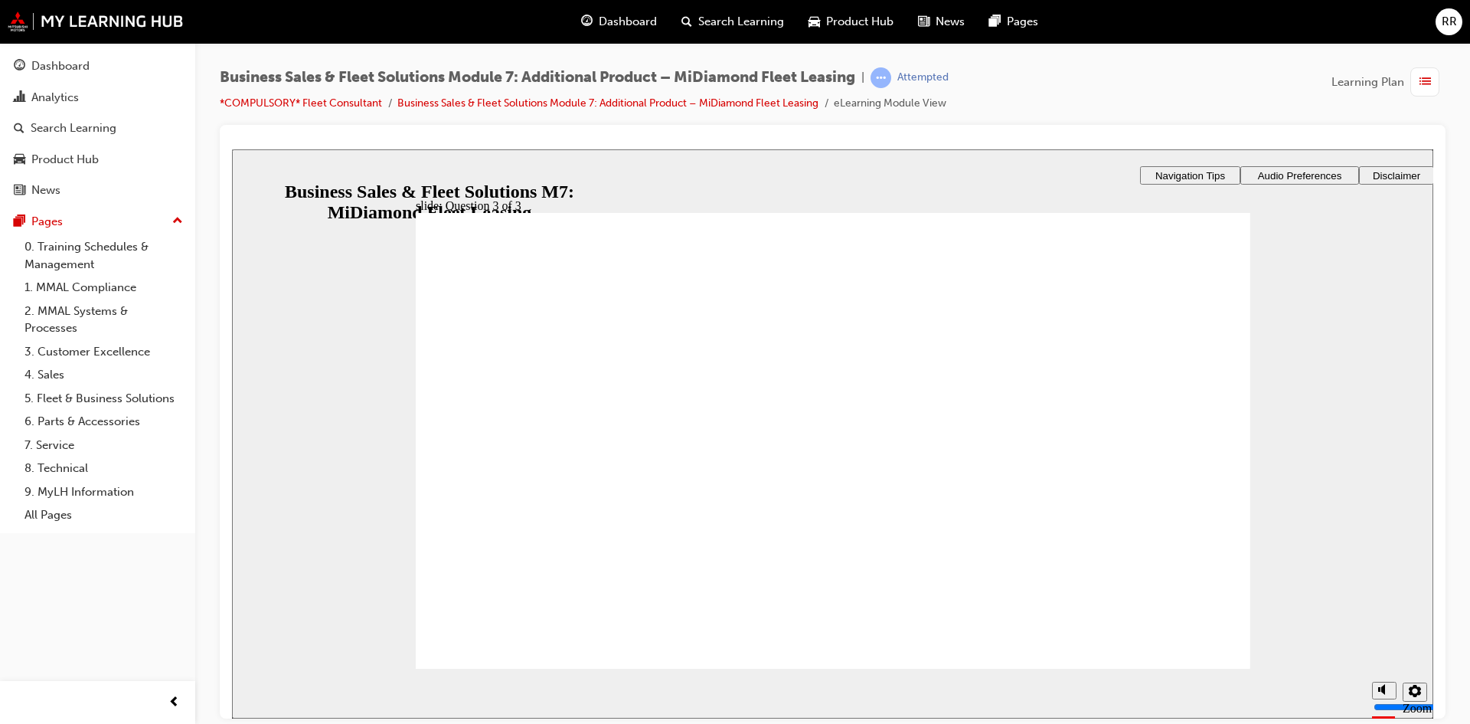
checkbox input "true"
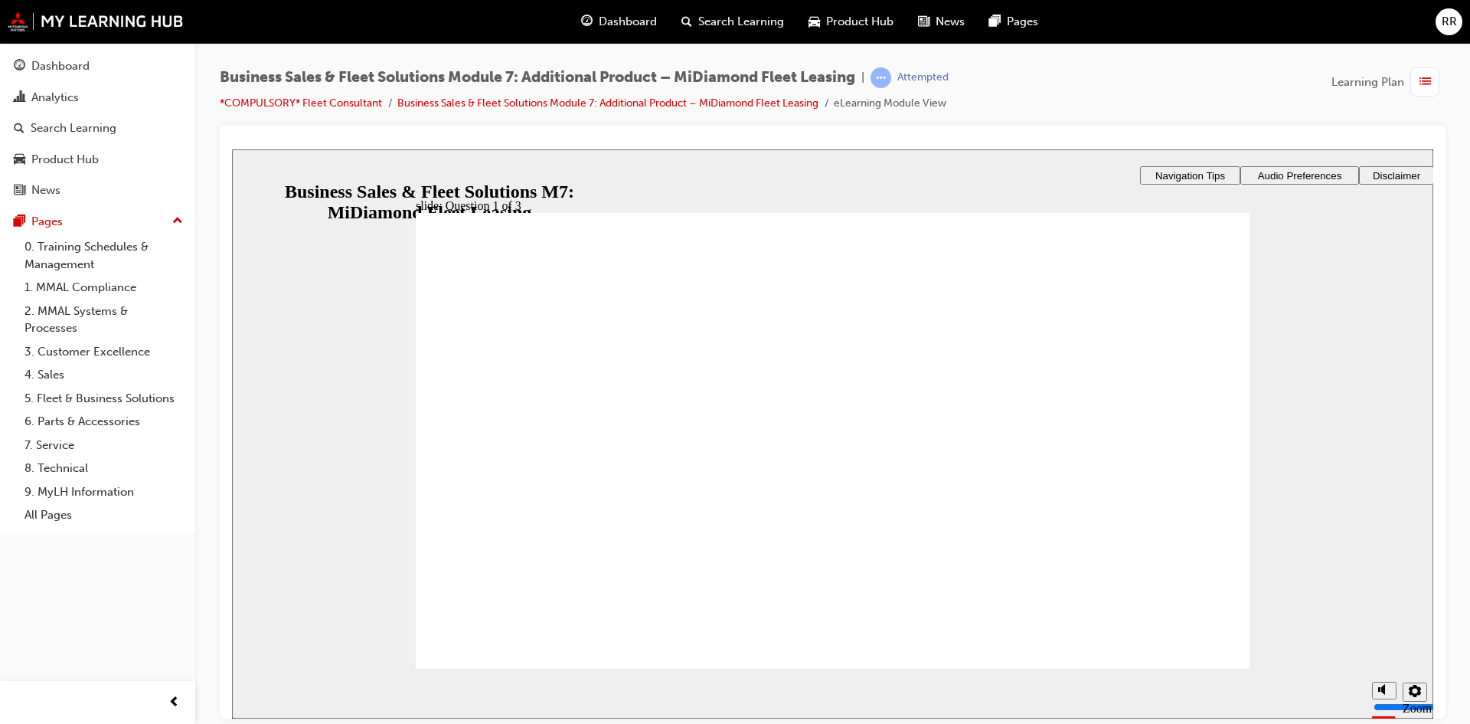
checkbox input "true"
drag, startPoint x: 758, startPoint y: 385, endPoint x: 741, endPoint y: 443, distance: 60.6
checkbox input "true"
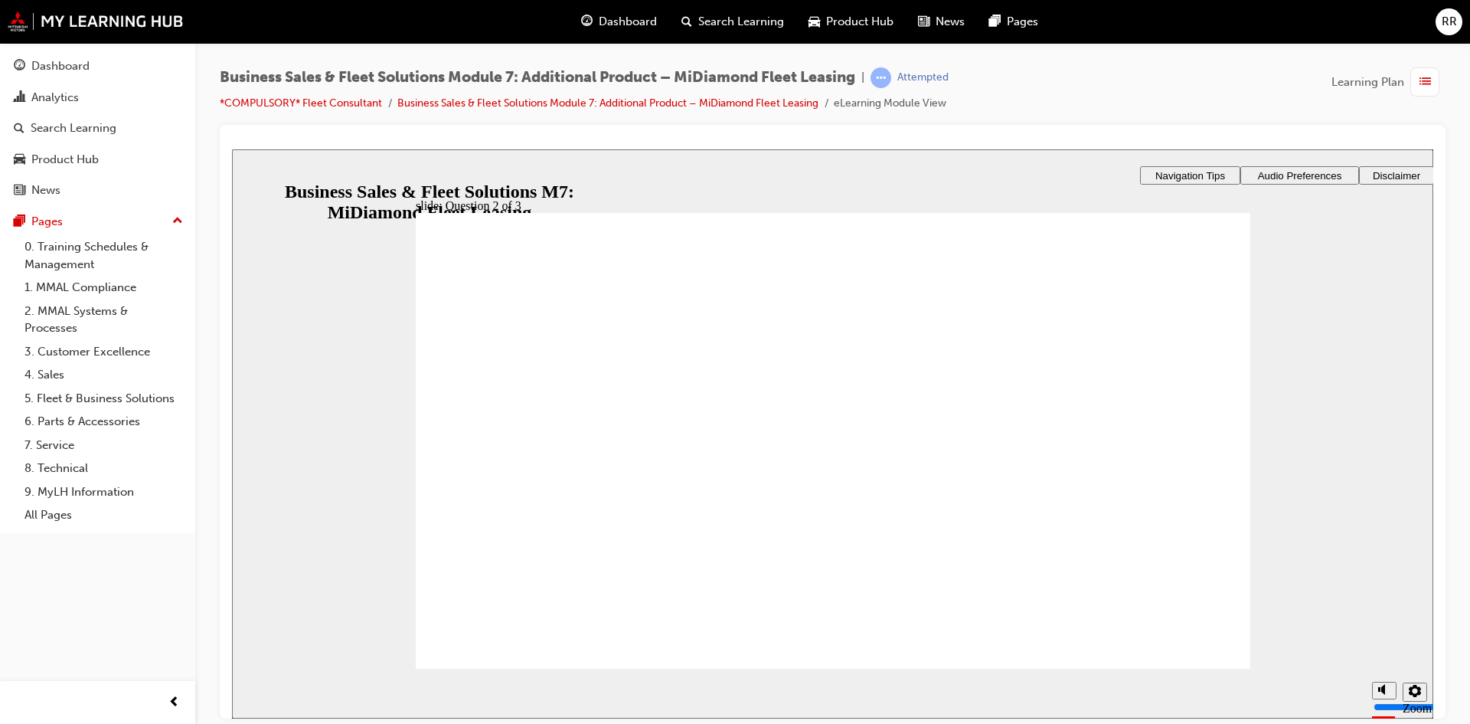
checkbox input "true"
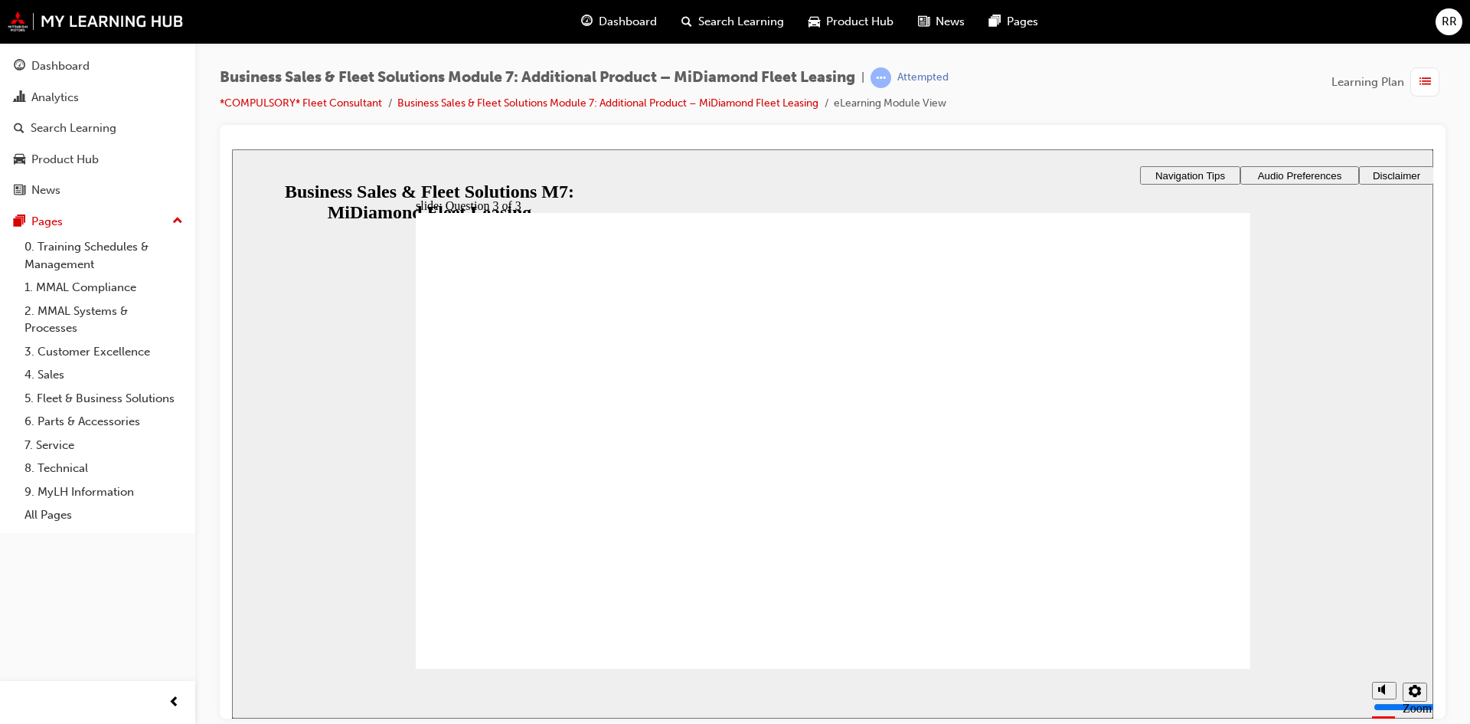
click at [256, 175] on icon "Sidebar Toggle" at bounding box center [251, 172] width 23 height 9
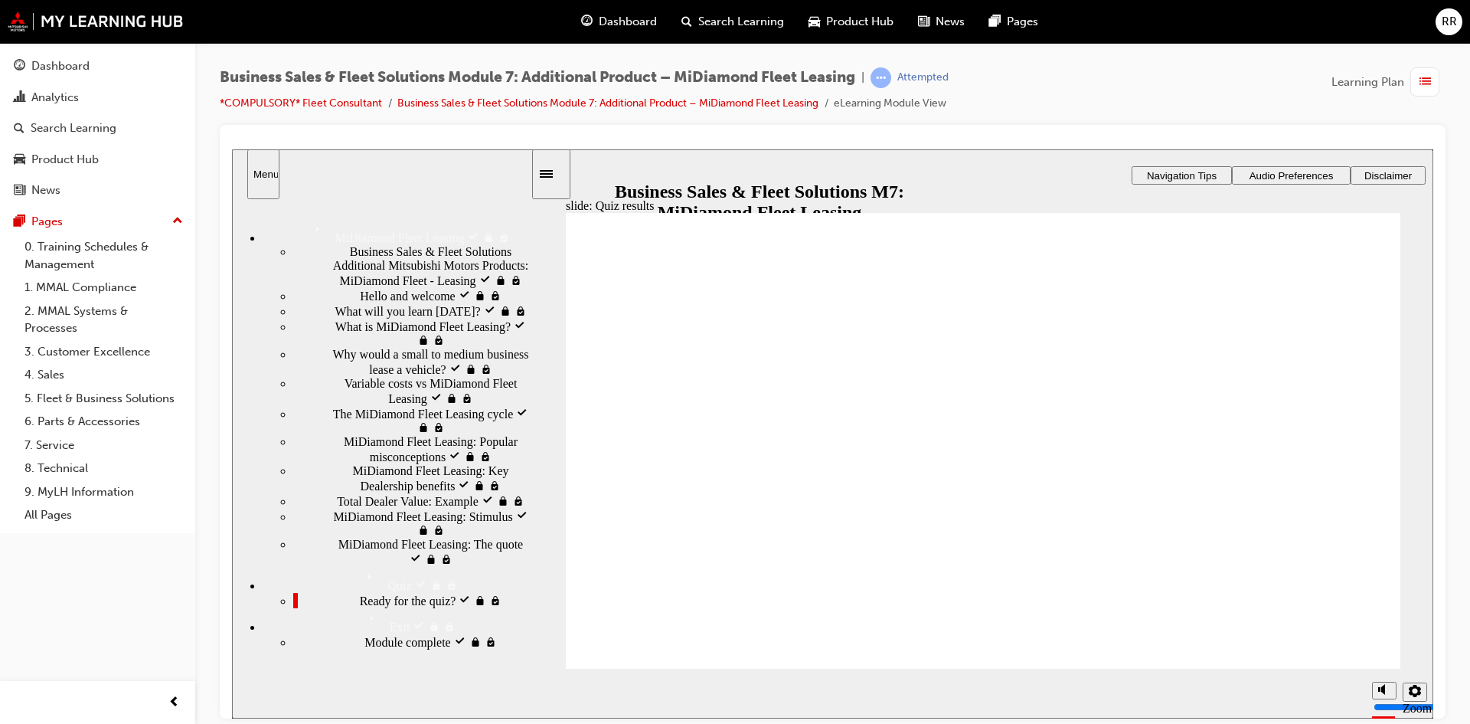
click at [430, 491] on span "MiDiamond Fleet Leasing: Key Dealership benefits visited" at bounding box center [442, 477] width 178 height 28
click at [394, 606] on span "Ready for the quiz? visited" at bounding box center [426, 599] width 132 height 14
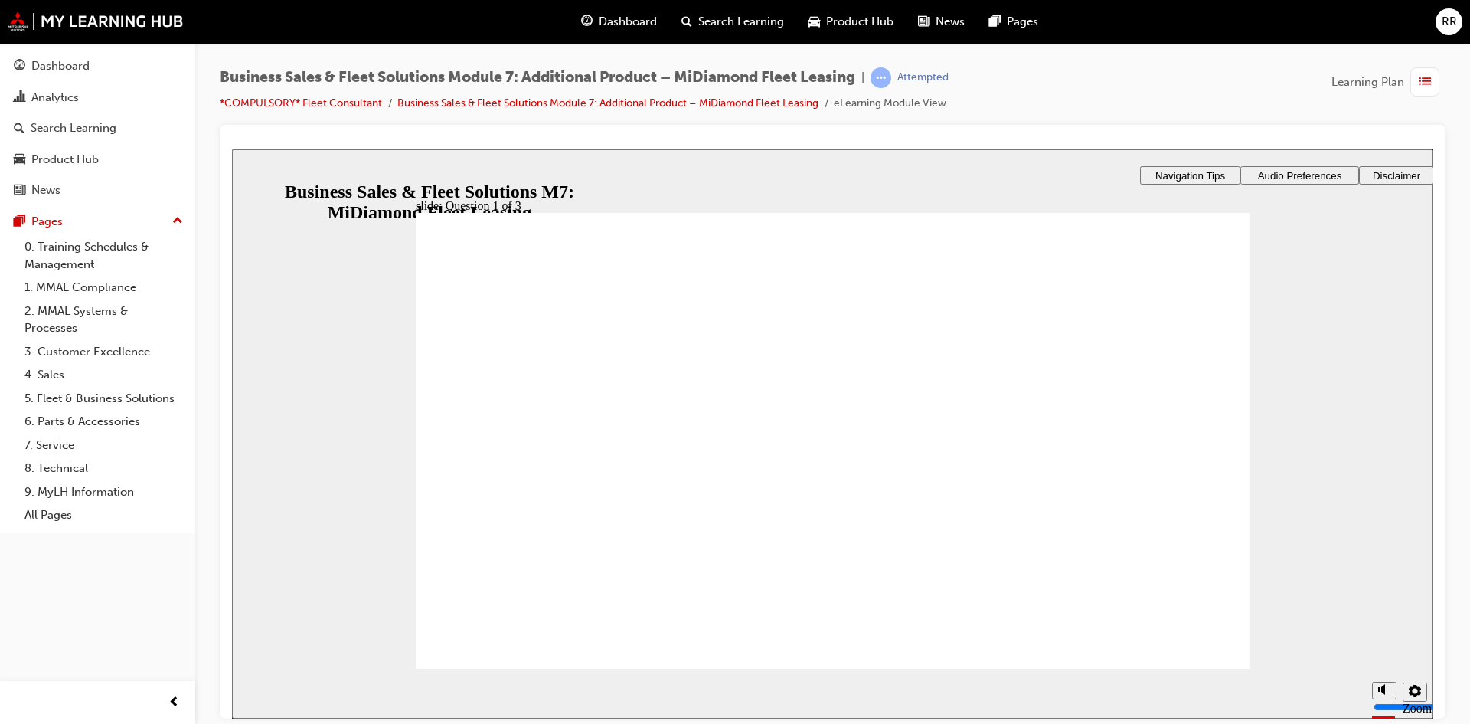
checkbox input "true"
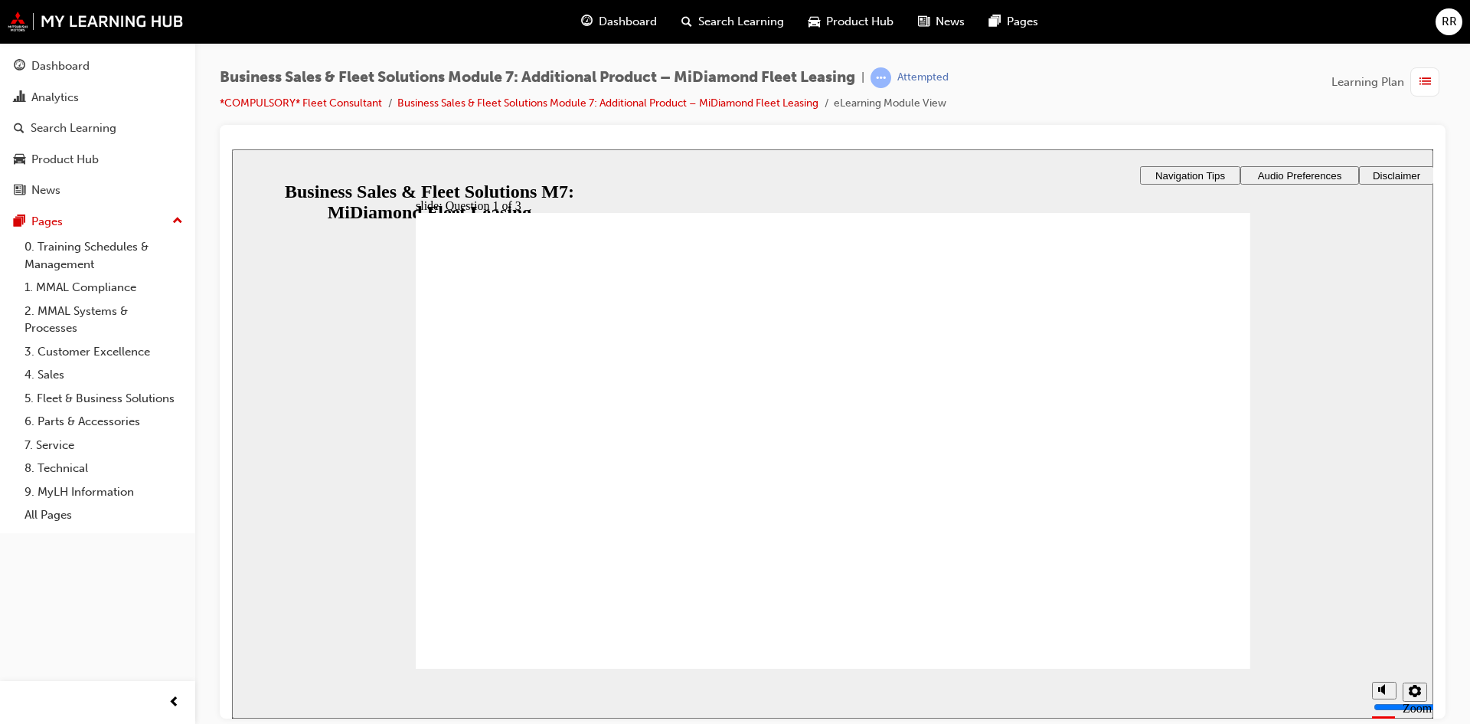
checkbox input "true"
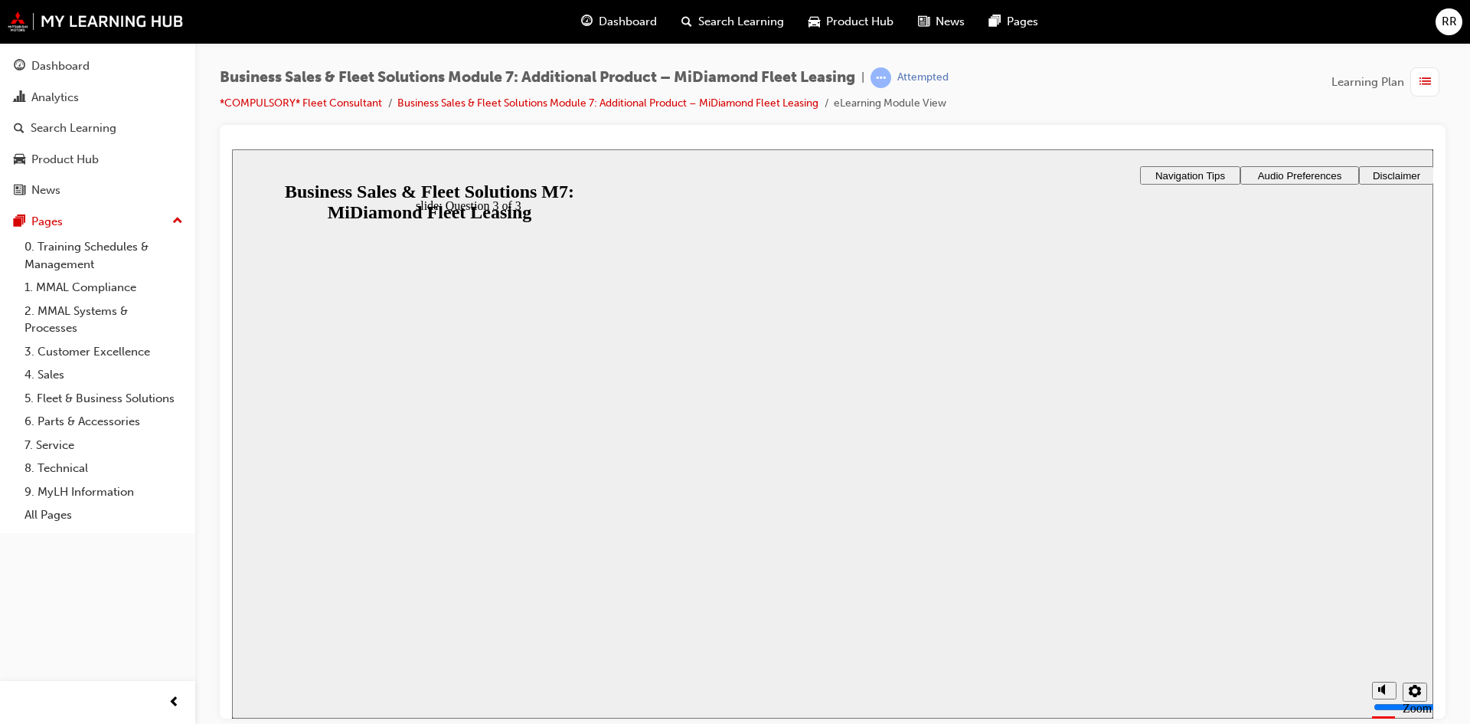
checkbox input "true"
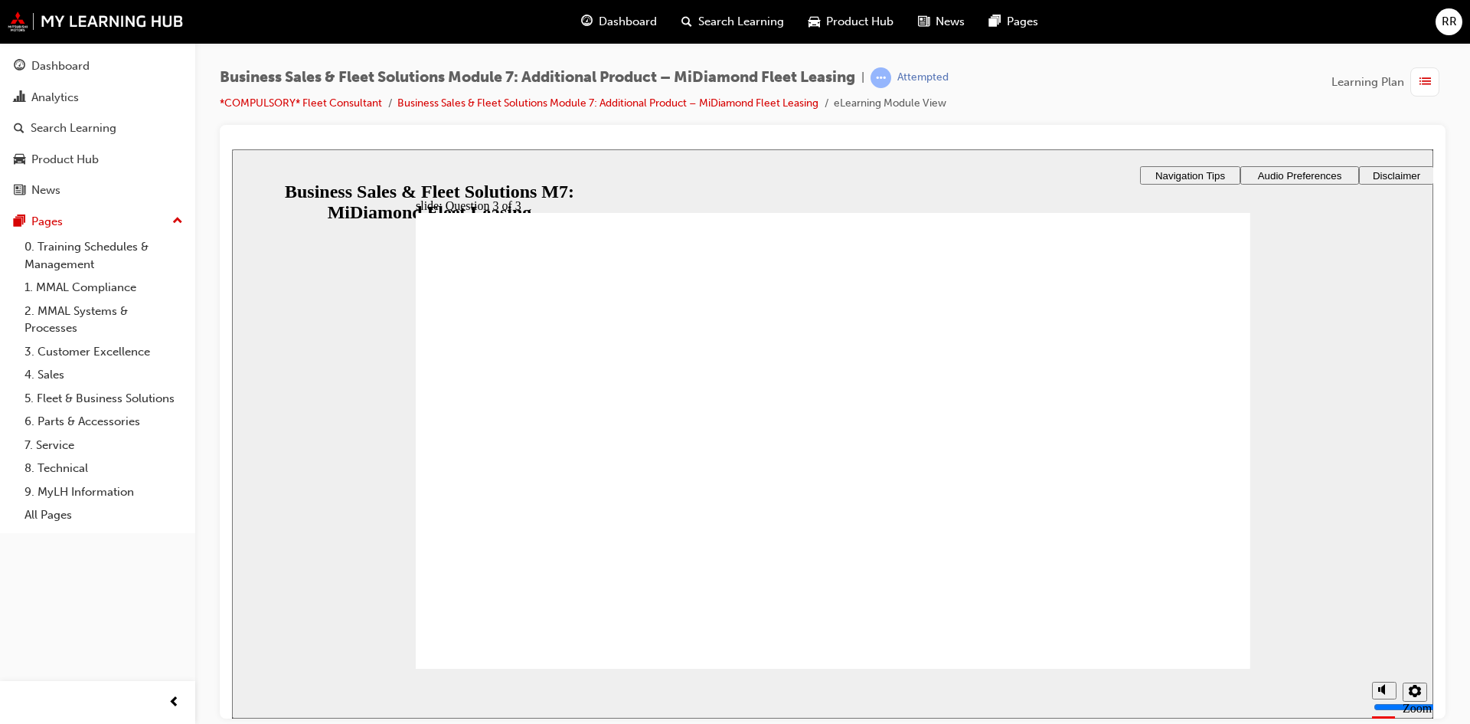
checkbox input "true"
checkbox input "false"
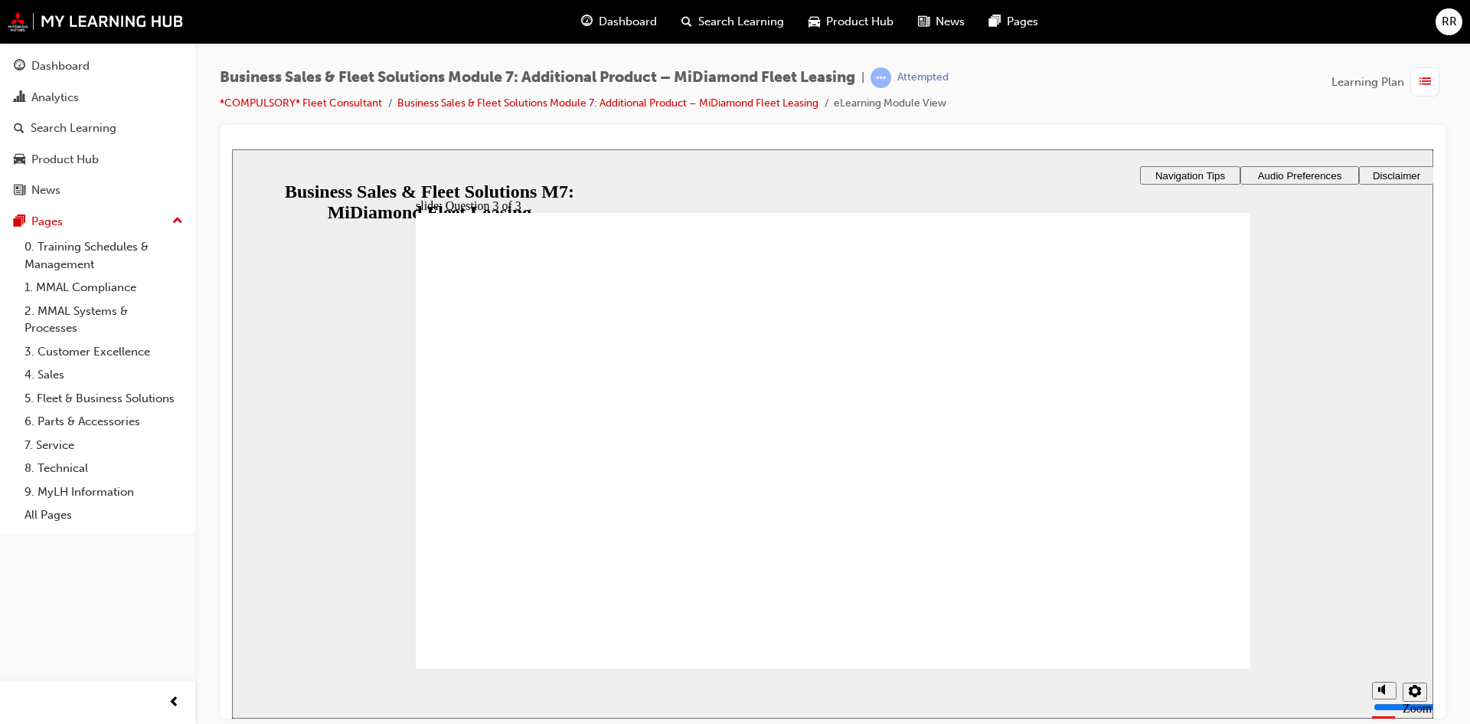
drag, startPoint x: 783, startPoint y: 569, endPoint x: 802, endPoint y: 569, distance: 18.4
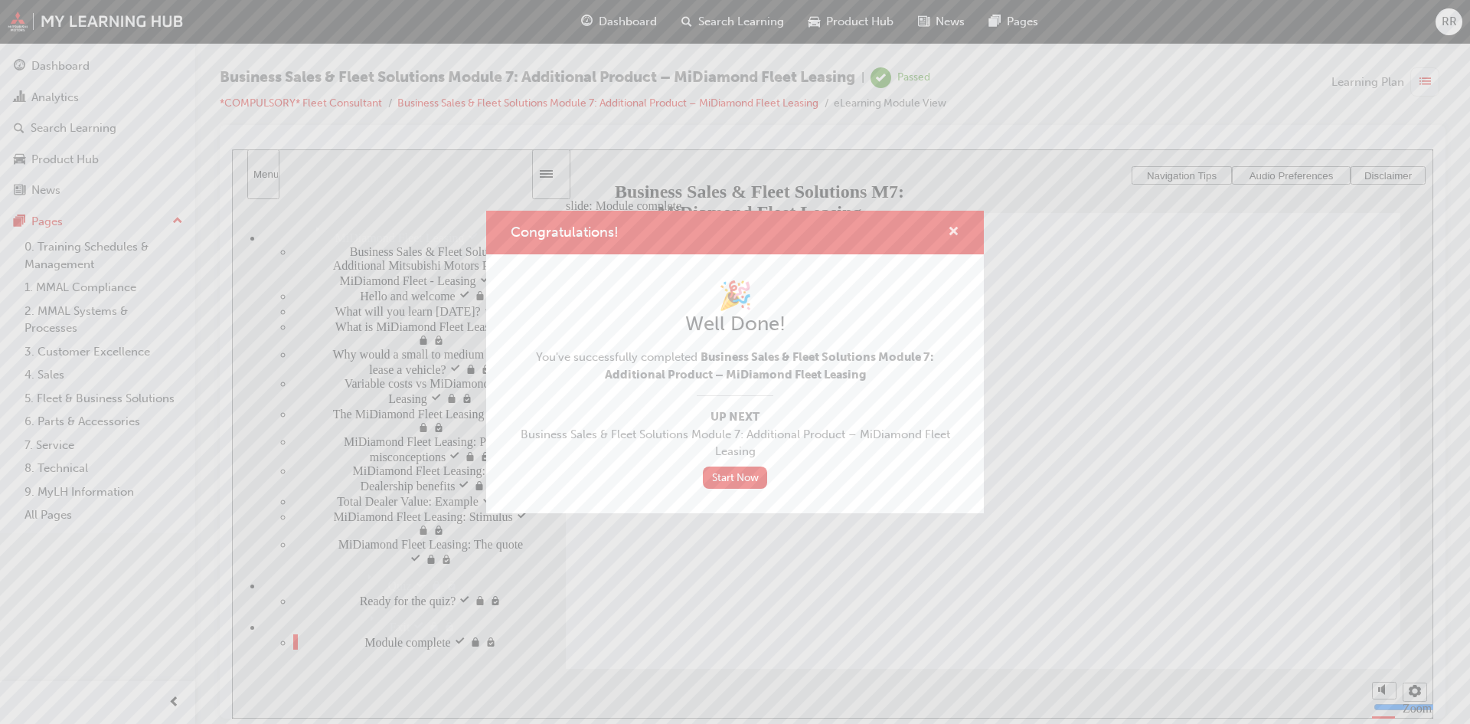
click at [953, 231] on span "cross-icon" at bounding box center [953, 233] width 11 height 14
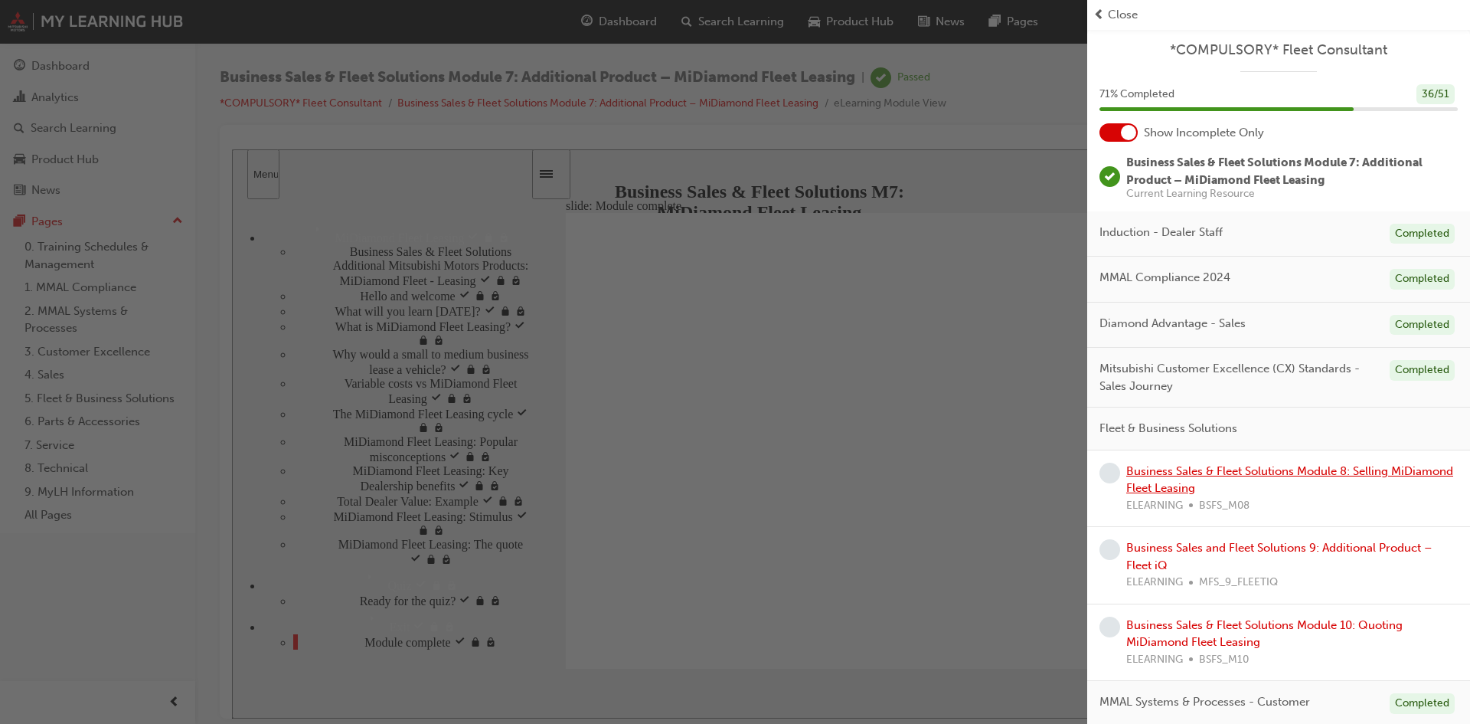
click at [1314, 472] on link "Business Sales & Fleet Solutions Module 8: Selling MiDiamond Fleet Leasing" at bounding box center [1289, 479] width 327 height 31
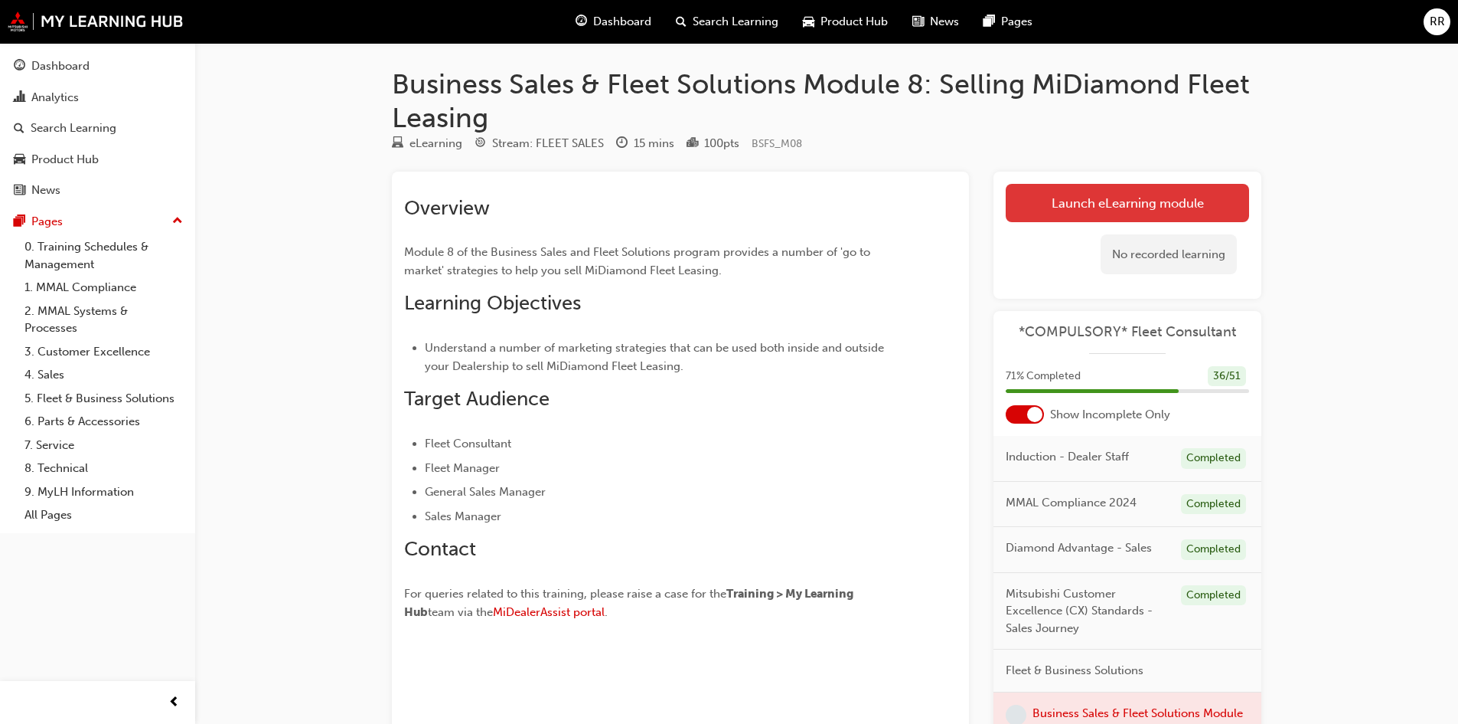
click at [1126, 206] on link "Launch eLearning module" at bounding box center [1127, 203] width 243 height 38
